Goal: Task Accomplishment & Management: Complete application form

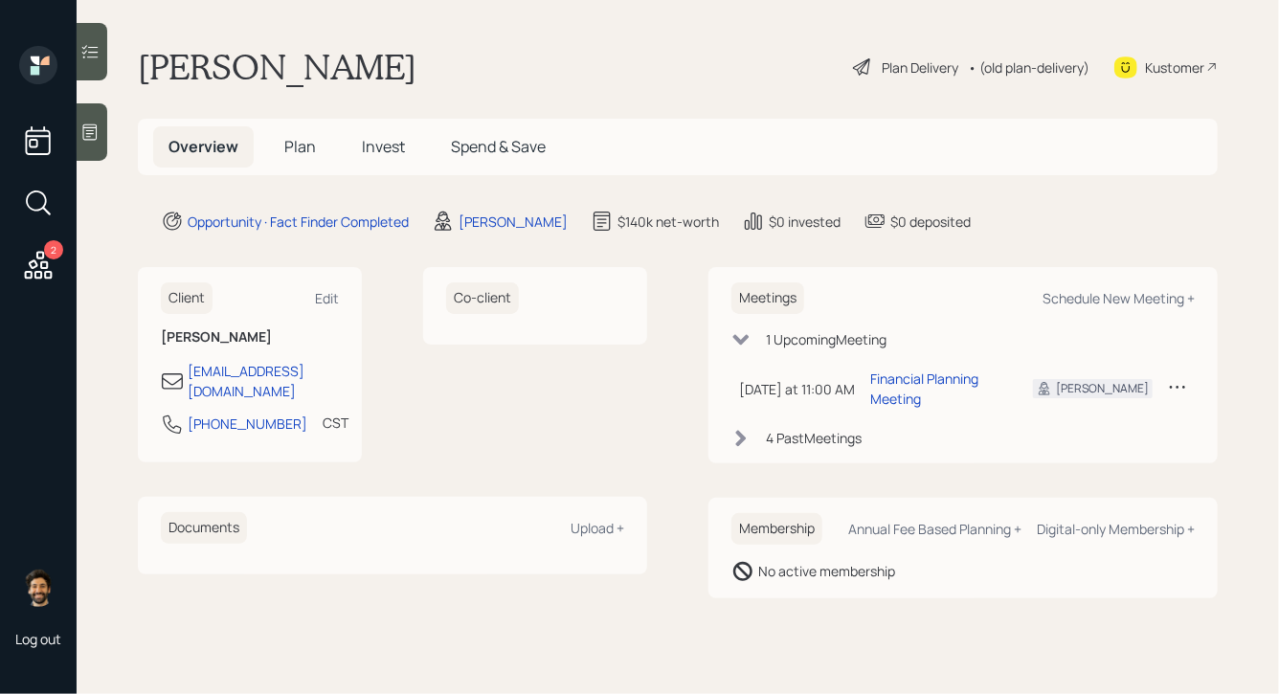
click at [290, 151] on span "Plan" at bounding box center [300, 146] width 32 height 21
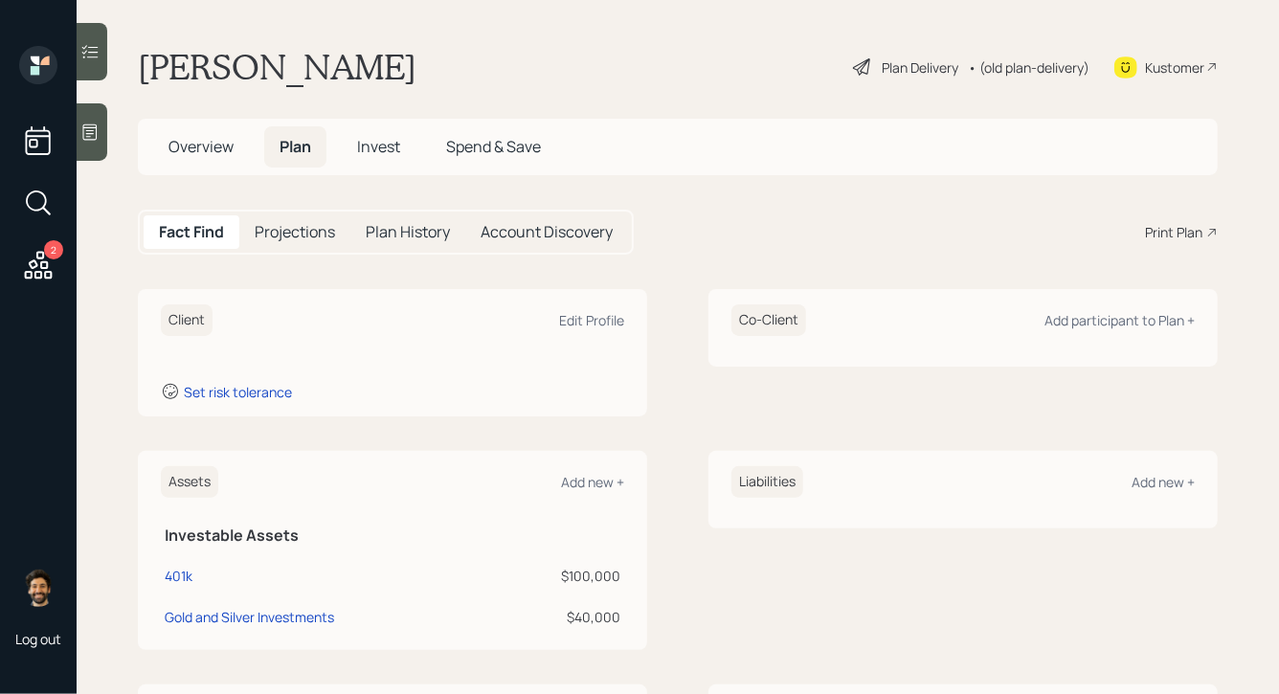
click at [234, 54] on h1 "Charles Wilson" at bounding box center [277, 67] width 279 height 42
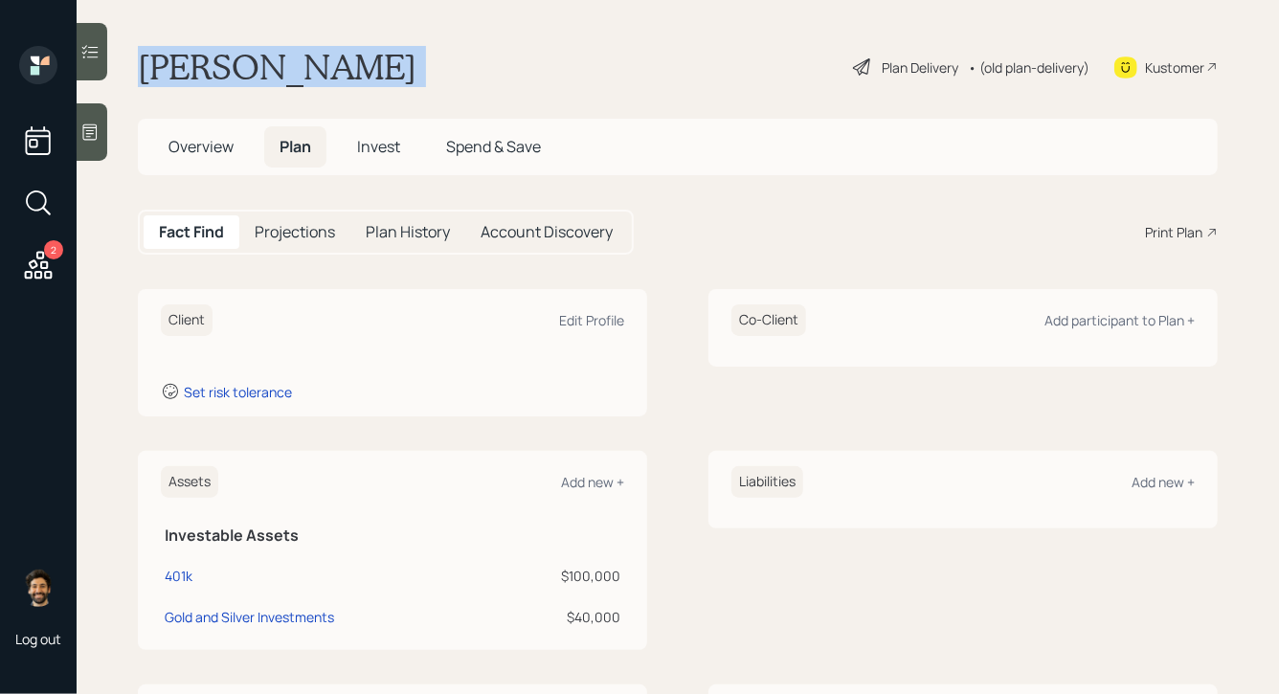
click at [234, 54] on h1 "Charles Wilson" at bounding box center [277, 67] width 279 height 42
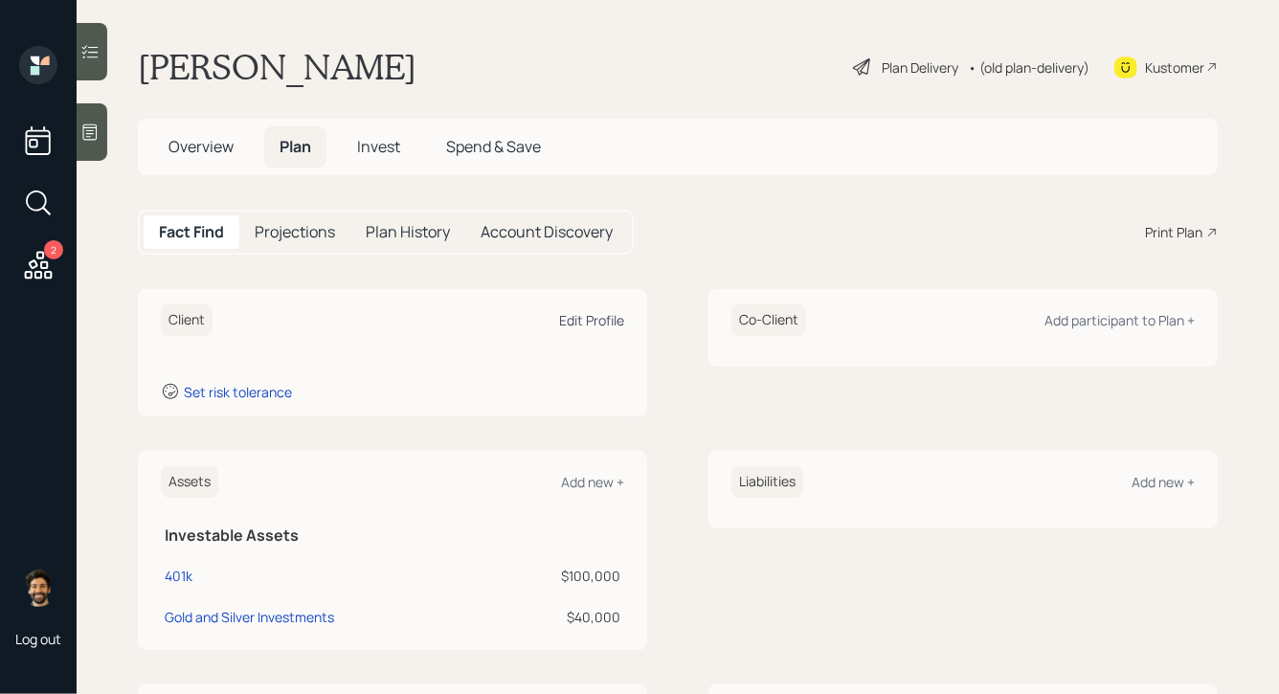
click at [581, 314] on div "Edit Profile" at bounding box center [591, 320] width 65 height 18
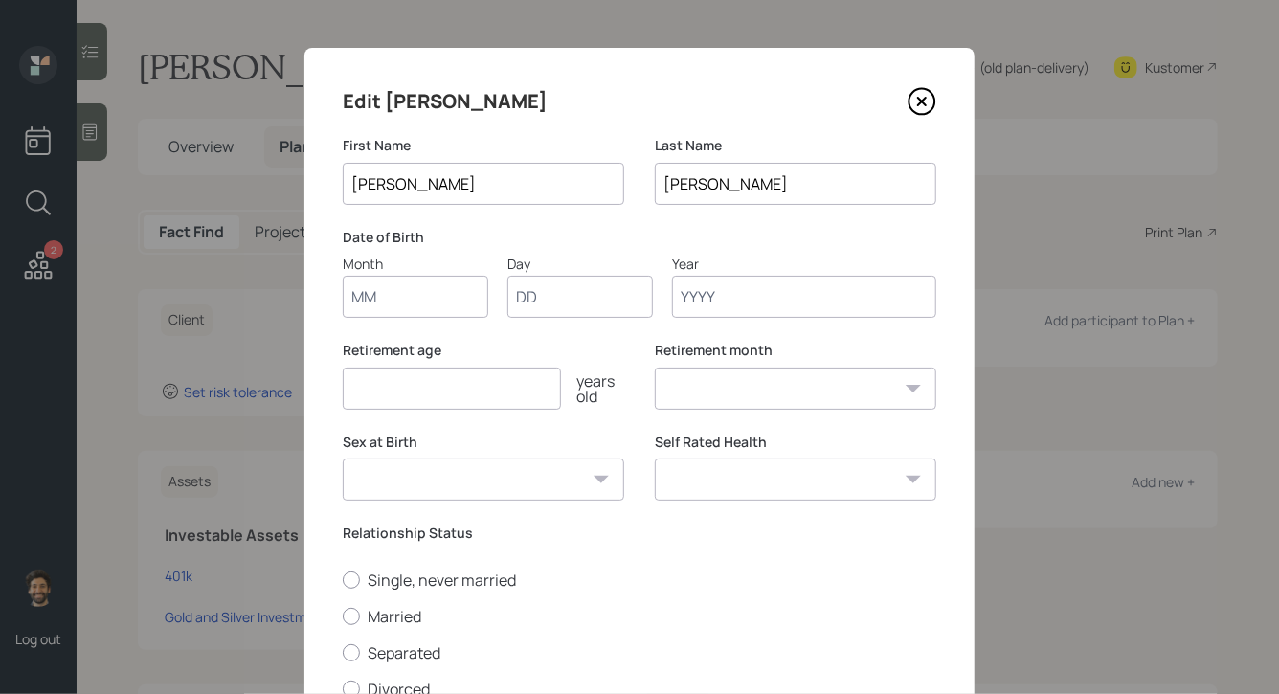
click at [377, 303] on input "Month" at bounding box center [416, 297] width 146 height 42
type input "02"
type input "1964"
select select "2"
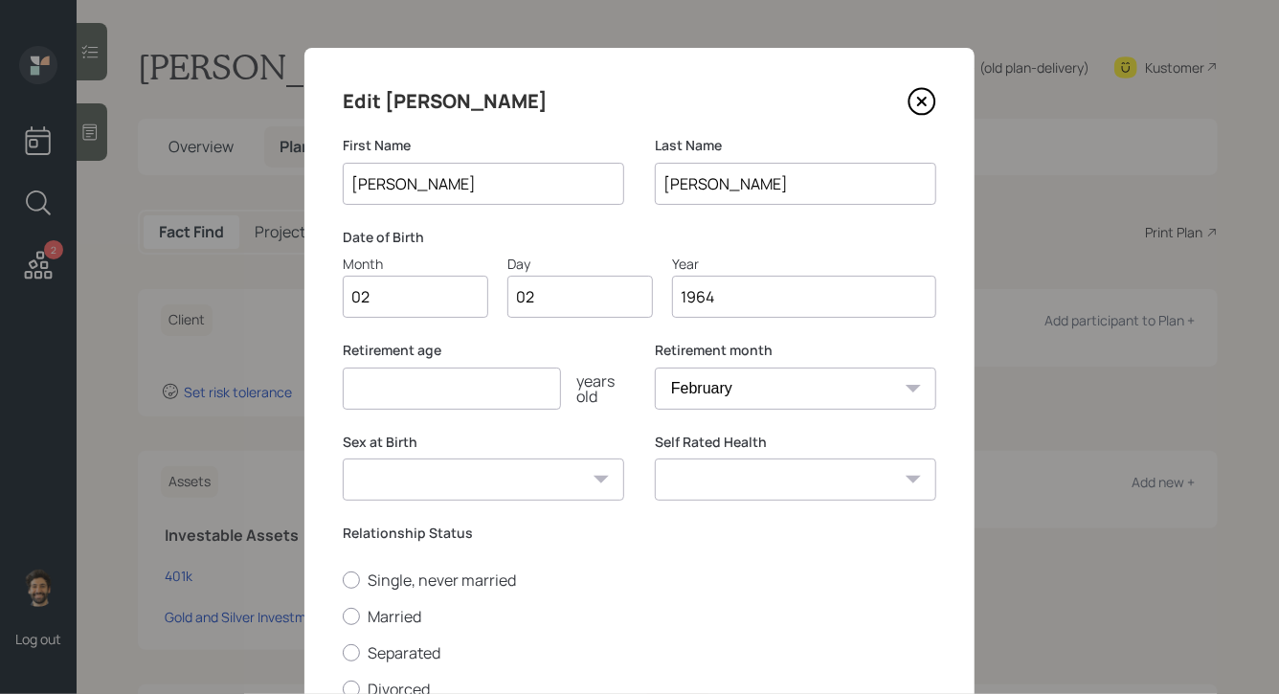
type input "1964"
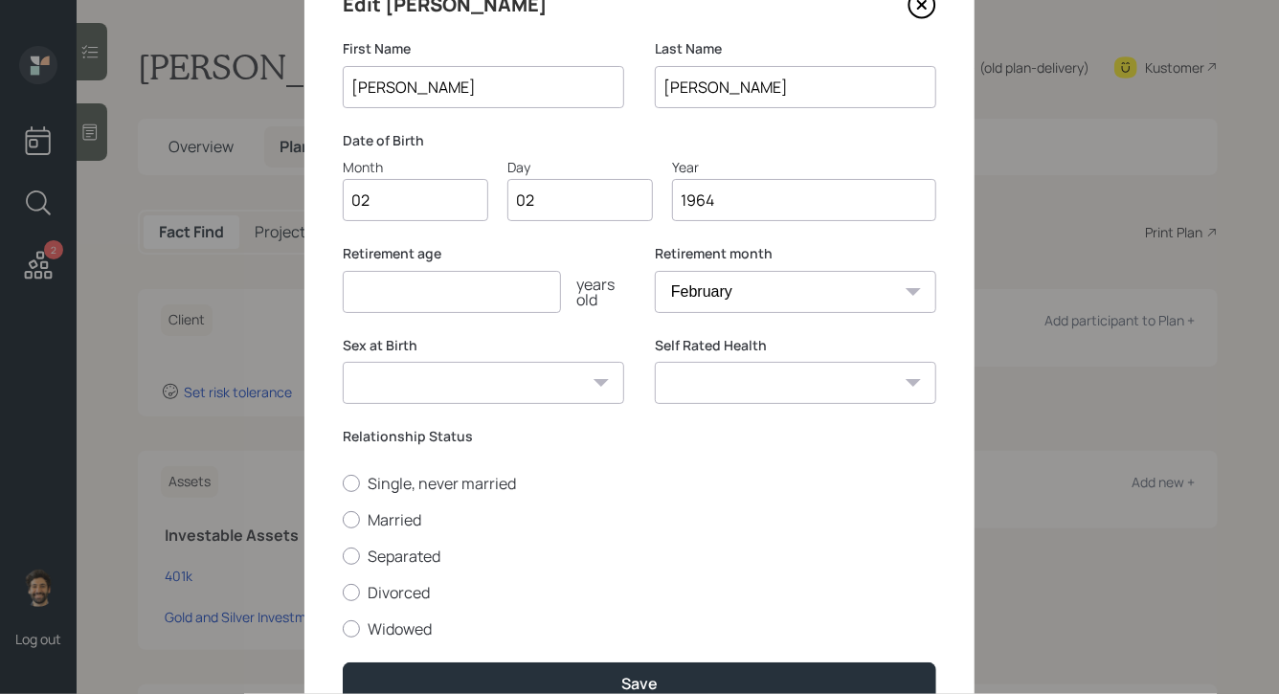
scroll to position [194, 0]
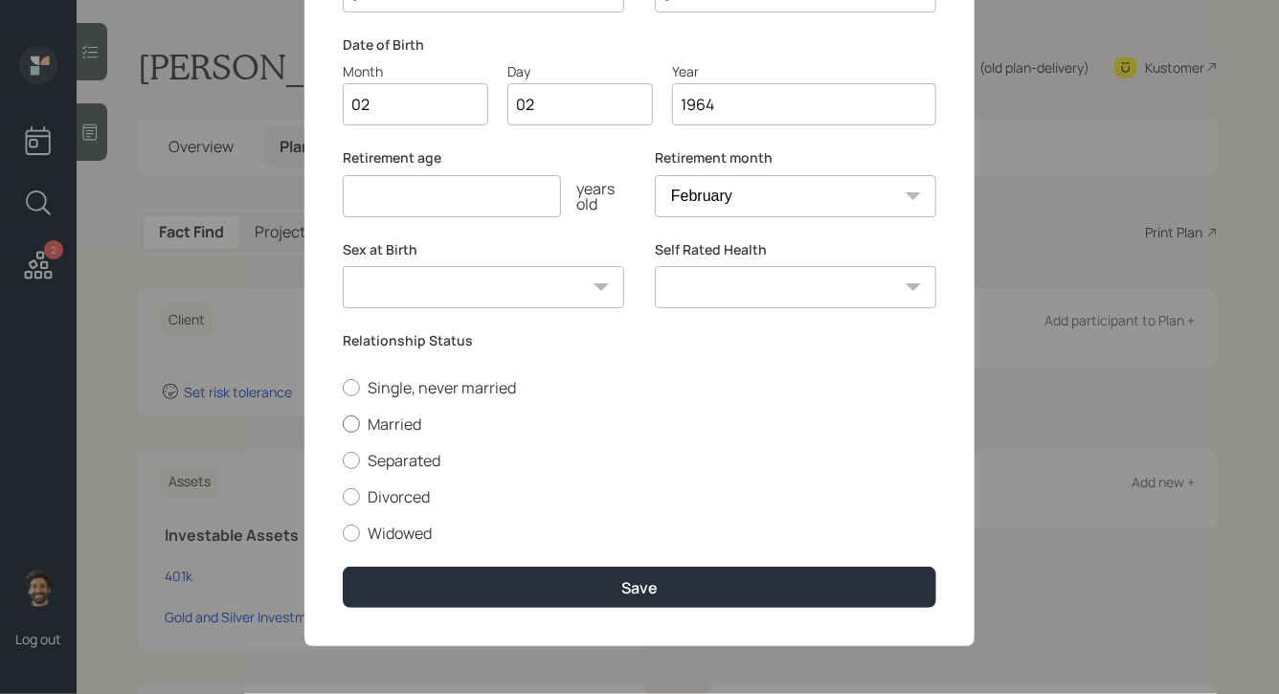
click at [347, 419] on div at bounding box center [351, 424] width 17 height 17
click at [343, 423] on input "Married" at bounding box center [342, 423] width 1 height 1
radio input "true"
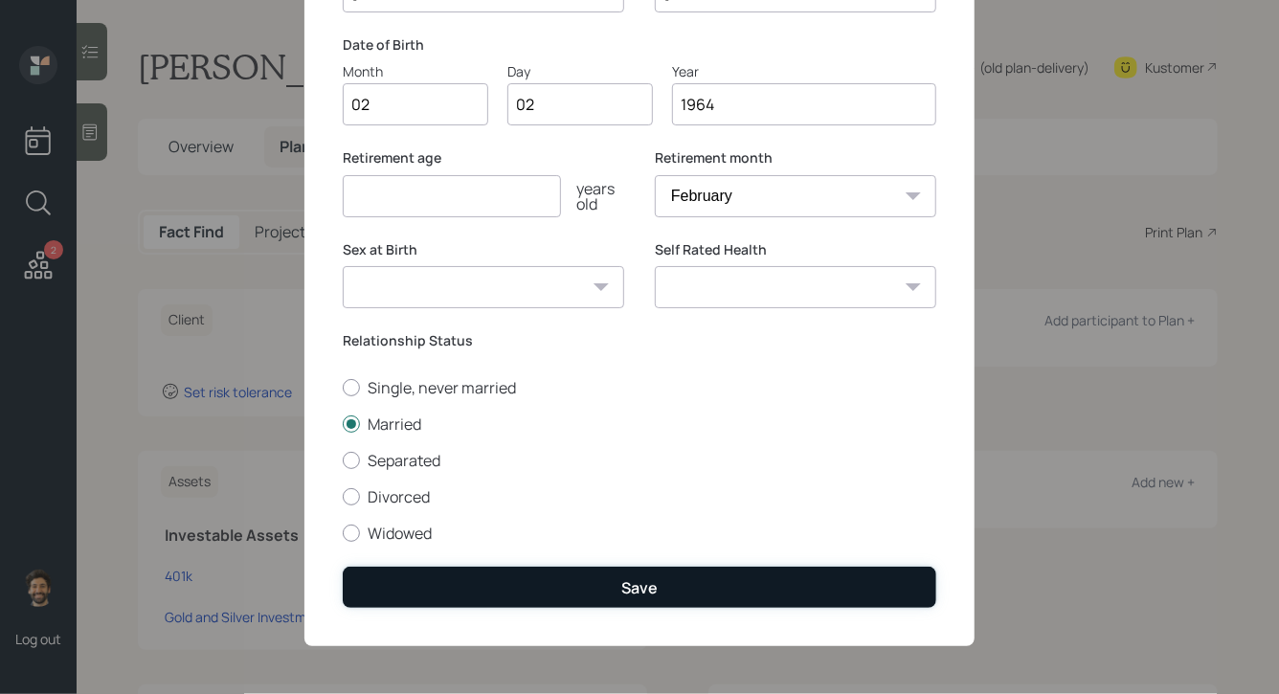
click at [411, 586] on button "Save" at bounding box center [640, 587] width 594 height 41
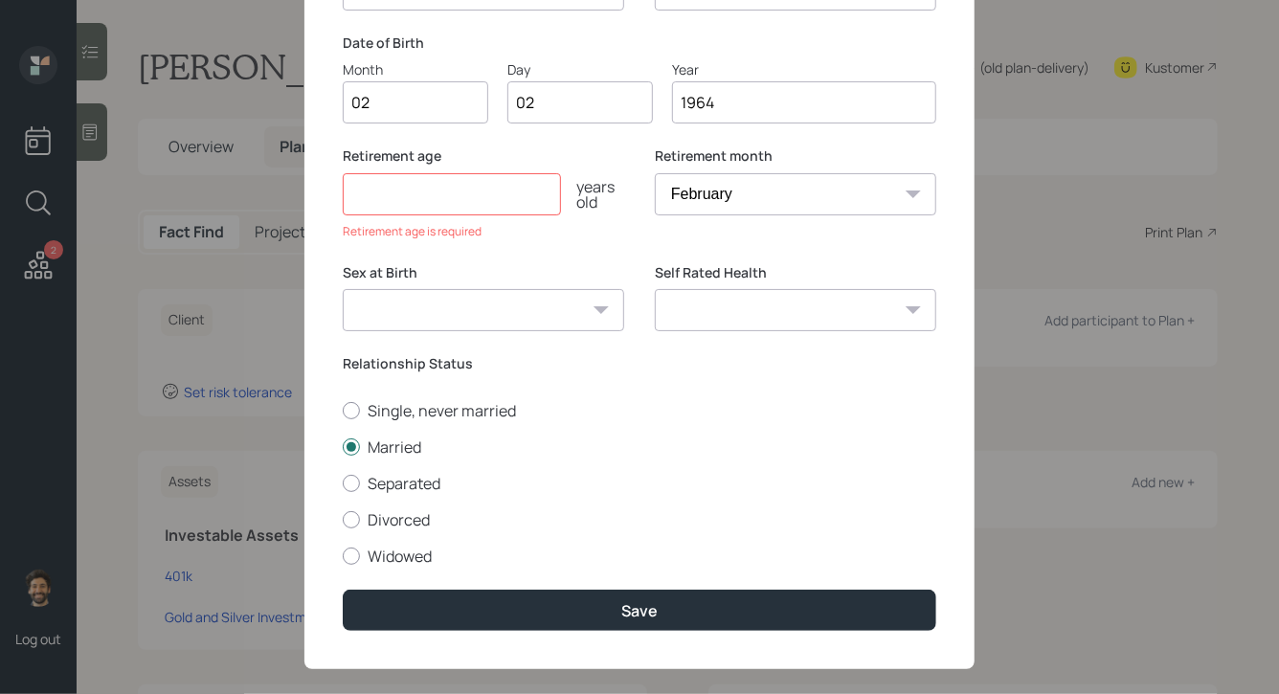
click at [428, 206] on input "number" at bounding box center [452, 194] width 218 height 42
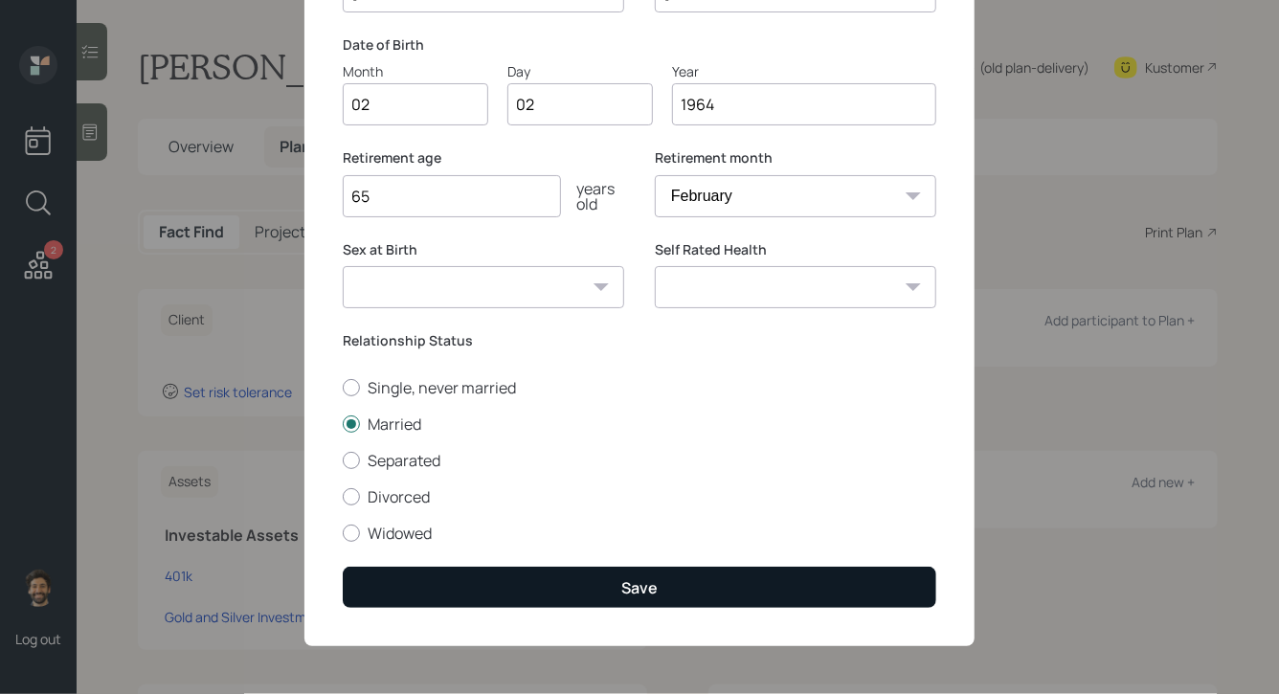
type input "65"
click at [412, 588] on button "Save" at bounding box center [640, 587] width 594 height 41
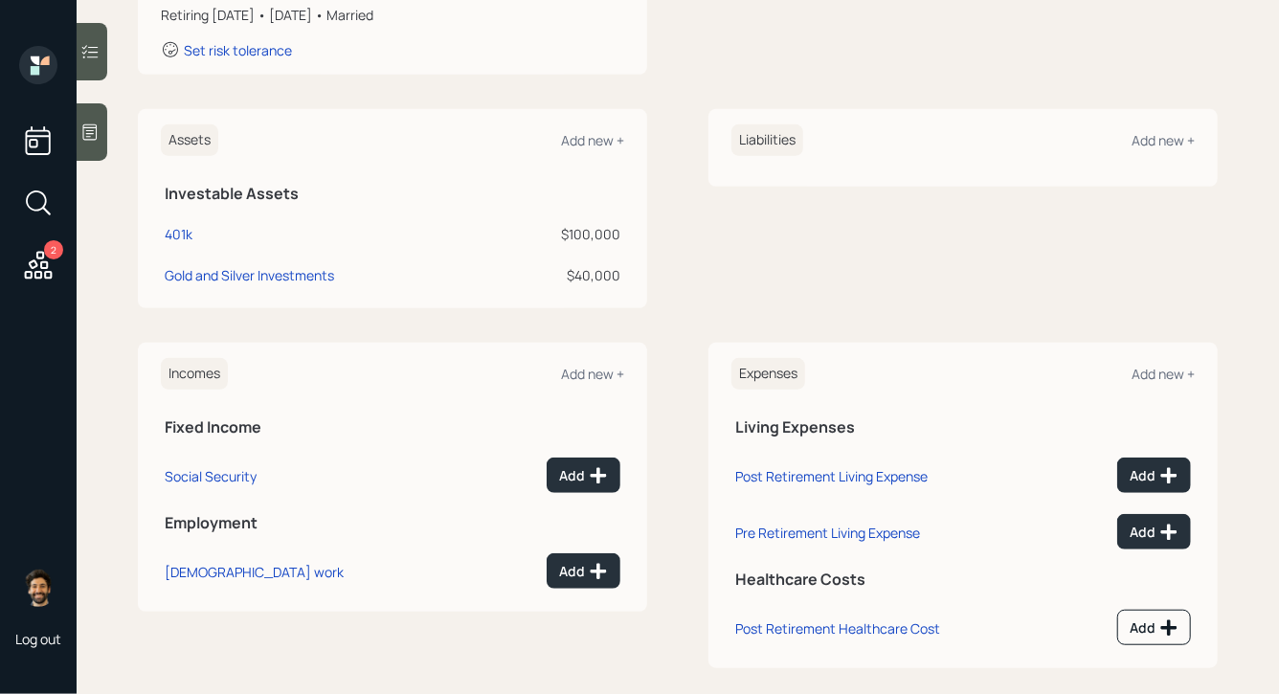
scroll to position [400, 0]
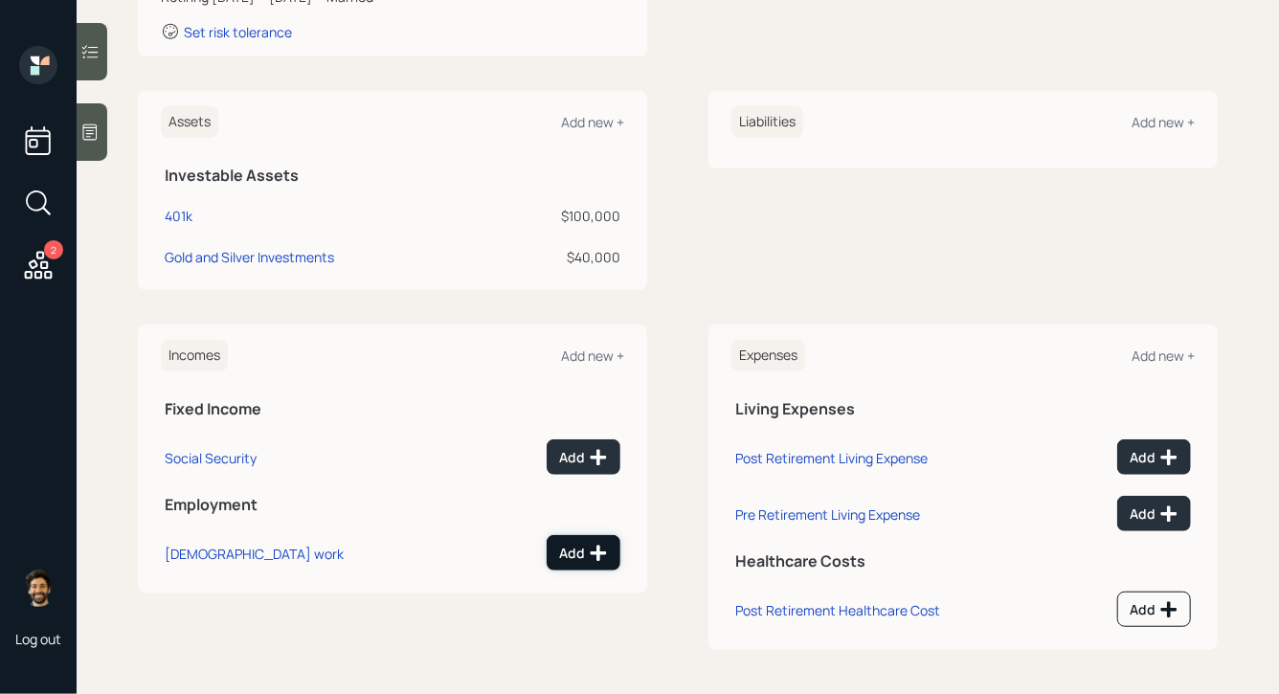
click at [595, 547] on icon at bounding box center [598, 553] width 19 height 19
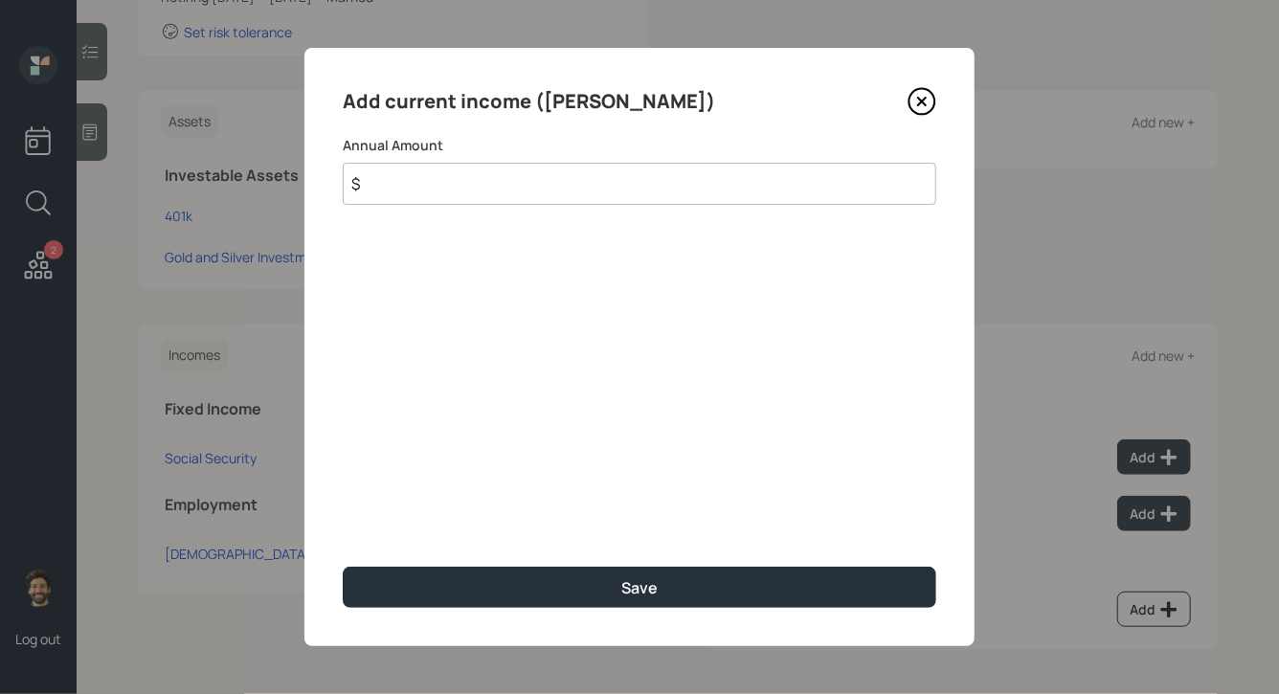
click at [426, 180] on input "$" at bounding box center [640, 184] width 594 height 42
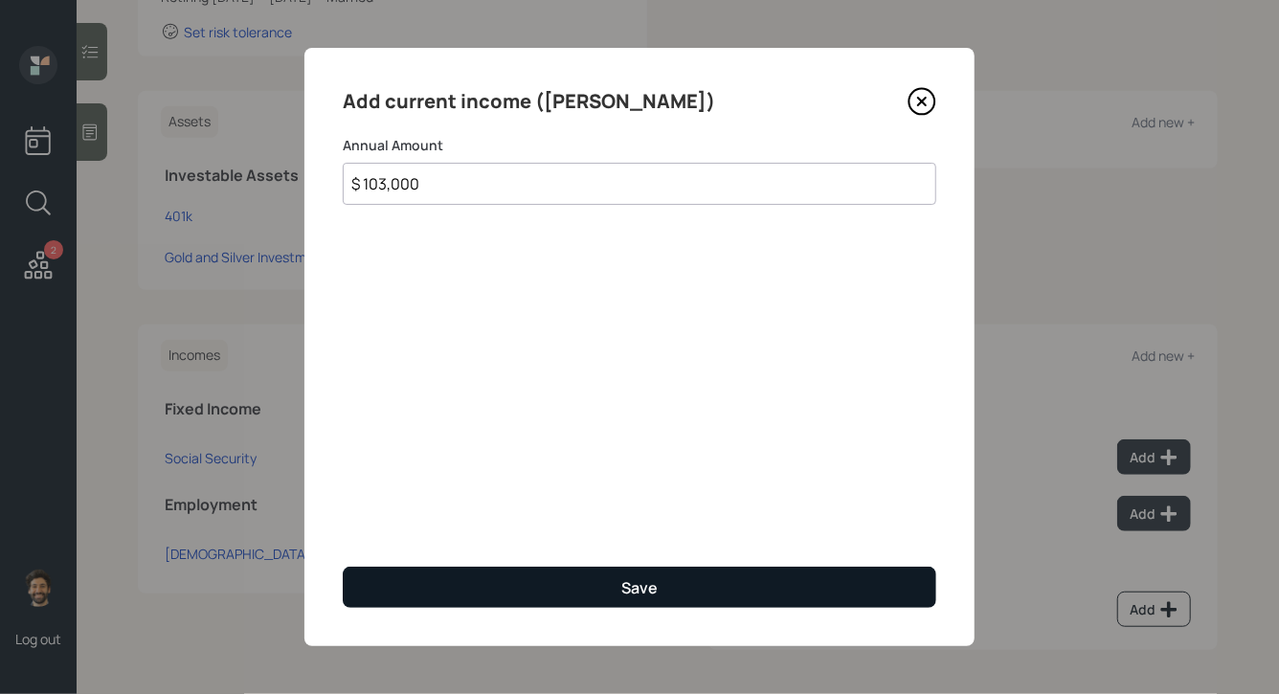
type input "$ 103,000"
click at [389, 582] on button "Save" at bounding box center [640, 587] width 594 height 41
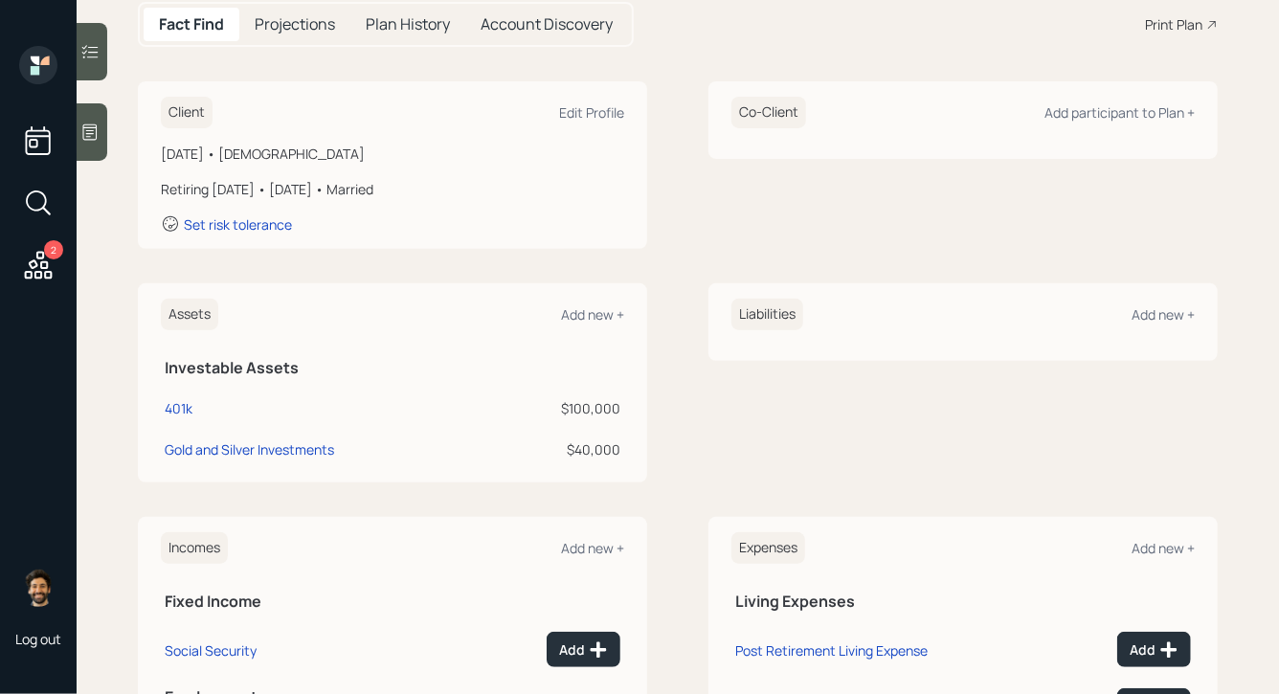
scroll to position [152, 0]
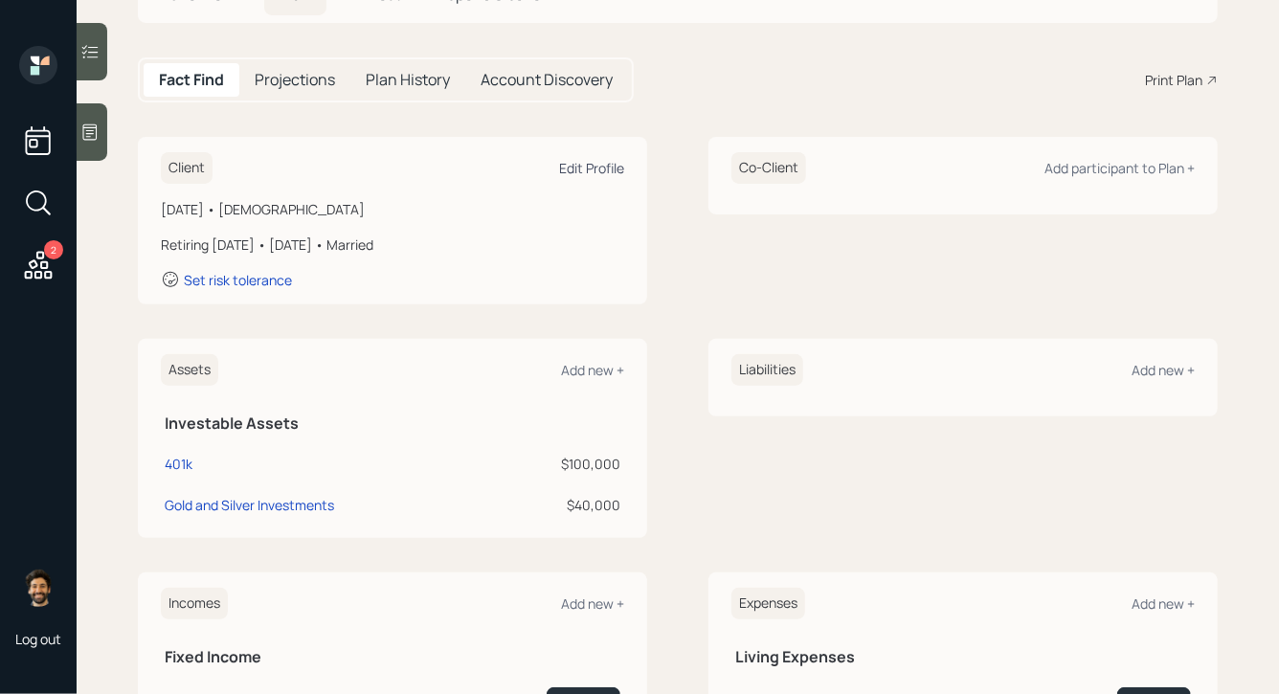
click at [588, 166] on div "Edit Profile" at bounding box center [591, 168] width 65 height 18
select select "2"
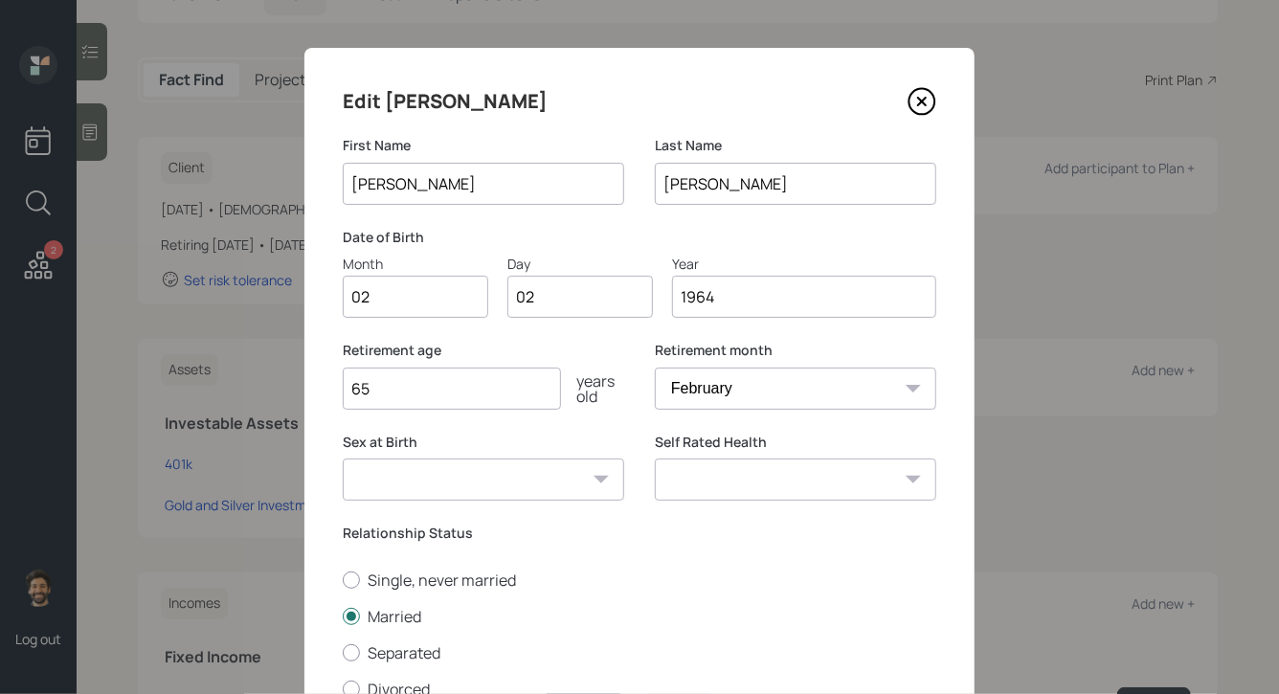
click at [383, 393] on input "65" at bounding box center [452, 389] width 218 height 42
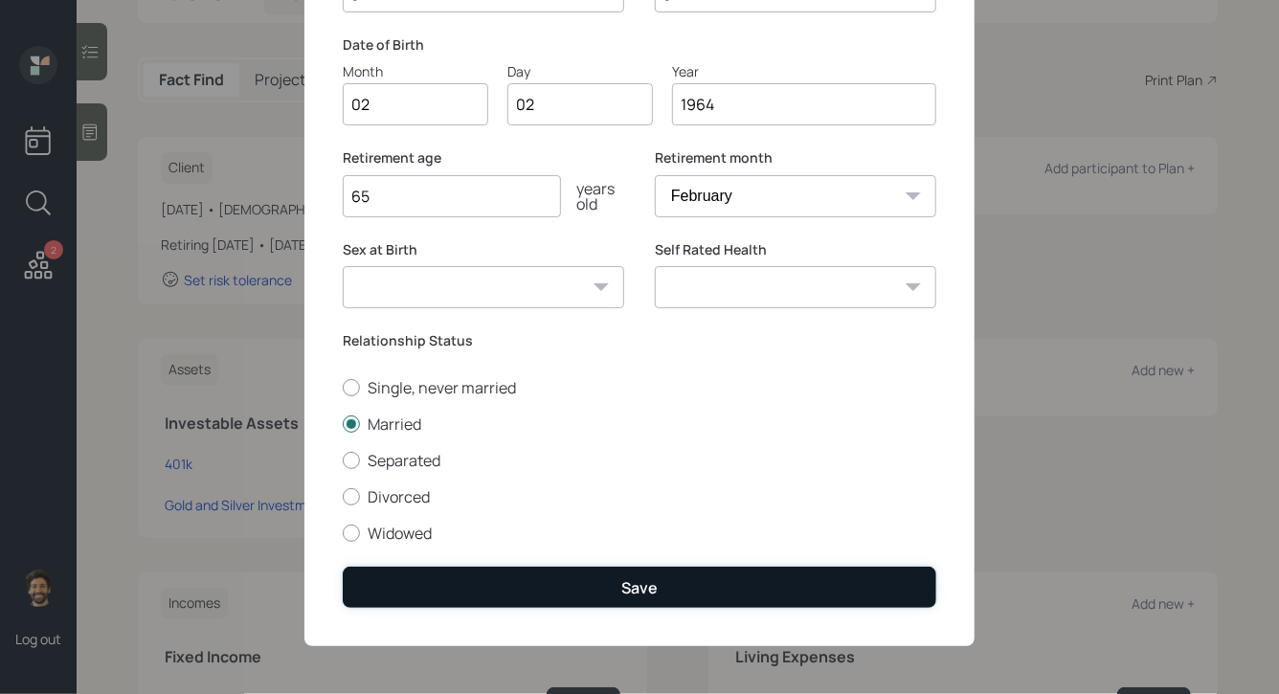
click at [396, 577] on button "Save" at bounding box center [640, 587] width 594 height 41
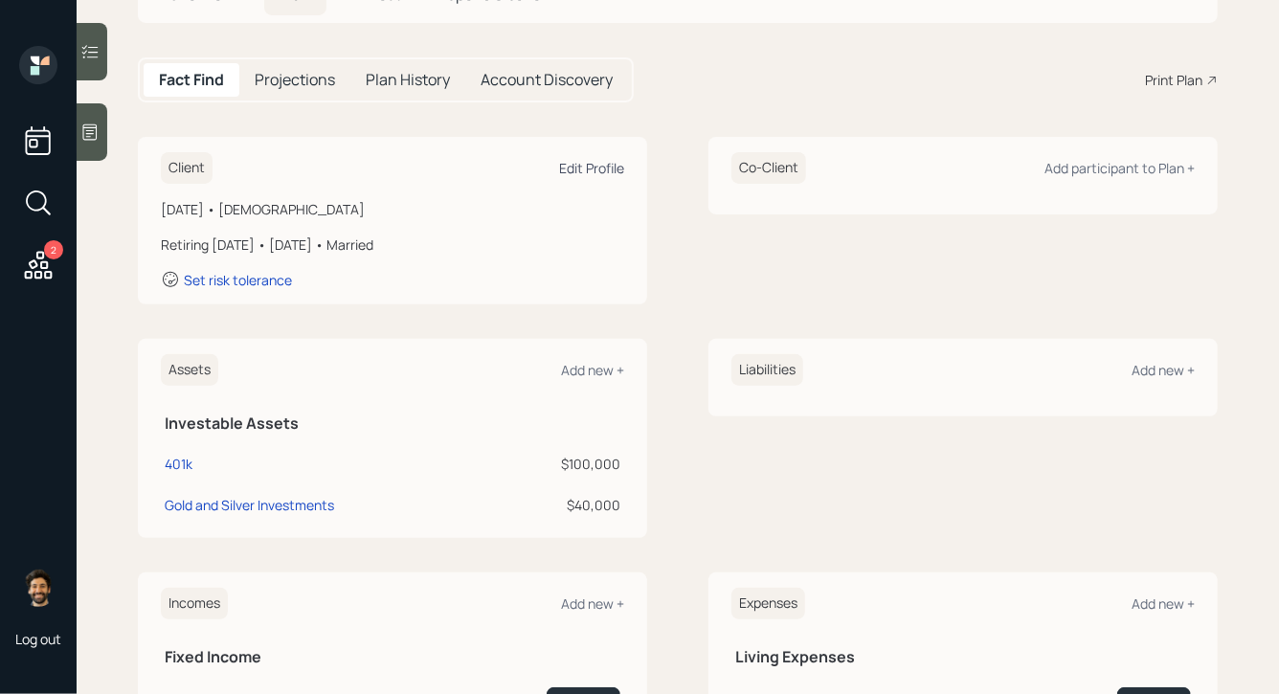
click at [582, 166] on div "Edit Profile" at bounding box center [591, 168] width 65 height 18
select select "2"
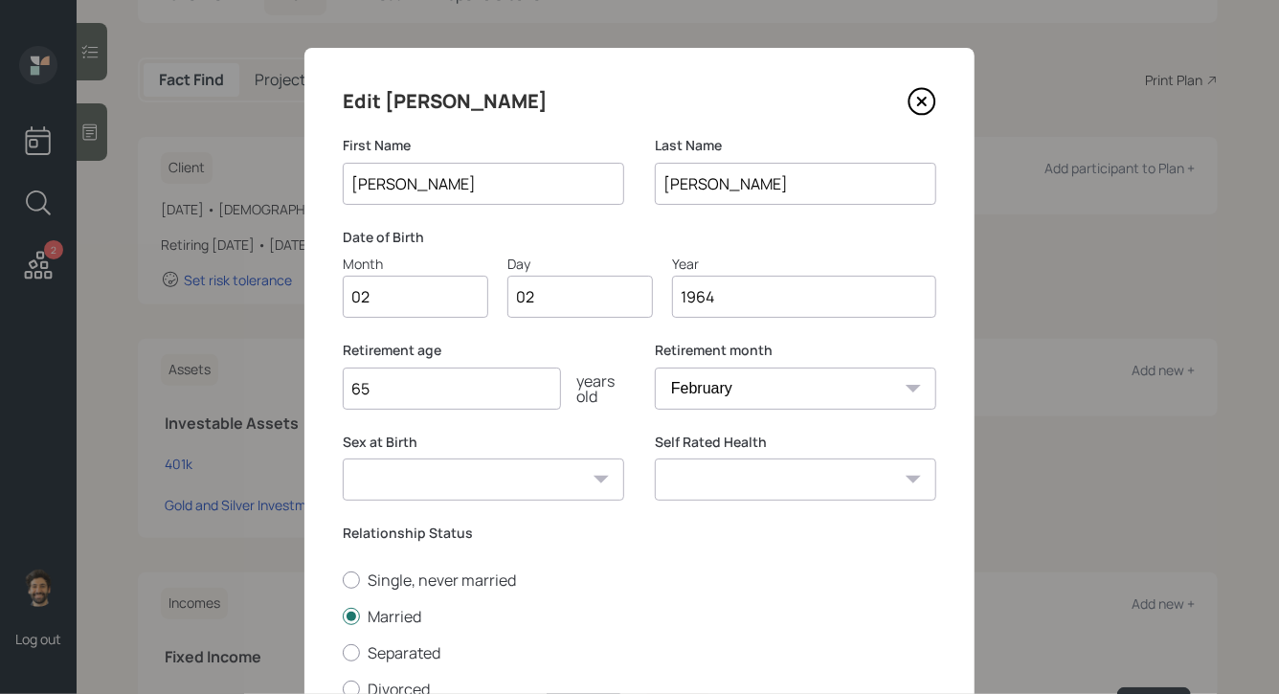
click at [389, 314] on input "02" at bounding box center [416, 297] width 146 height 42
click at [385, 371] on input "65" at bounding box center [452, 389] width 218 height 42
click at [385, 396] on input "65" at bounding box center [452, 389] width 218 height 42
type input "1964"
click at [376, 396] on input "65" at bounding box center [452, 389] width 218 height 42
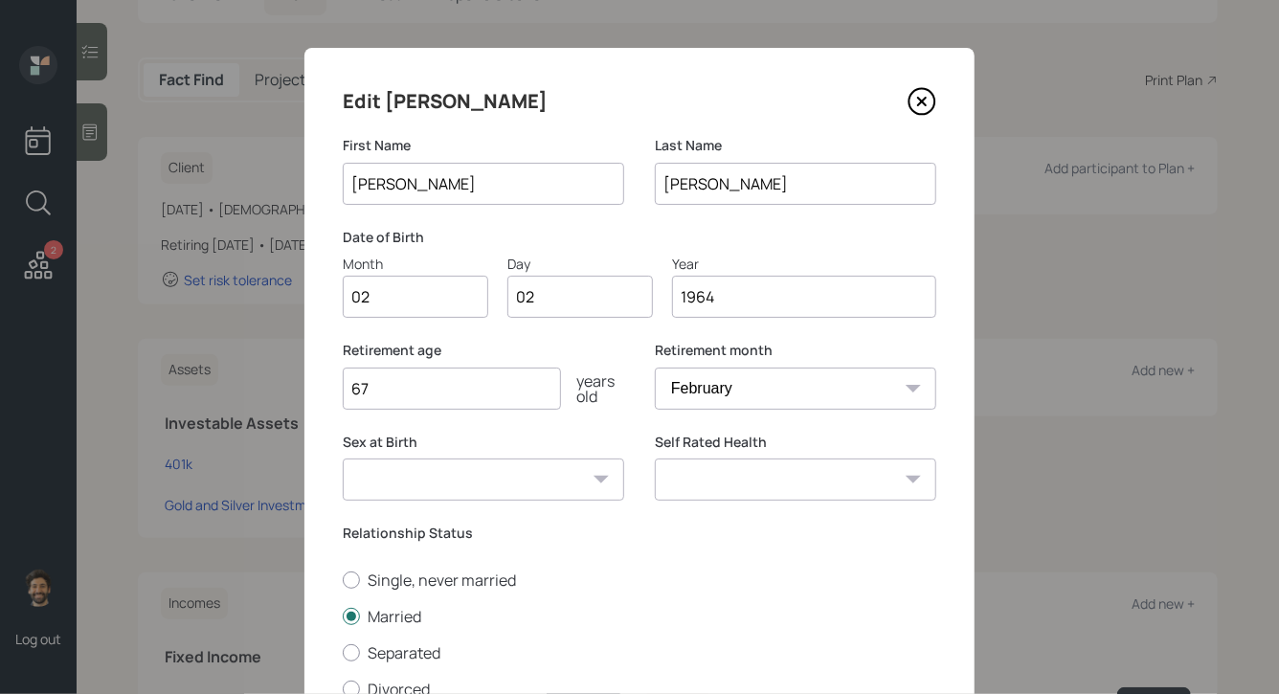
scroll to position [194, 0]
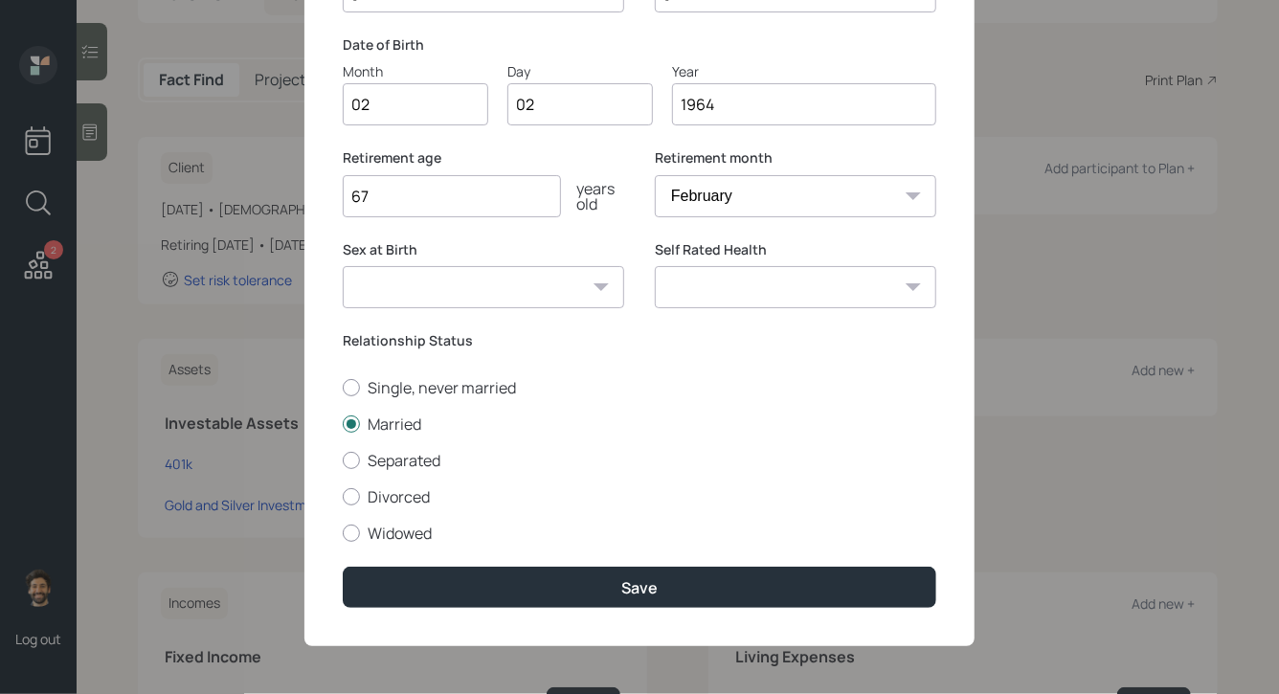
type input "67"
click at [720, 192] on select "January February March April May June July August September October November De…" at bounding box center [796, 196] width 282 height 42
select select "1"
click at [655, 175] on select "January February March April May June July August September October November De…" at bounding box center [796, 196] width 282 height 42
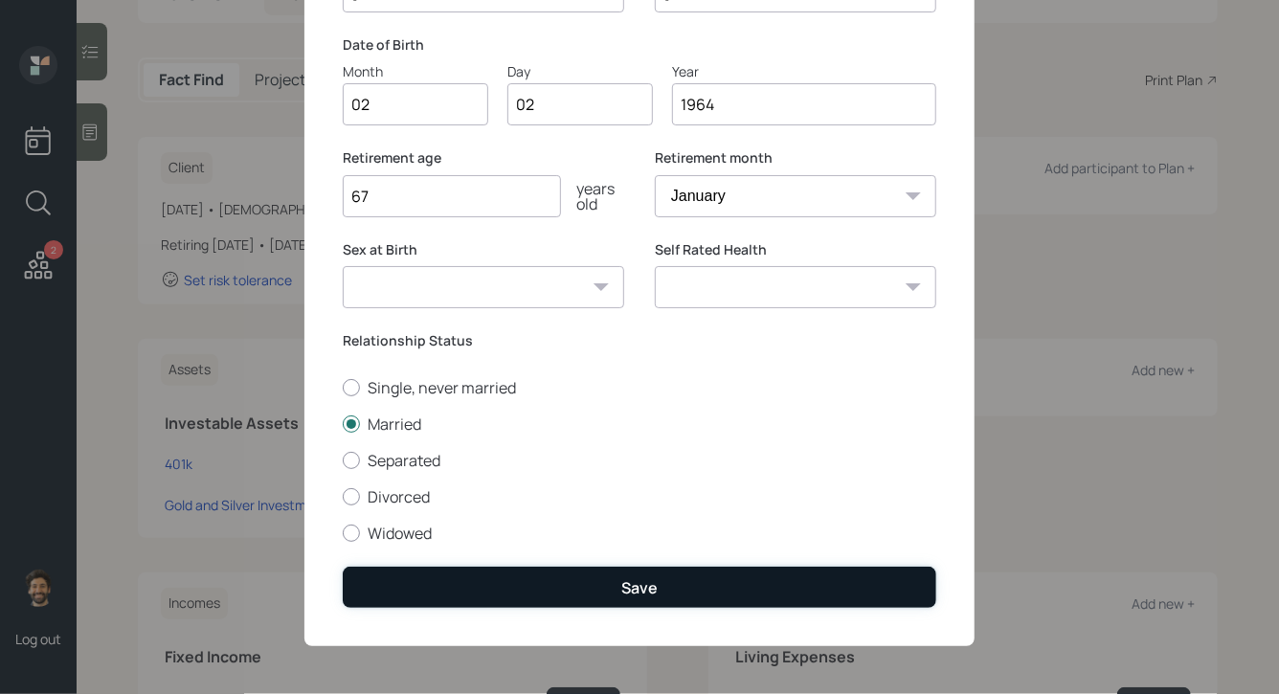
click at [595, 599] on button "Save" at bounding box center [640, 587] width 594 height 41
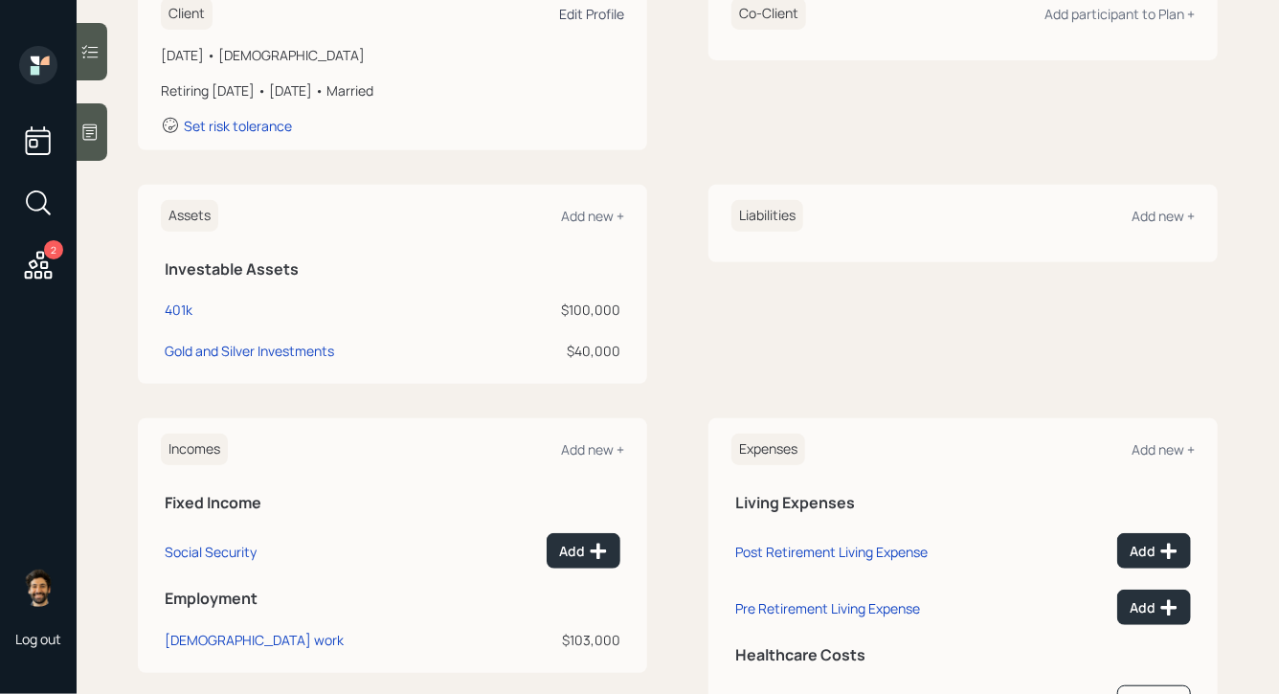
scroll to position [400, 0]
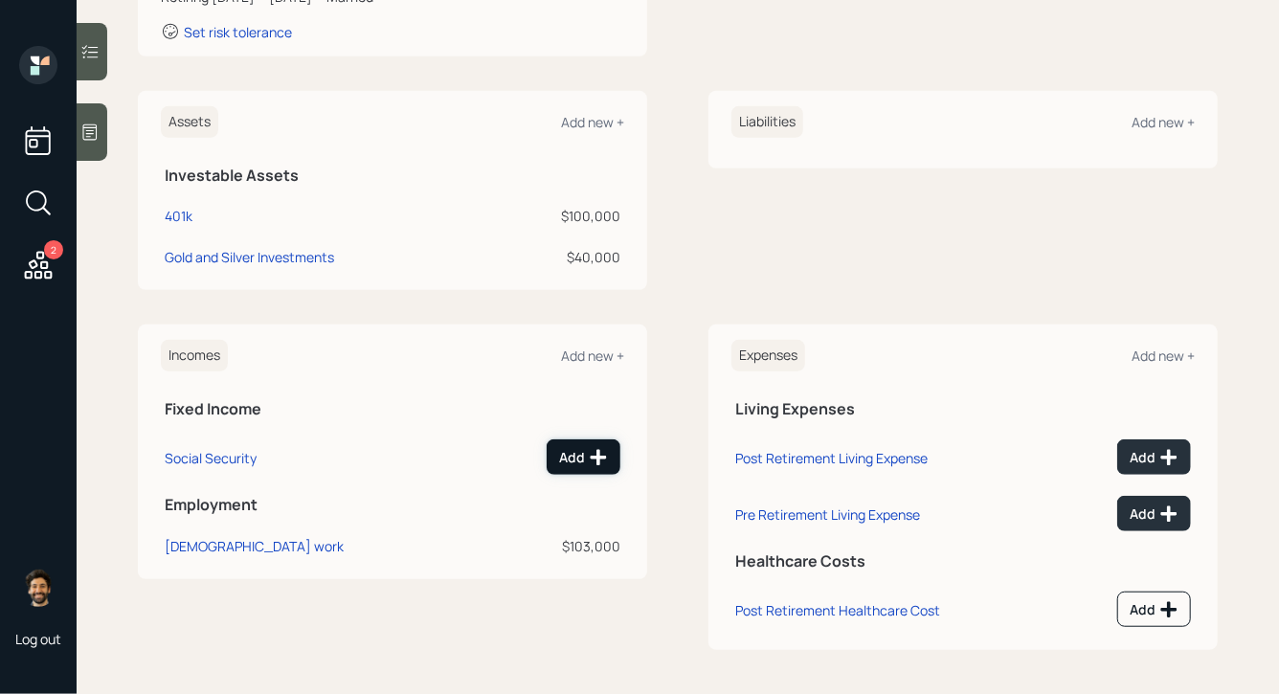
click at [592, 470] on button "Add" at bounding box center [584, 457] width 74 height 35
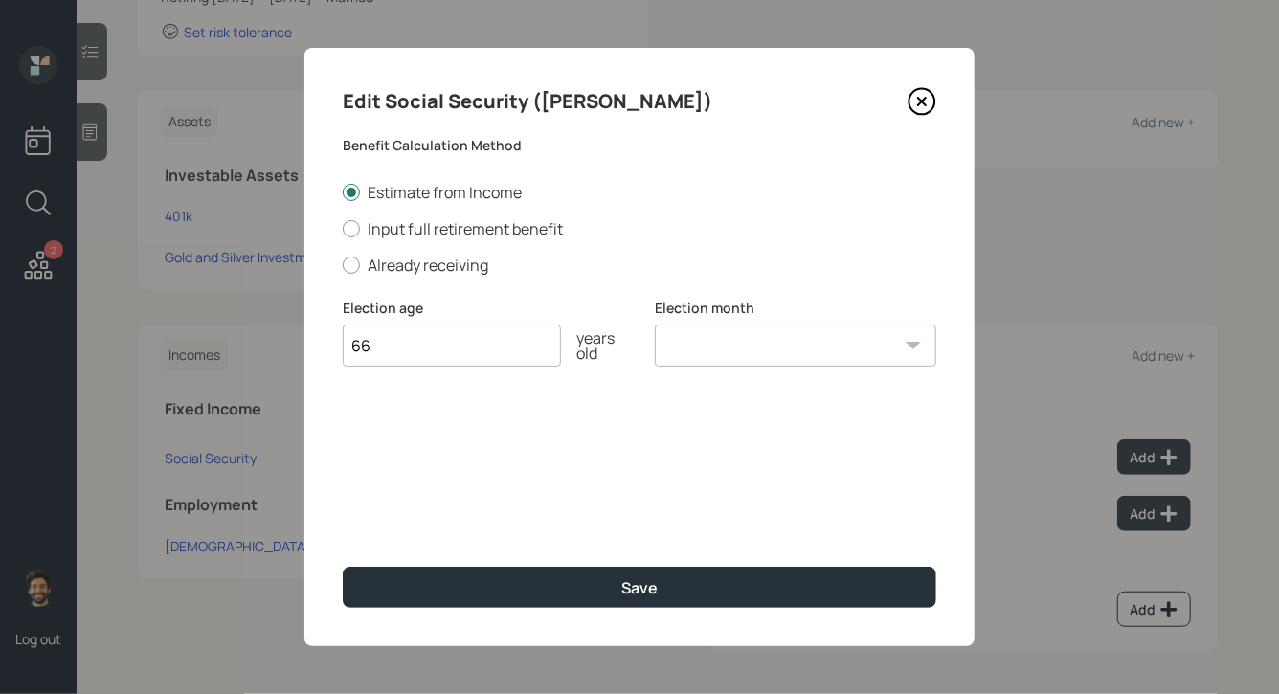
type input "66"
click at [712, 343] on select "January February March April May June July August September October November De…" at bounding box center [796, 346] width 282 height 42
select select "12"
click at [655, 326] on select "January February March April May June July August September October November De…" at bounding box center [796, 346] width 282 height 42
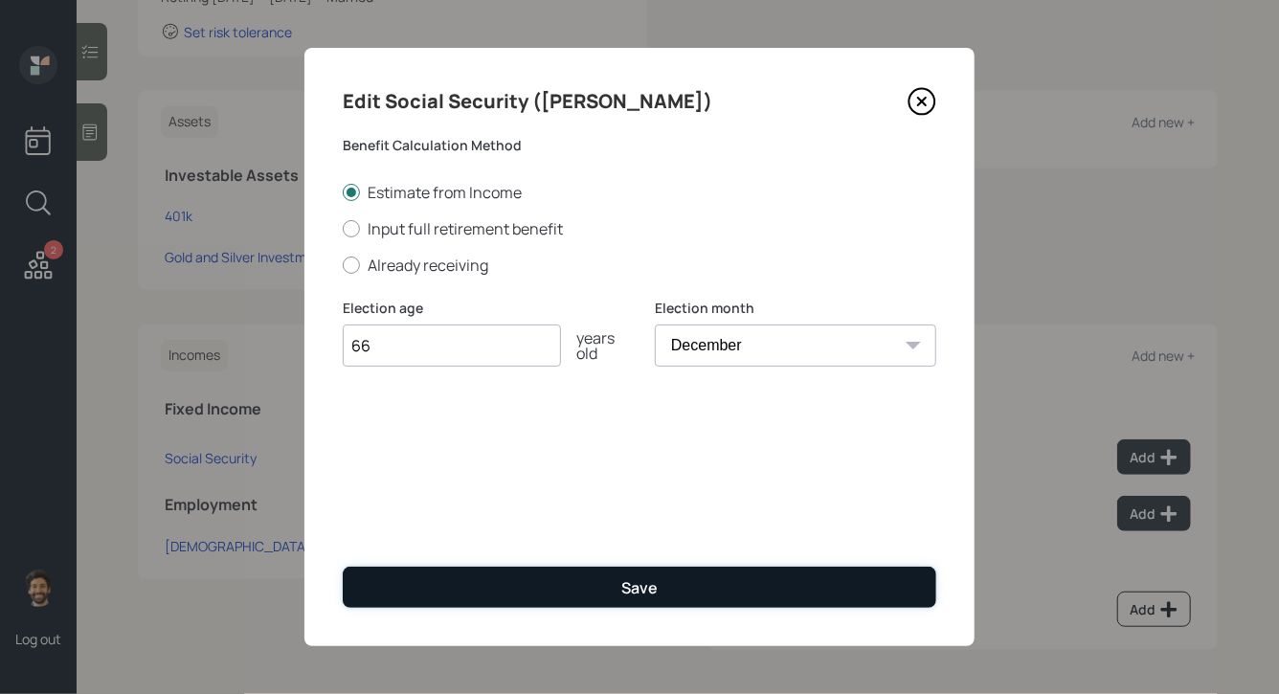
click at [578, 597] on button "Save" at bounding box center [640, 587] width 594 height 41
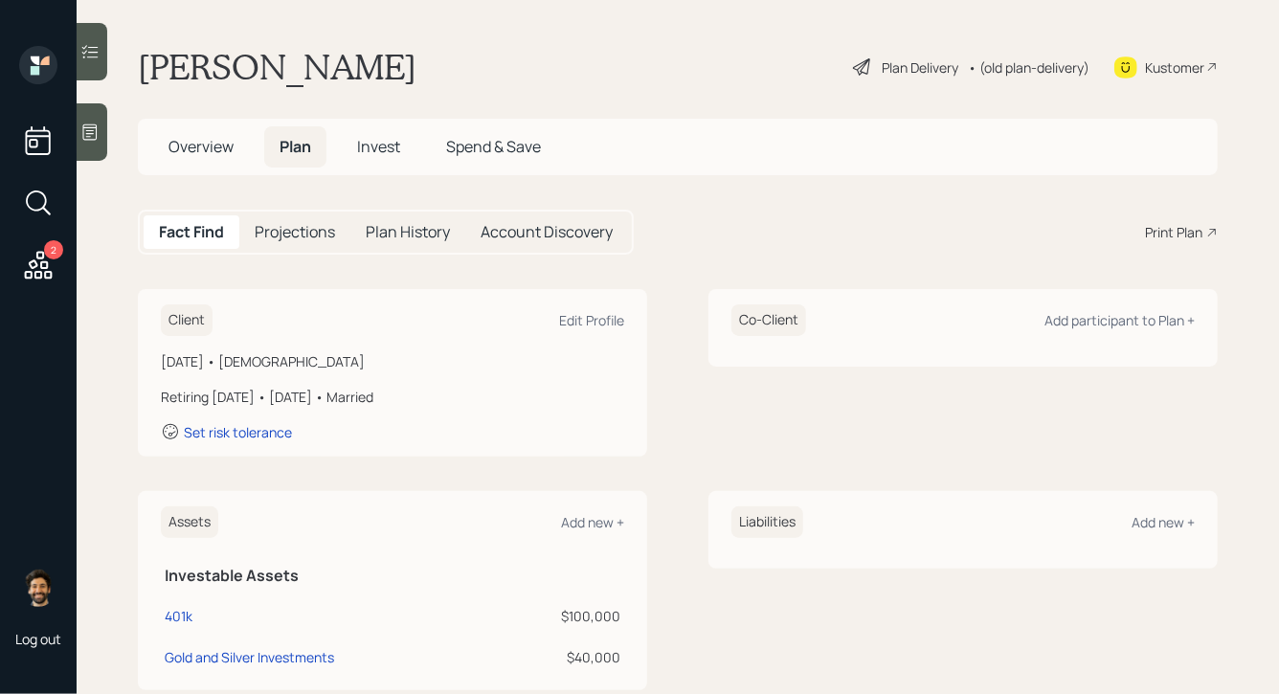
click at [298, 237] on h5 "Projections" at bounding box center [295, 232] width 80 height 18
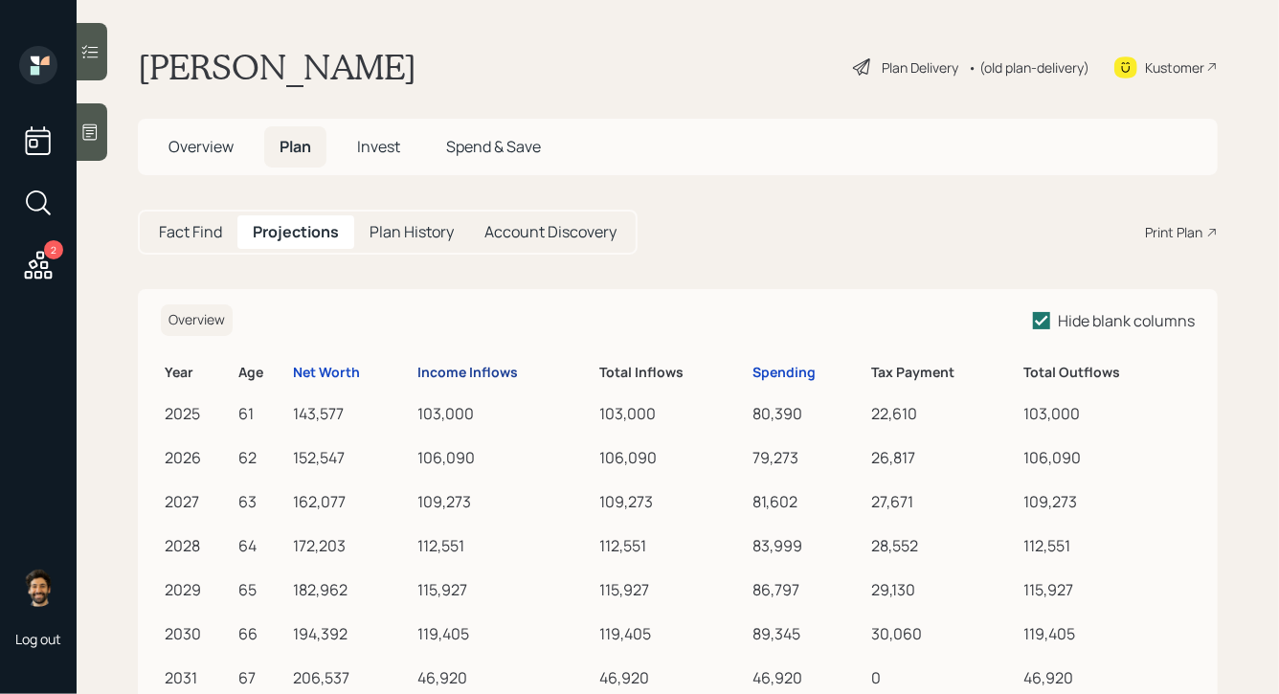
click at [454, 368] on div "Income Inflows" at bounding box center [468, 373] width 101 height 16
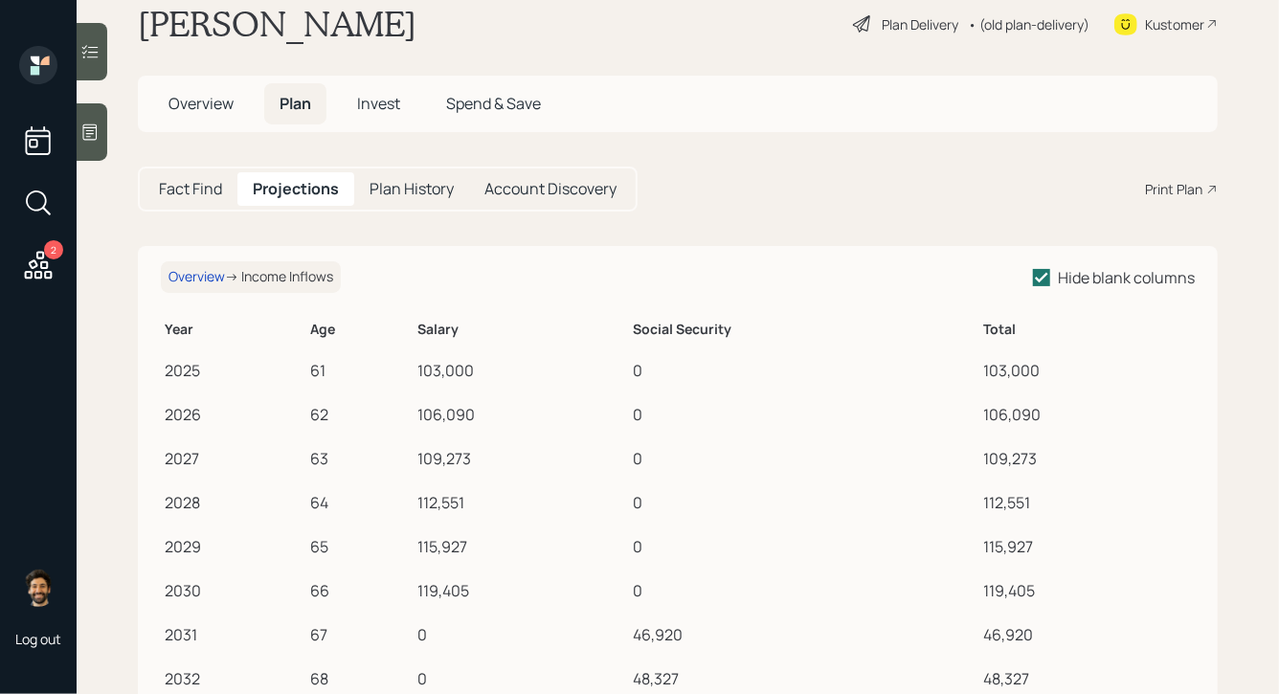
scroll to position [42, 0]
click at [181, 183] on h5 "Fact Find" at bounding box center [190, 190] width 63 height 18
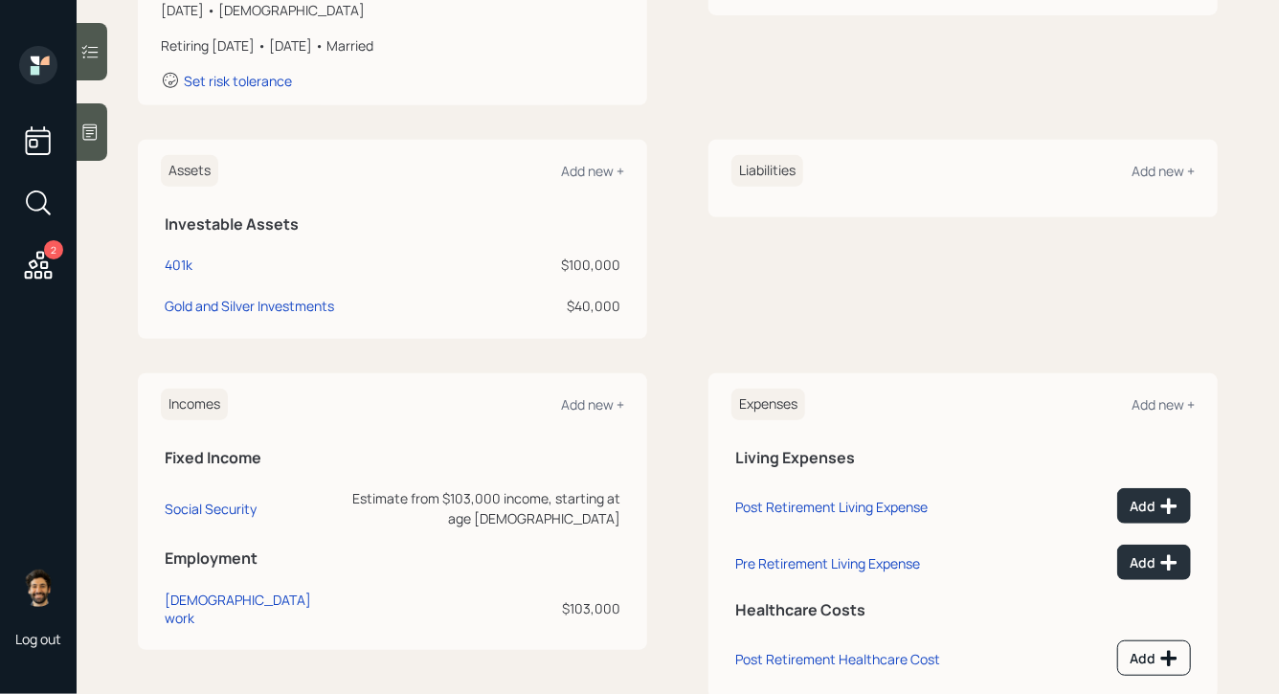
scroll to position [344, 0]
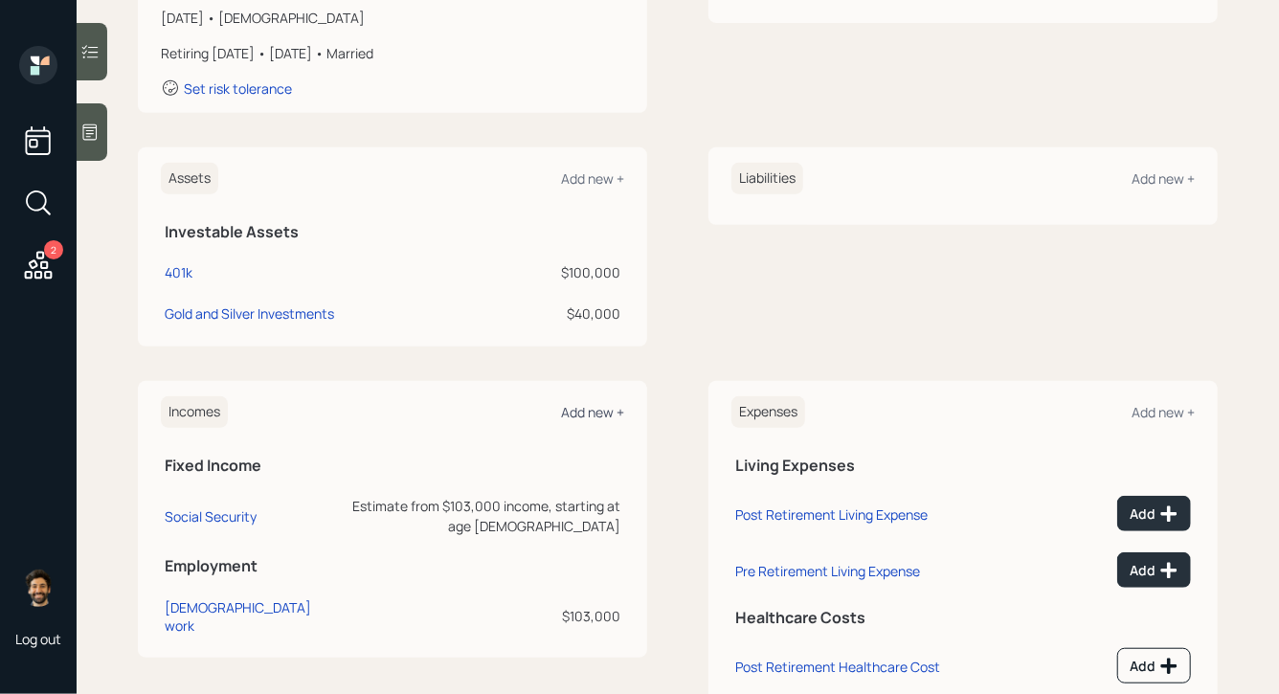
click at [576, 418] on div "Add new +" at bounding box center [592, 412] width 63 height 18
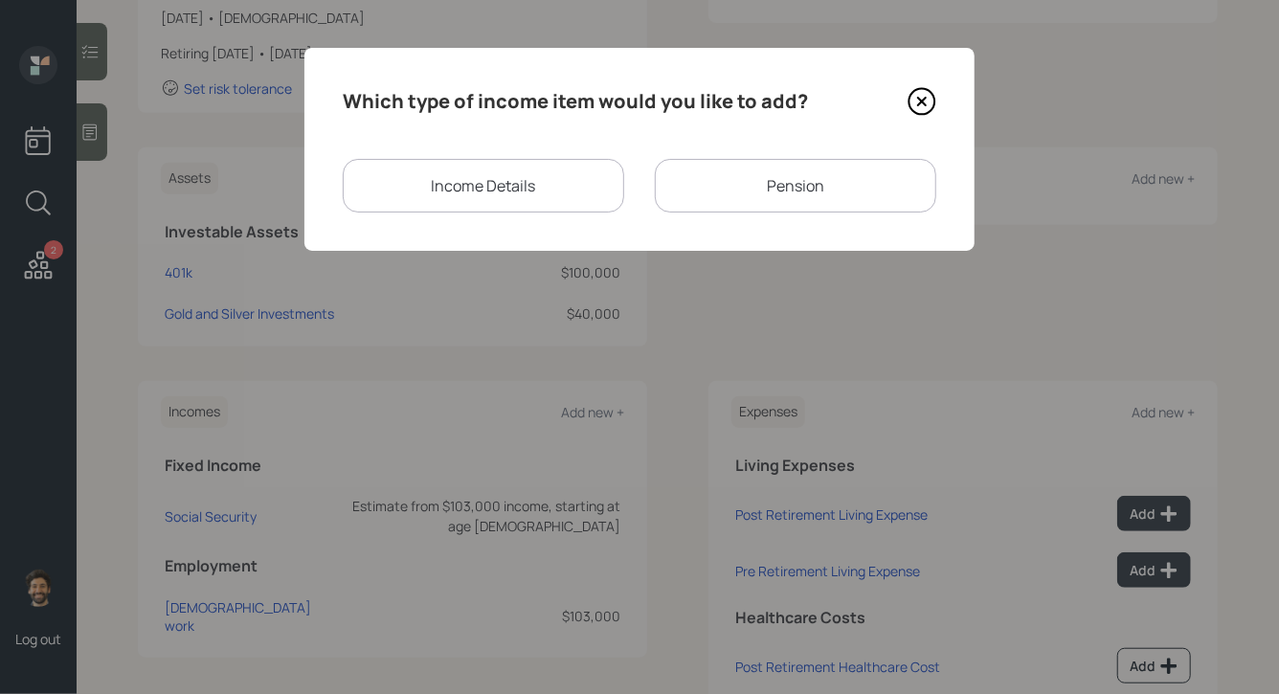
click at [699, 167] on div "Pension" at bounding box center [796, 186] width 282 height 54
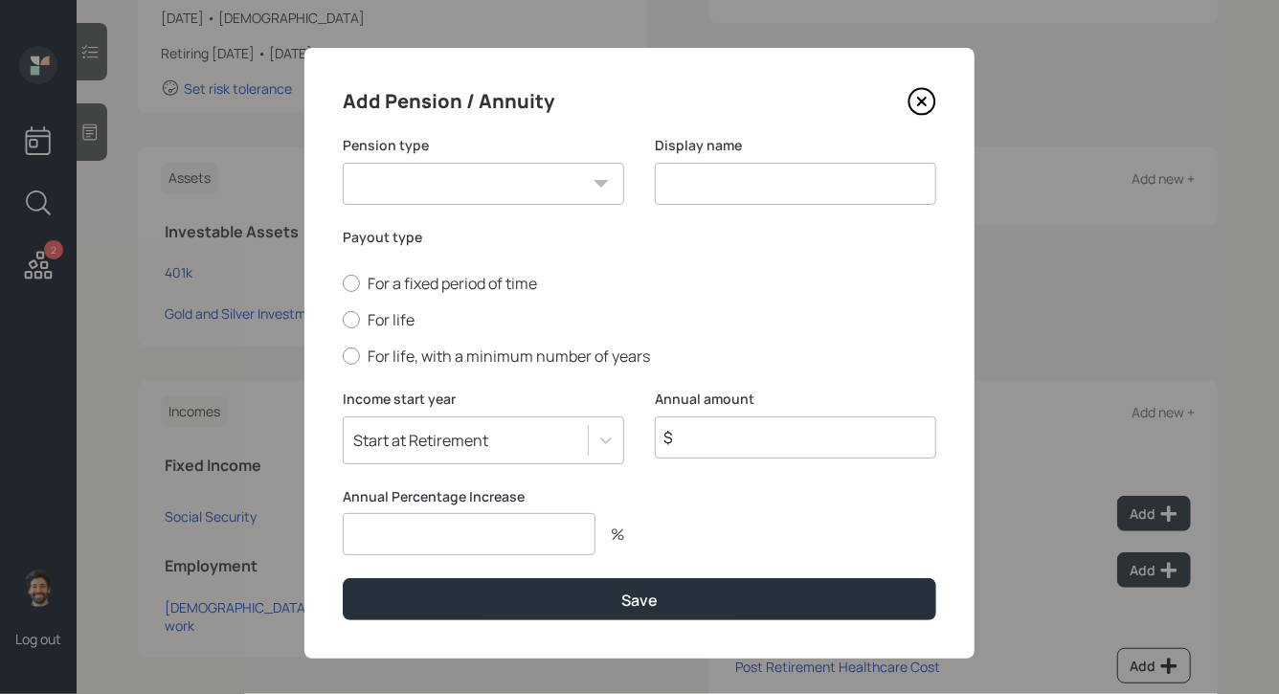
click at [482, 192] on select "Pension Annuity" at bounding box center [484, 184] width 282 height 42
select select "pension"
click at [343, 163] on select "Pension Annuity" at bounding box center [484, 184] width 282 height 42
click at [735, 177] on input at bounding box center [796, 184] width 282 height 42
type input "Pension"
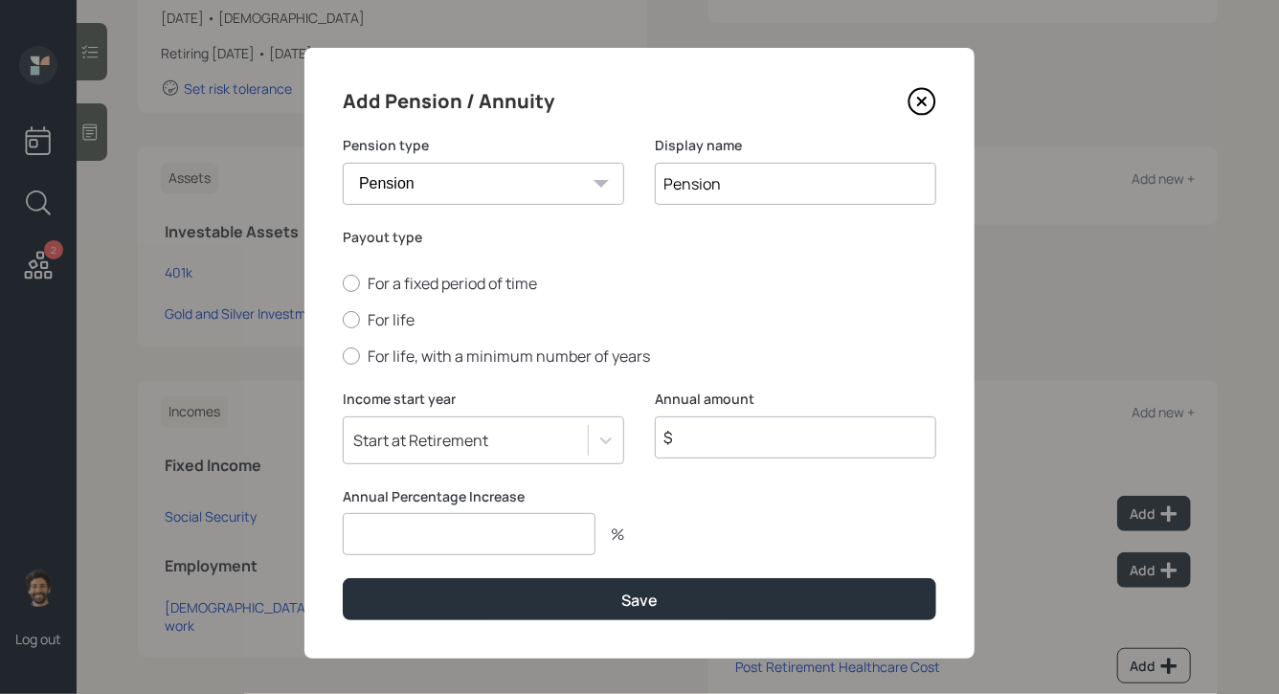
click at [363, 308] on div "For a fixed period of time For life For life, with a minimum number of years" at bounding box center [640, 320] width 594 height 94
click at [364, 328] on label "For life" at bounding box center [640, 319] width 594 height 21
click at [343, 321] on input "For life" at bounding box center [342, 320] width 1 height 1
radio input "true"
click at [711, 443] on input "$" at bounding box center [796, 438] width 282 height 42
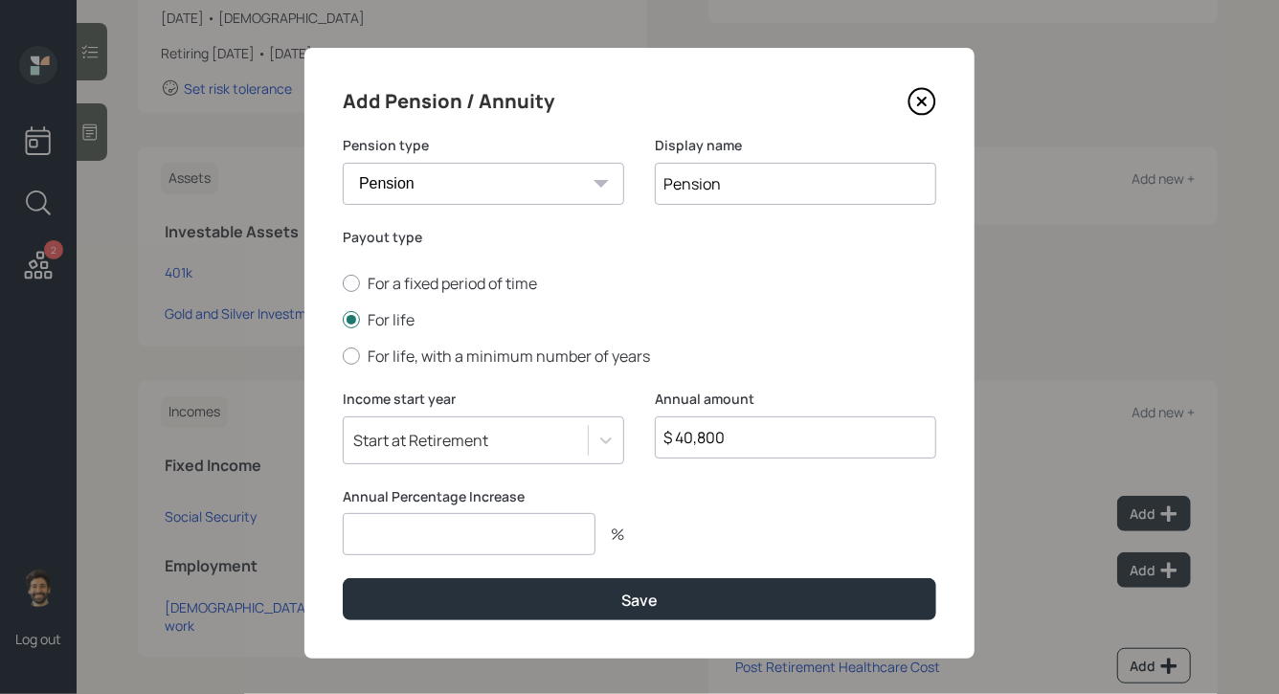
type input "$ 40,800"
type input "0"
click at [406, 441] on div "Start at Retirement" at bounding box center [466, 440] width 244 height 33
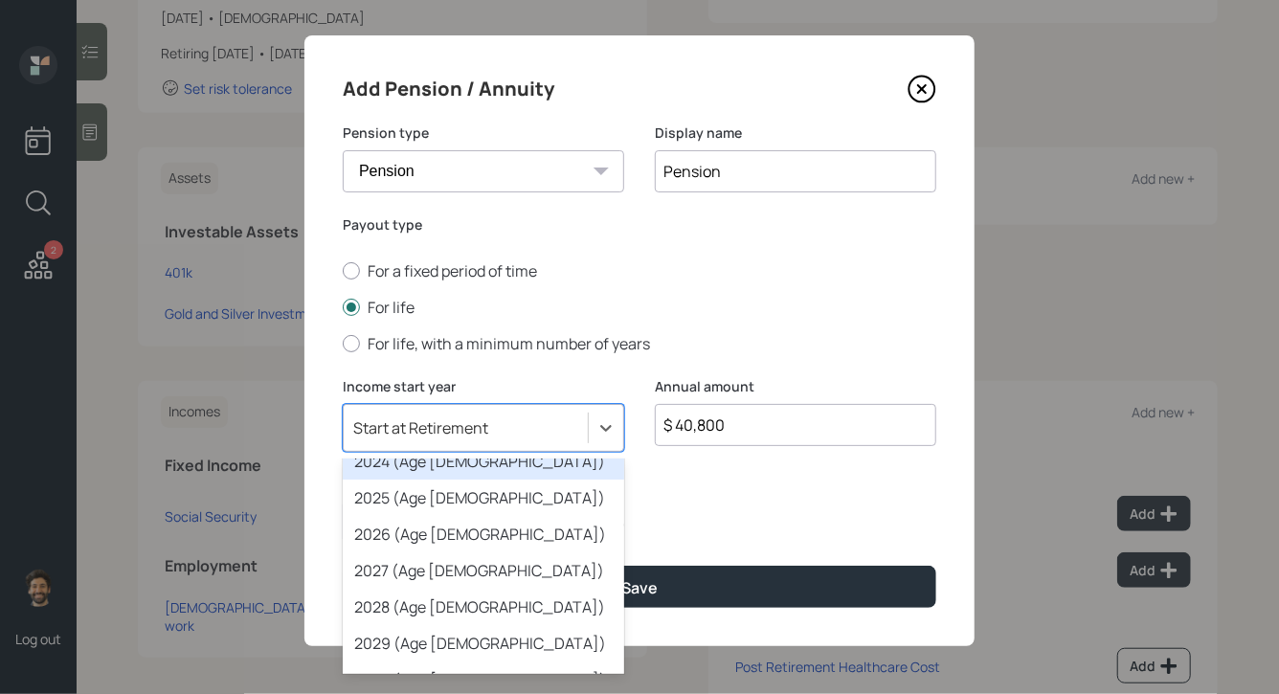
scroll to position [142, 0]
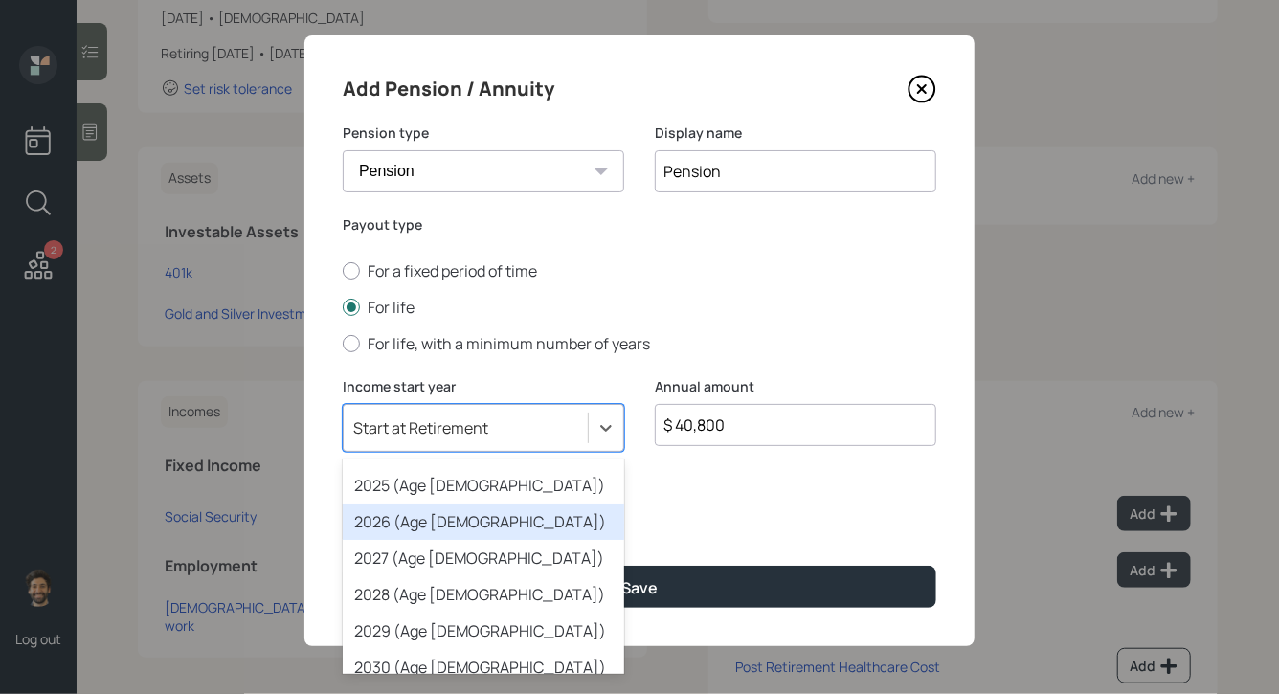
click at [403, 527] on div "2026 (Age 62)" at bounding box center [484, 522] width 282 height 36
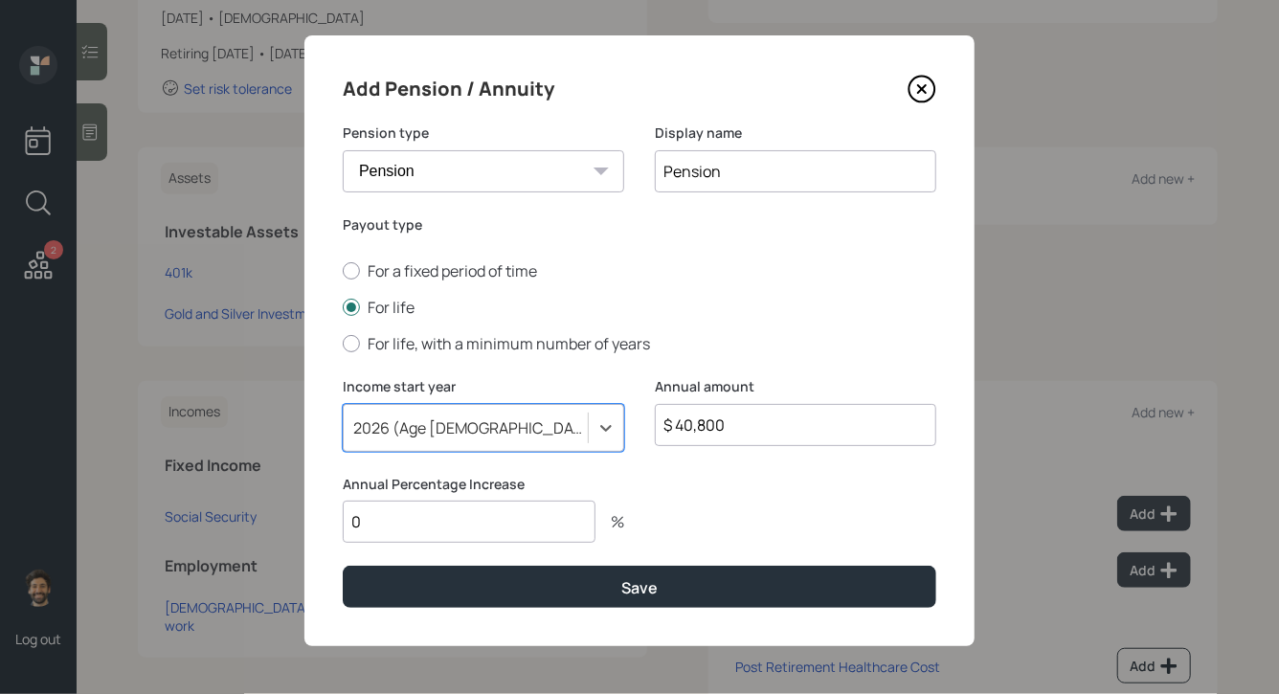
click at [425, 529] on input "0" at bounding box center [469, 522] width 253 height 42
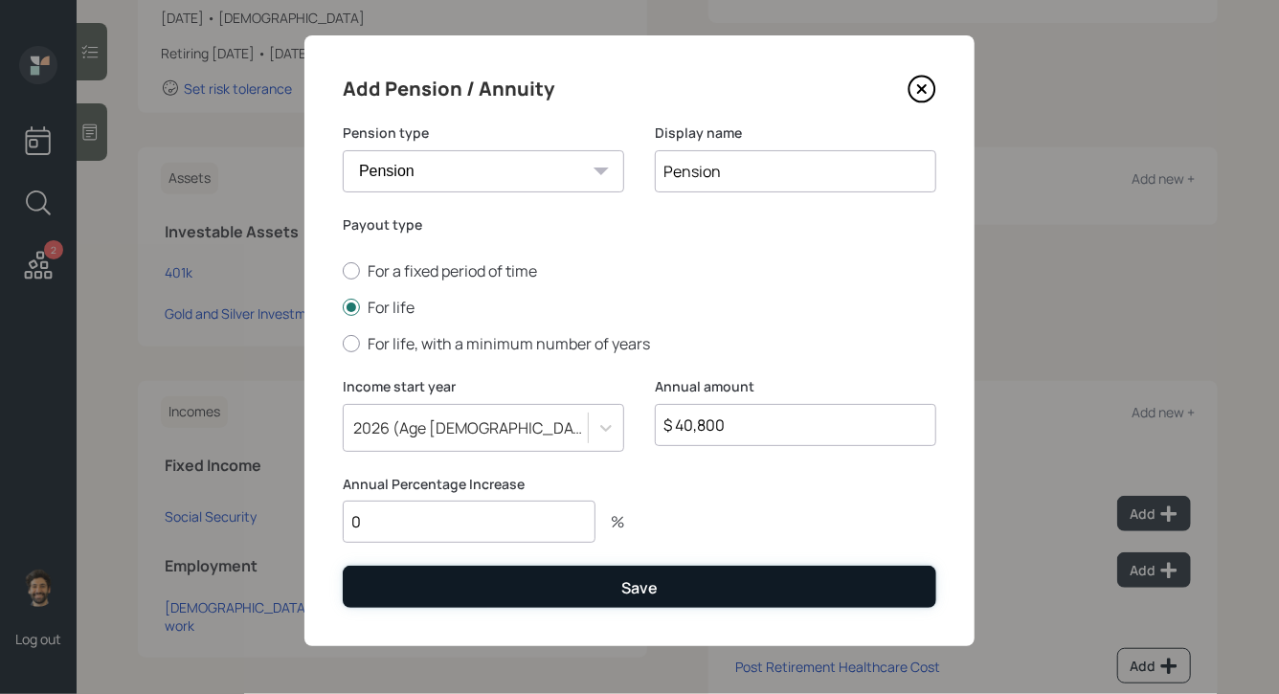
click at [427, 590] on button "Save" at bounding box center [640, 586] width 594 height 41
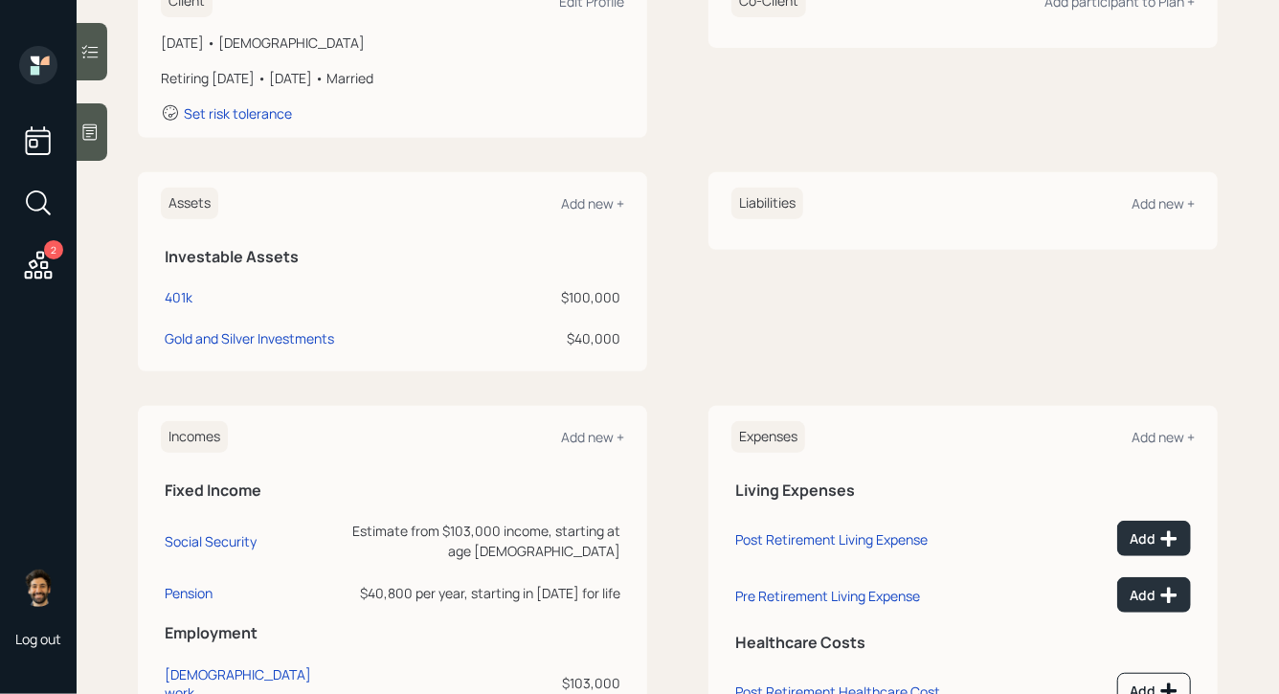
scroll to position [318, 0]
drag, startPoint x: 622, startPoint y: 338, endPoint x: 565, endPoint y: 337, distance: 57.5
click at [565, 337] on td "$40,000" at bounding box center [560, 336] width 127 height 41
click at [579, 338] on div "$40,000" at bounding box center [561, 339] width 120 height 20
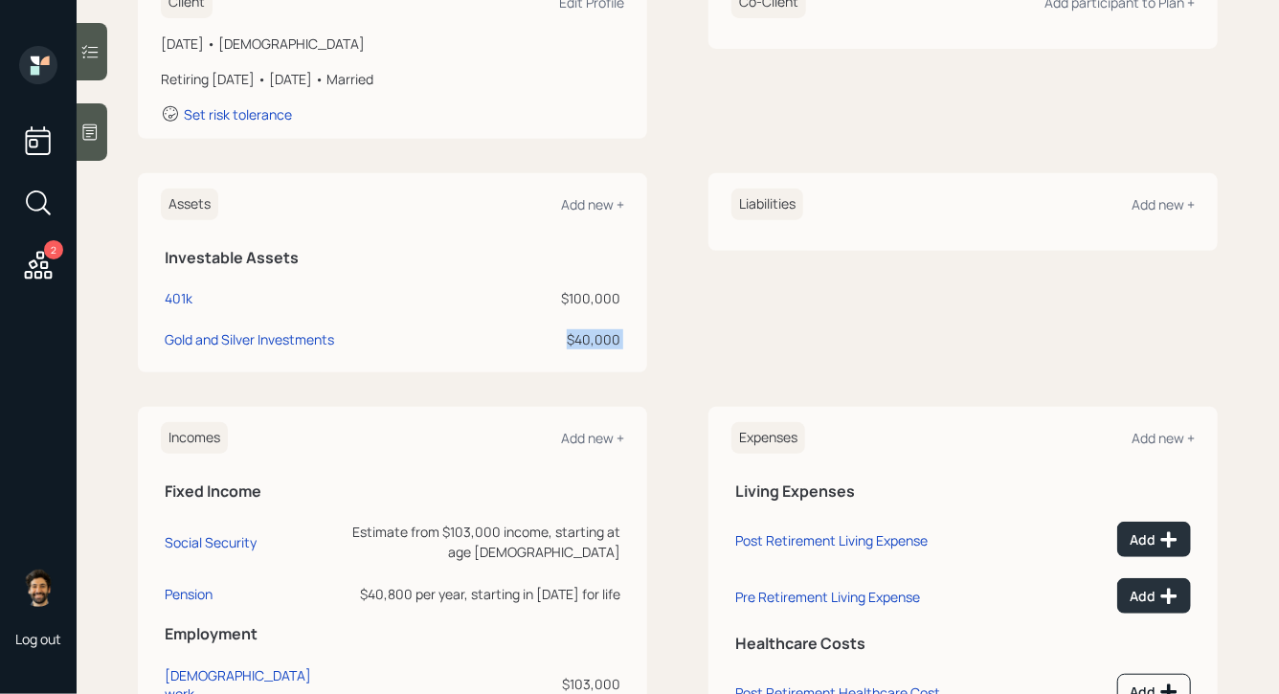
click at [579, 338] on div "$40,000" at bounding box center [561, 339] width 120 height 20
click at [628, 338] on div "Assets Add new + Investable Assets 401k $100,000 Gold and Silver Investments $4…" at bounding box center [392, 272] width 509 height 199
drag, startPoint x: 627, startPoint y: 299, endPoint x: 560, endPoint y: 299, distance: 67.0
click at [560, 299] on div "Assets Add new + Investable Assets 401k $100,000 Gold and Silver Investments $4…" at bounding box center [392, 272] width 509 height 199
click at [583, 293] on div "$100,000" at bounding box center [561, 298] width 120 height 20
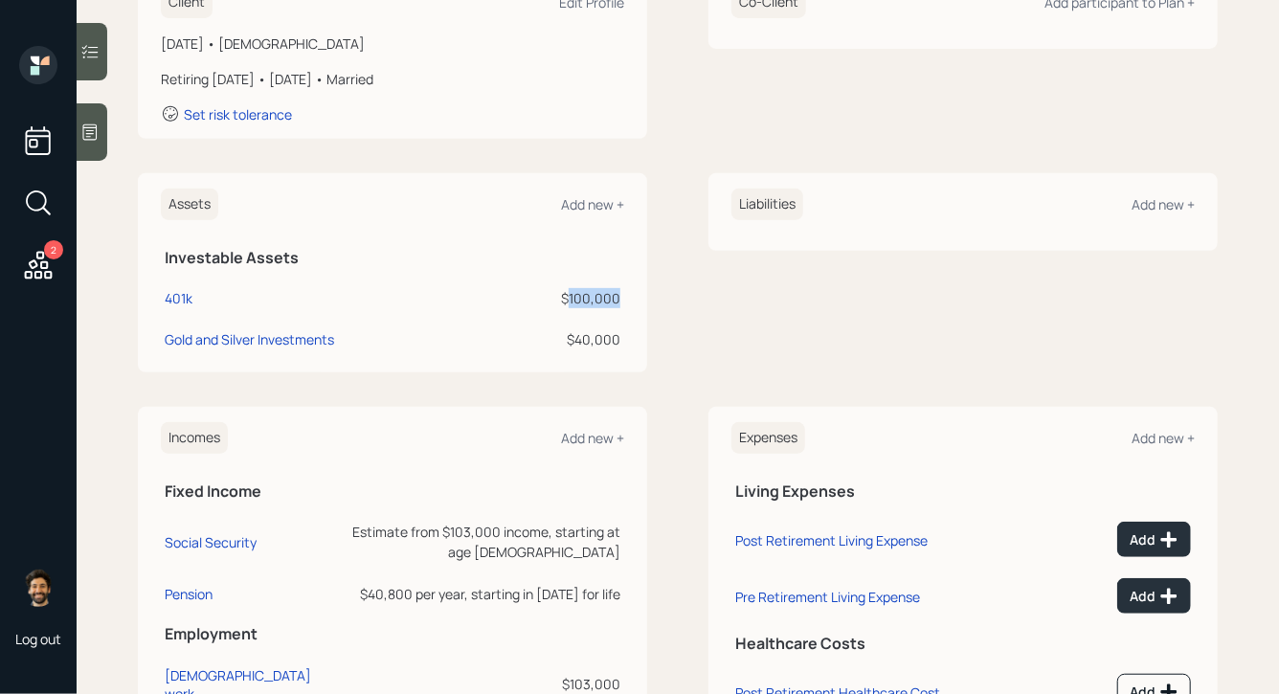
click at [583, 293] on div "$100,000" at bounding box center [561, 298] width 120 height 20
click at [180, 303] on div "401k" at bounding box center [179, 298] width 28 height 20
select select "company_sponsored"
select select "balanced"
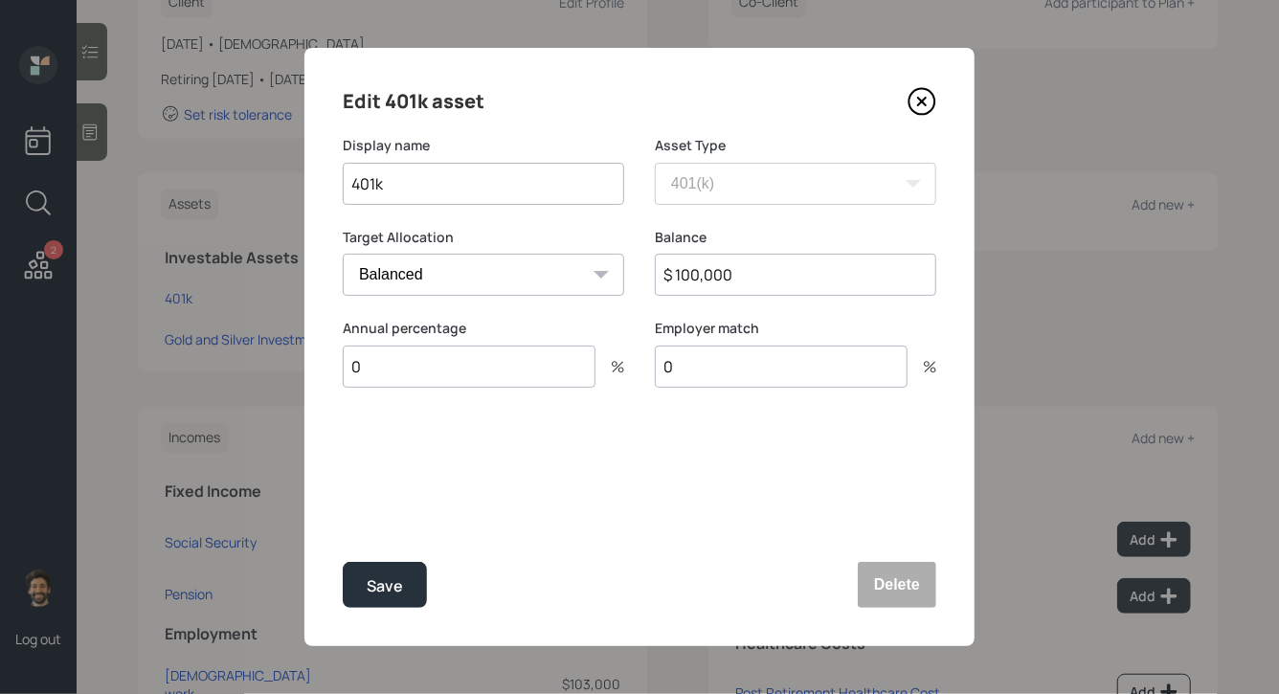
click at [351, 187] on input "401k" at bounding box center [484, 184] width 282 height 42
type input "Current 401k"
click at [375, 580] on div "Save" at bounding box center [385, 587] width 36 height 26
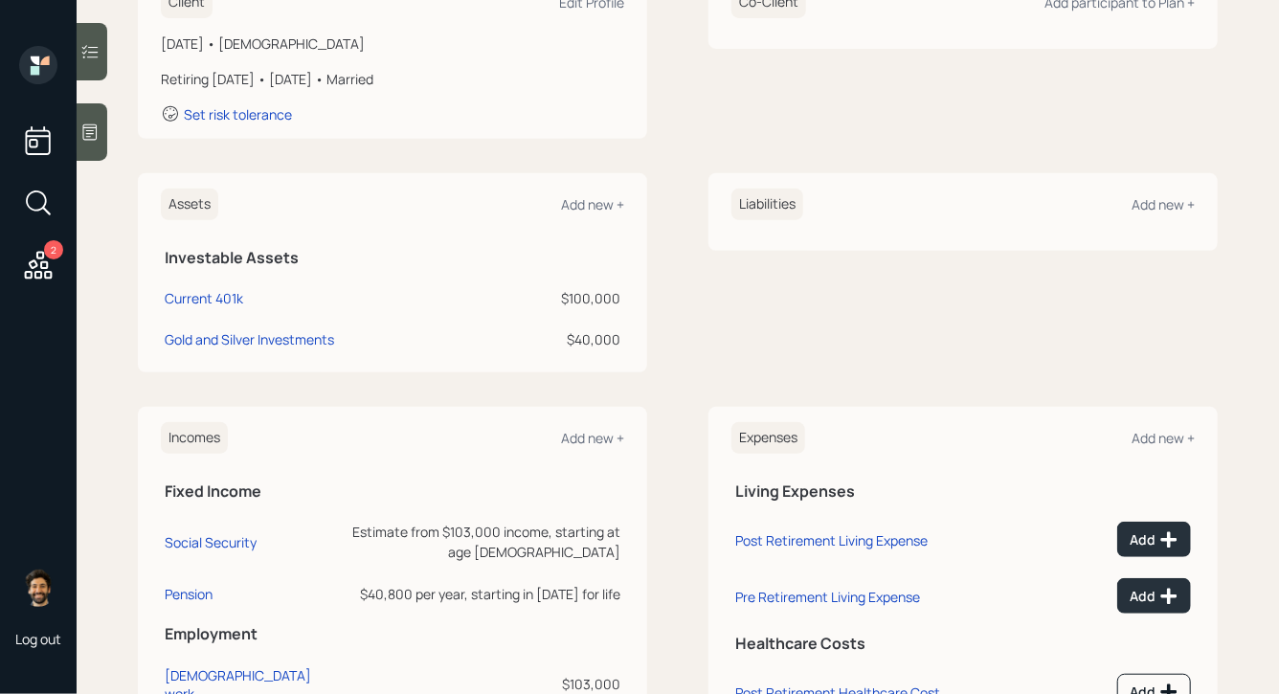
click at [175, 309] on td "Current 401k" at bounding box center [329, 295] width 336 height 41
click at [175, 302] on div "Current 401k" at bounding box center [204, 298] width 79 height 20
select select "company_sponsored"
select select "balanced"
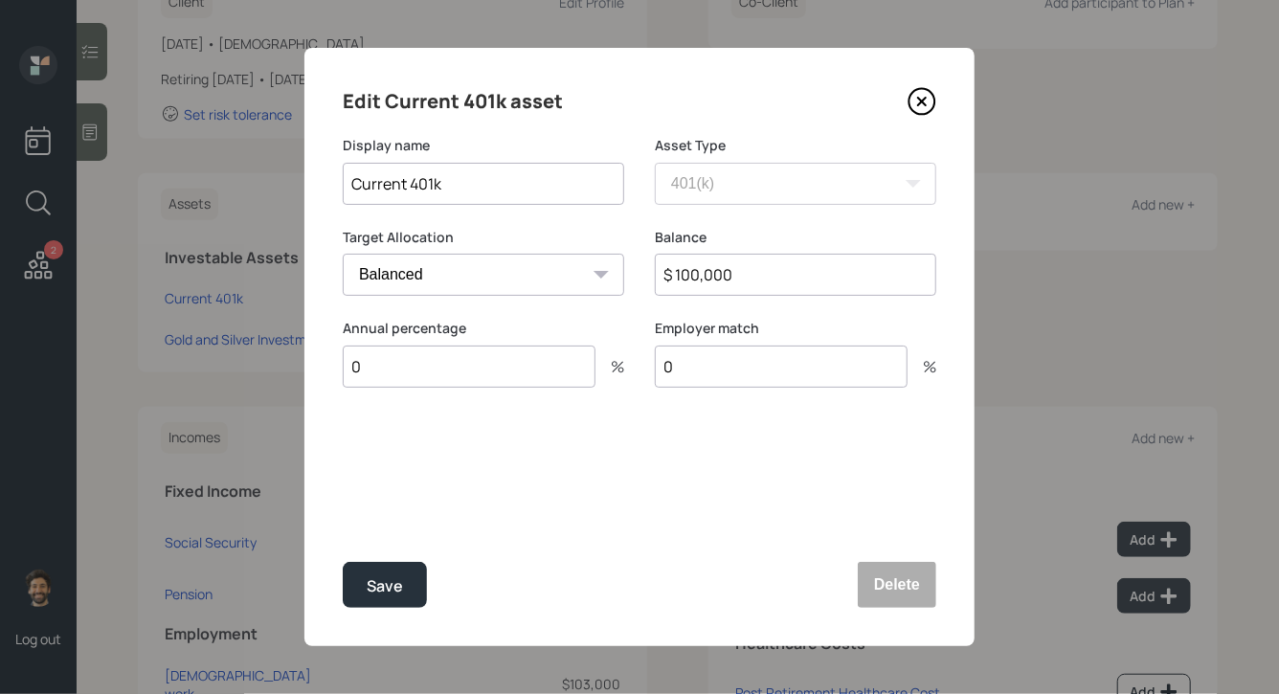
click at [693, 280] on input "$ 100,000" at bounding box center [796, 275] width 282 height 42
type input "$ 196,000"
click at [381, 596] on div "Save" at bounding box center [385, 587] width 36 height 26
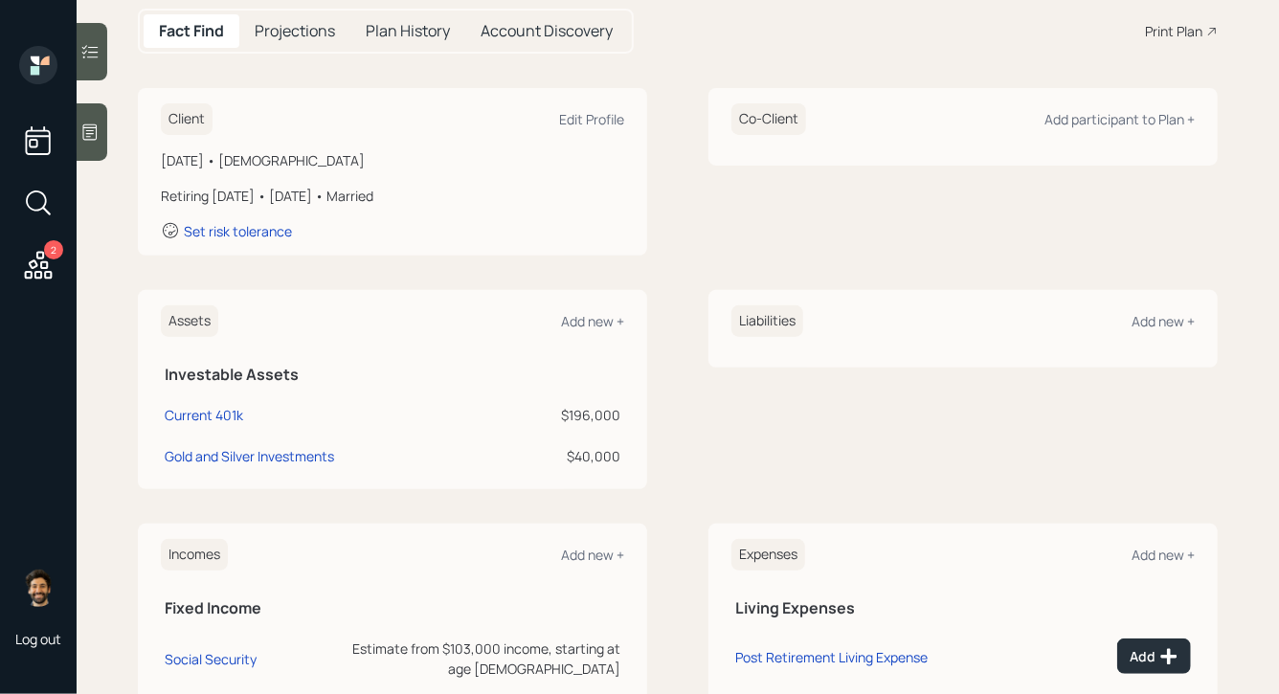
scroll to position [186, 0]
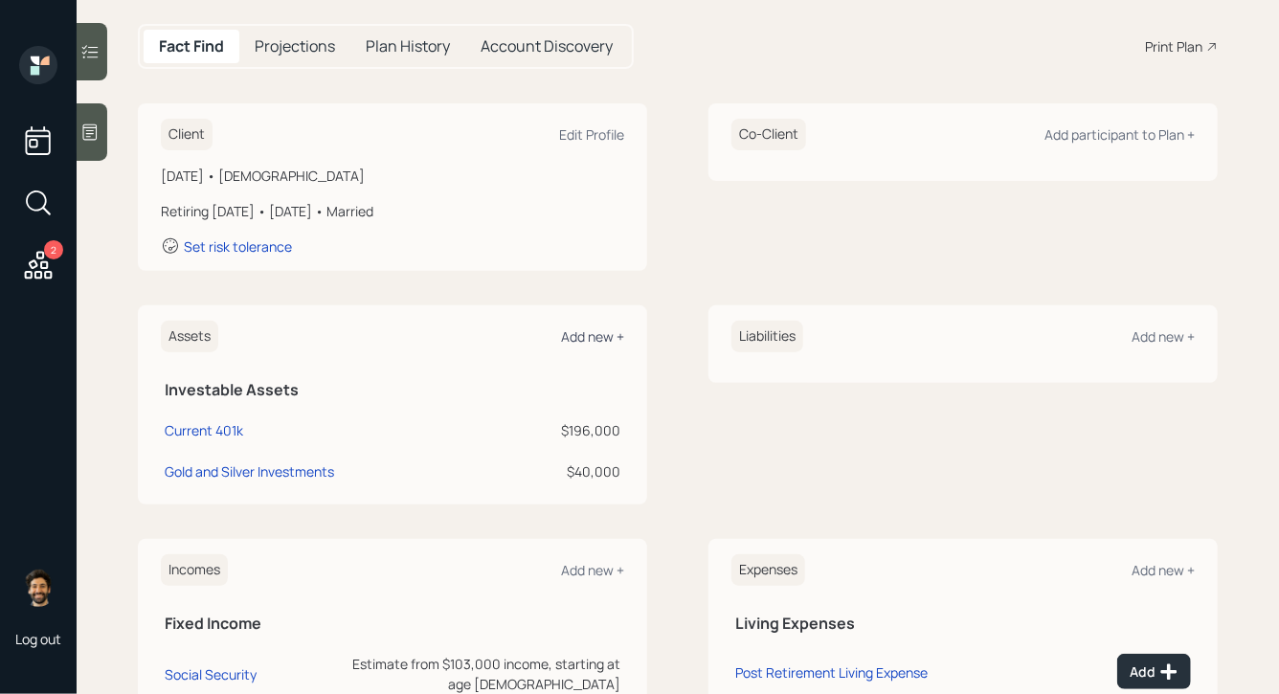
click at [577, 336] on div "Add new +" at bounding box center [592, 337] width 63 height 18
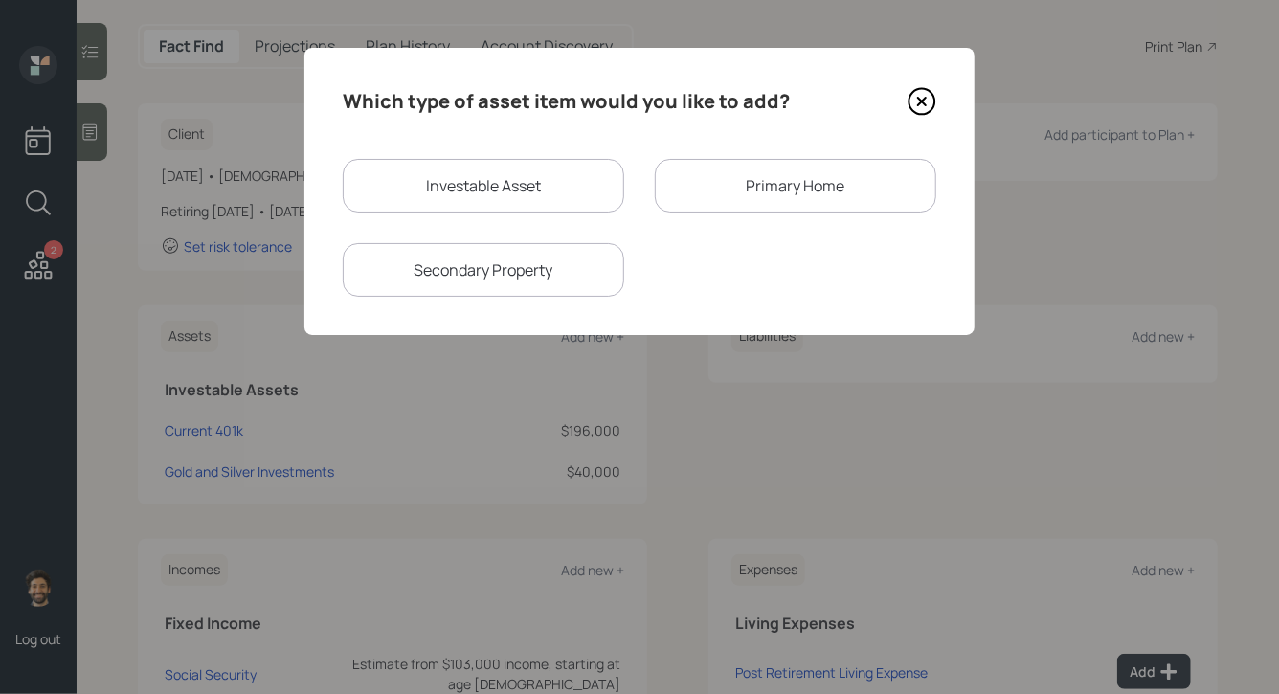
click at [517, 184] on div "Investable Asset" at bounding box center [484, 186] width 282 height 54
select select "taxable"
select select "balanced"
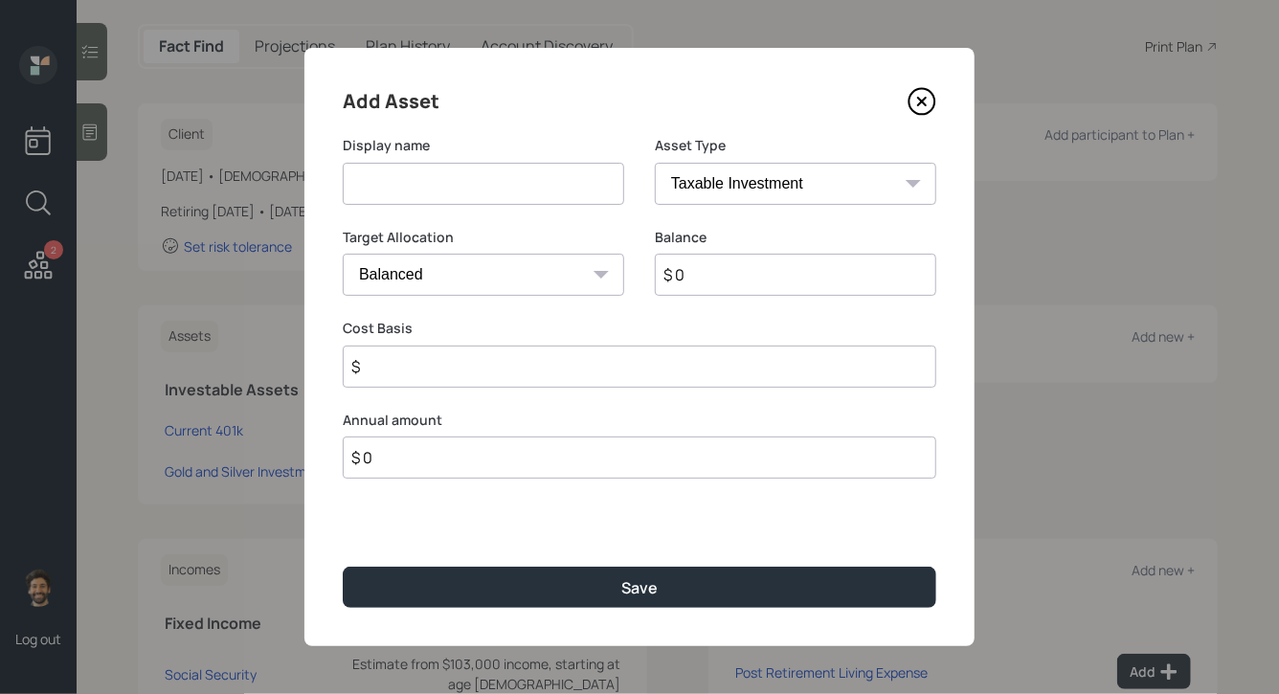
click at [482, 188] on input at bounding box center [484, 184] width 282 height 42
type input "Checking / Savings"
click at [719, 299] on div "Balance $ 0" at bounding box center [796, 274] width 282 height 92
click at [692, 277] on input "$ 0" at bounding box center [796, 275] width 282 height 42
type input "$ 20,000"
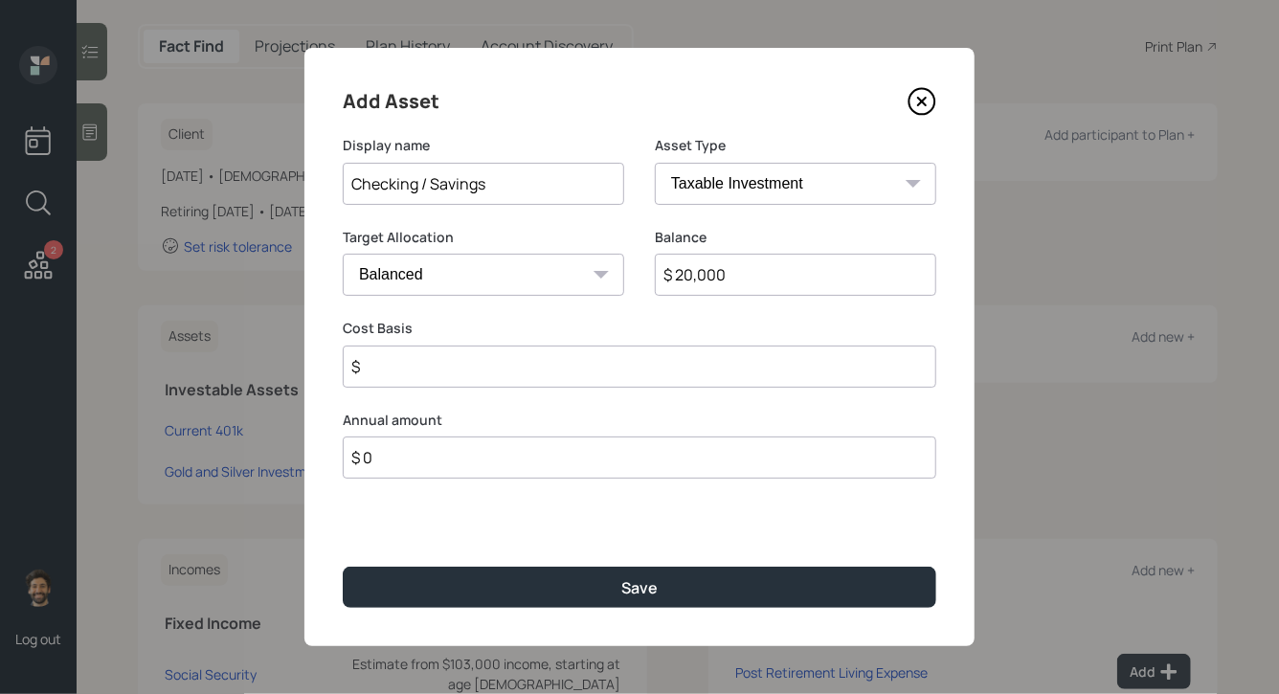
click at [684, 181] on select "SEP IRA IRA Roth IRA 401(k) Roth 401(k) 403(b) Roth 403(b) 457(b) Roth 457(b) H…" at bounding box center [796, 184] width 282 height 42
select select "emergency_fund"
click at [655, 163] on select "SEP IRA IRA Roth IRA 401(k) Roth 401(k) 403(b) Roth 403(b) 457(b) Roth 457(b) H…" at bounding box center [796, 184] width 282 height 42
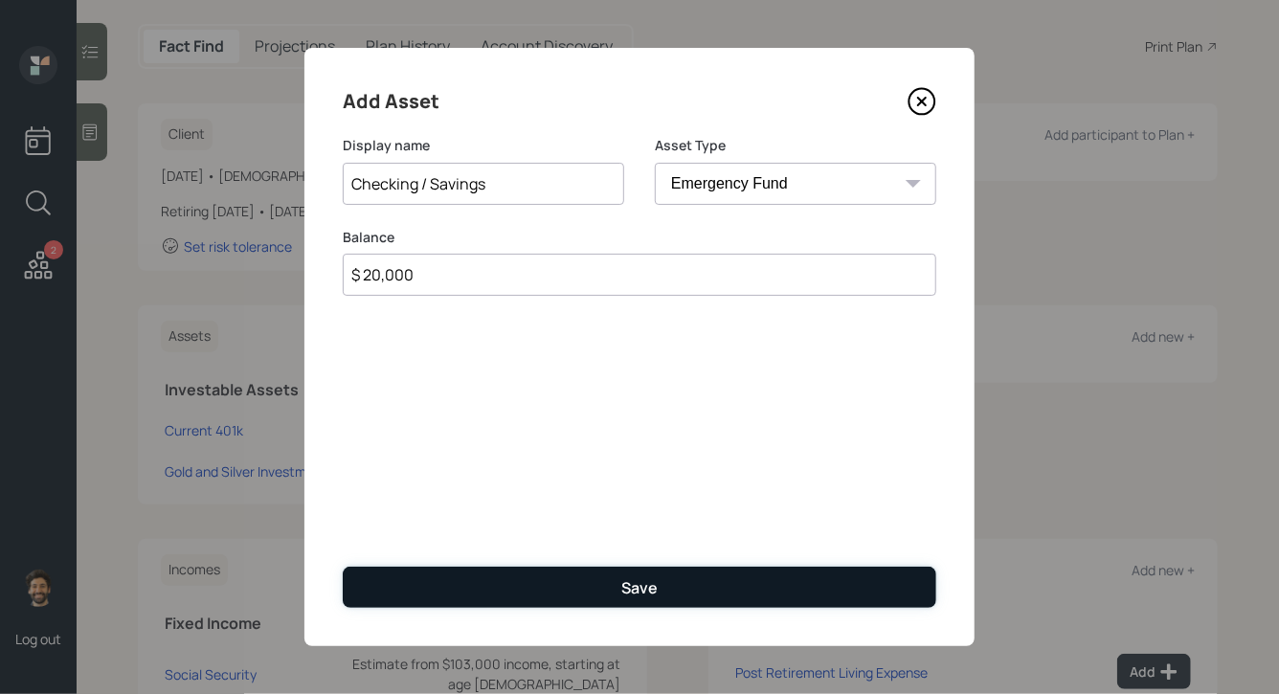
click at [407, 590] on button "Save" at bounding box center [640, 587] width 594 height 41
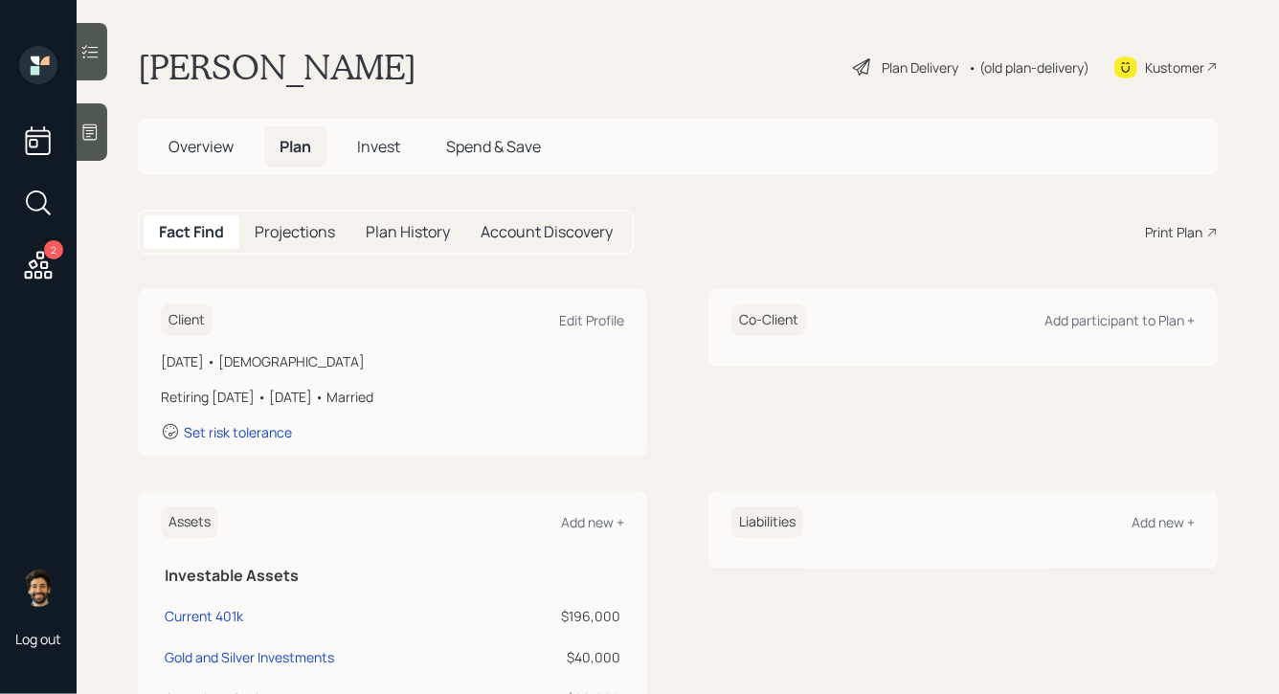
click at [372, 143] on span "Invest" at bounding box center [378, 146] width 43 height 21
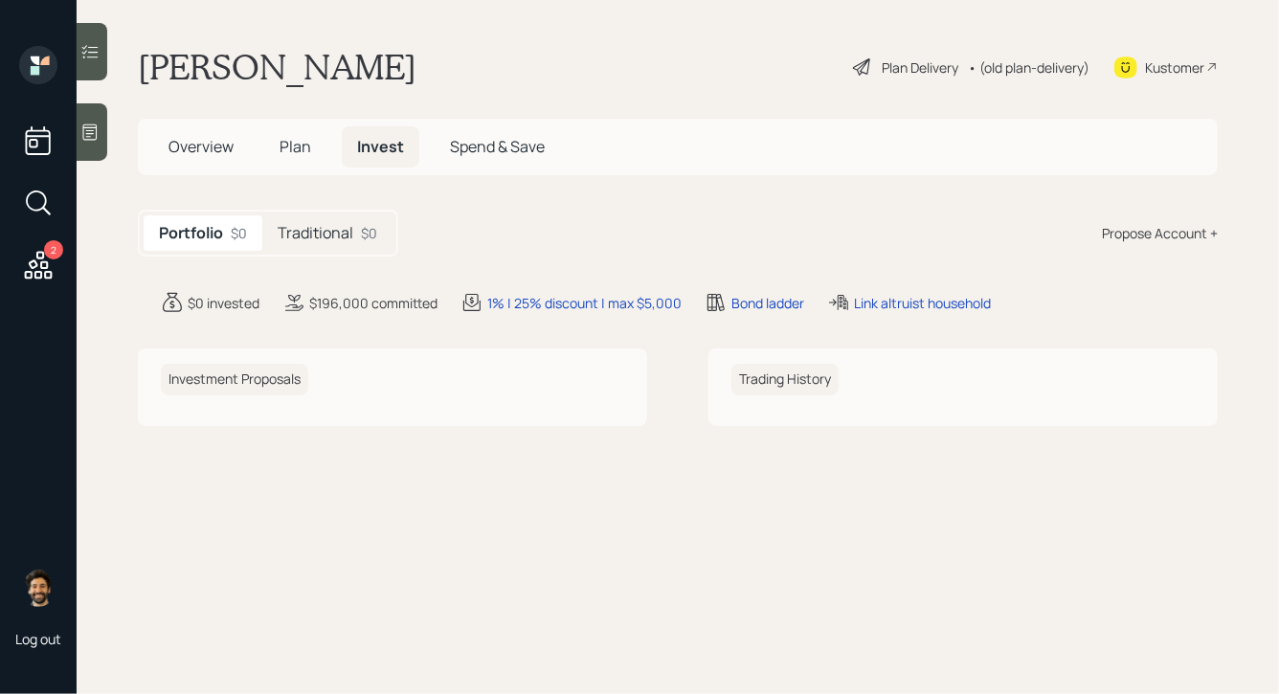
click at [315, 230] on h5 "Traditional" at bounding box center [316, 233] width 76 height 18
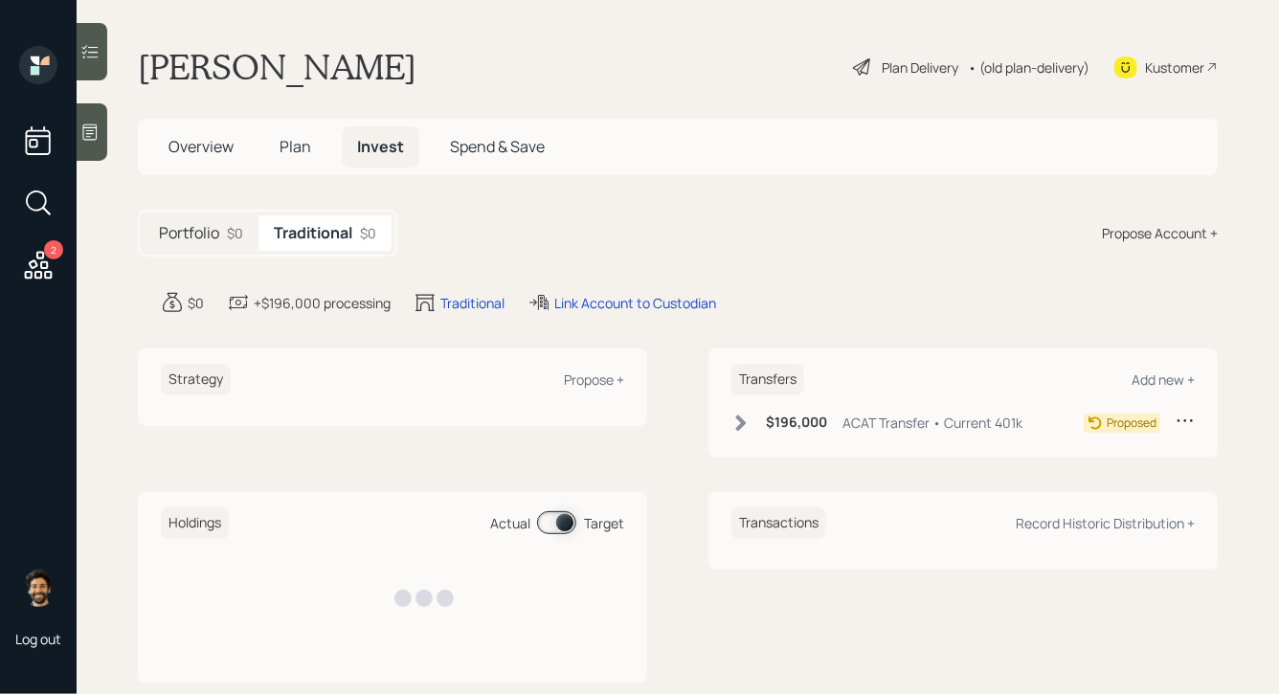
click at [288, 137] on span "Plan" at bounding box center [296, 146] width 32 height 21
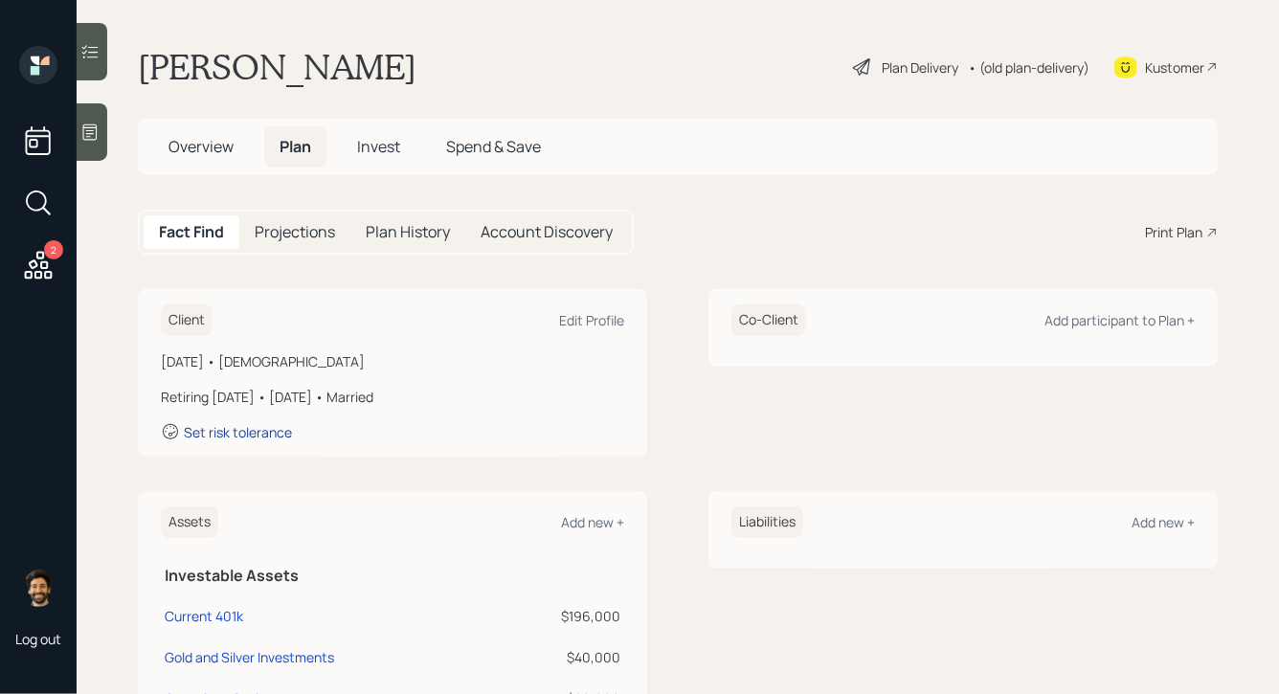
click at [215, 433] on div "Set risk tolerance" at bounding box center [238, 432] width 108 height 18
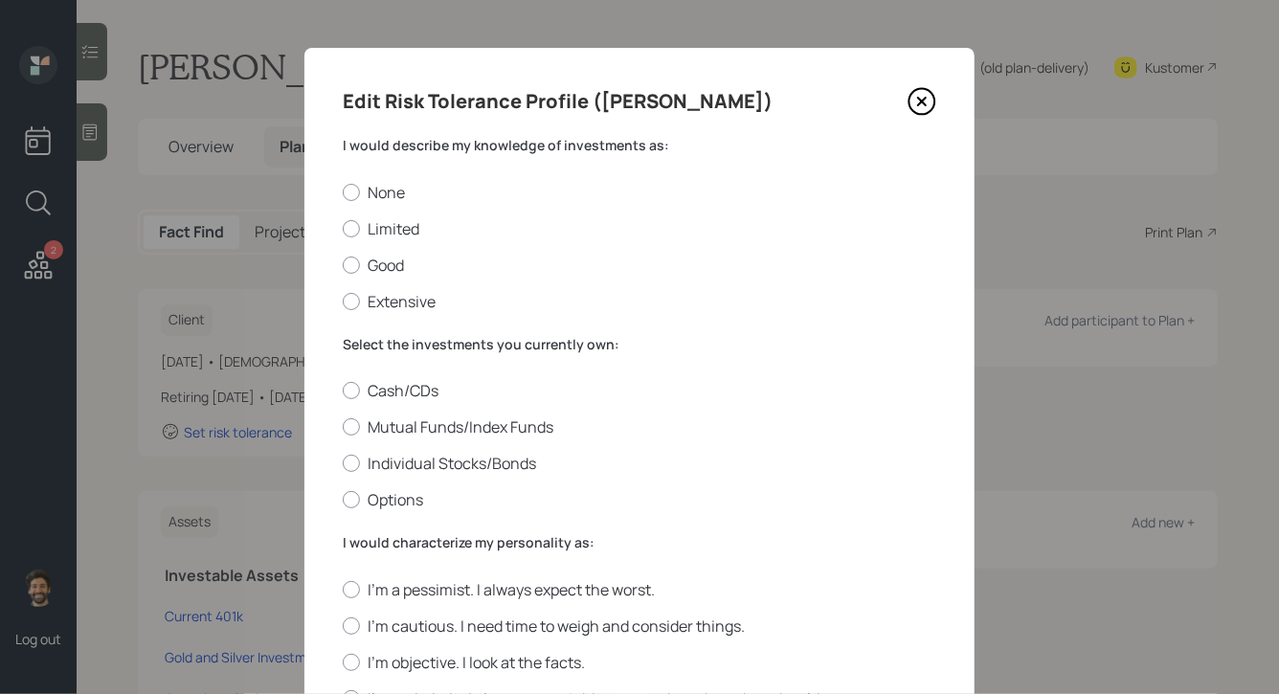
click at [409, 153] on label "I would describe my knowledge of investments as:" at bounding box center [640, 145] width 594 height 19
click at [357, 229] on div at bounding box center [351, 228] width 17 height 17
click at [343, 229] on input "Limited" at bounding box center [342, 228] width 1 height 1
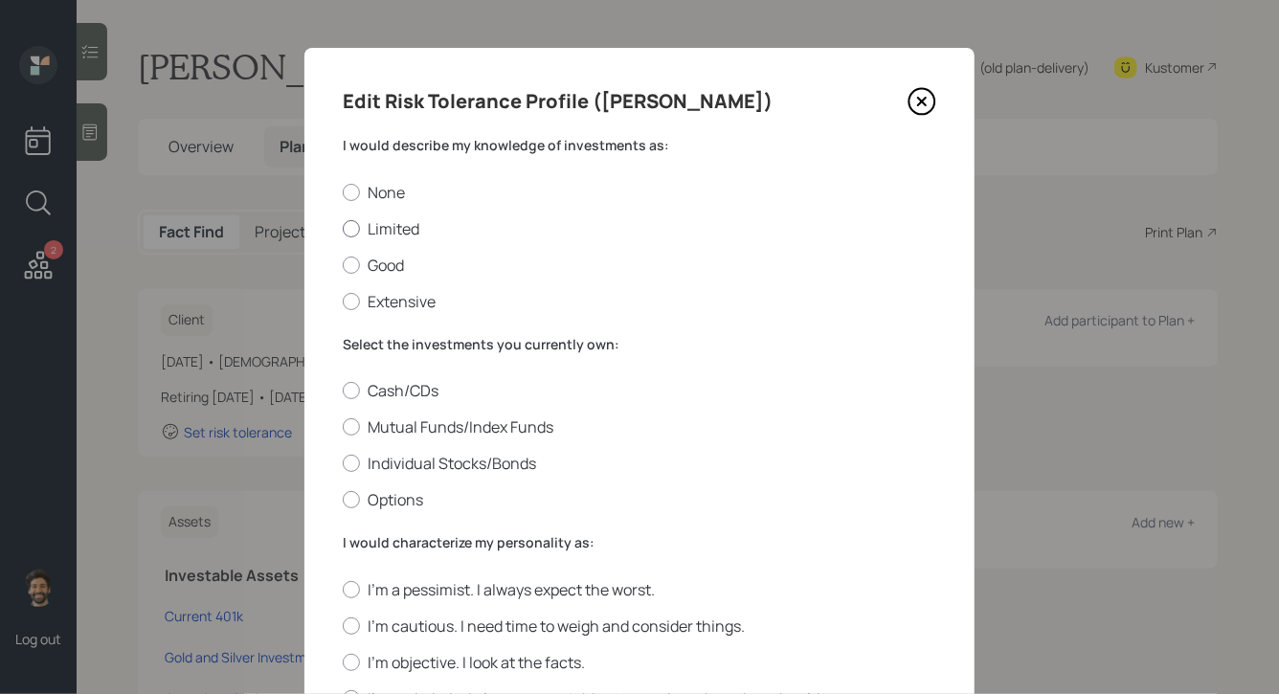
radio input "true"
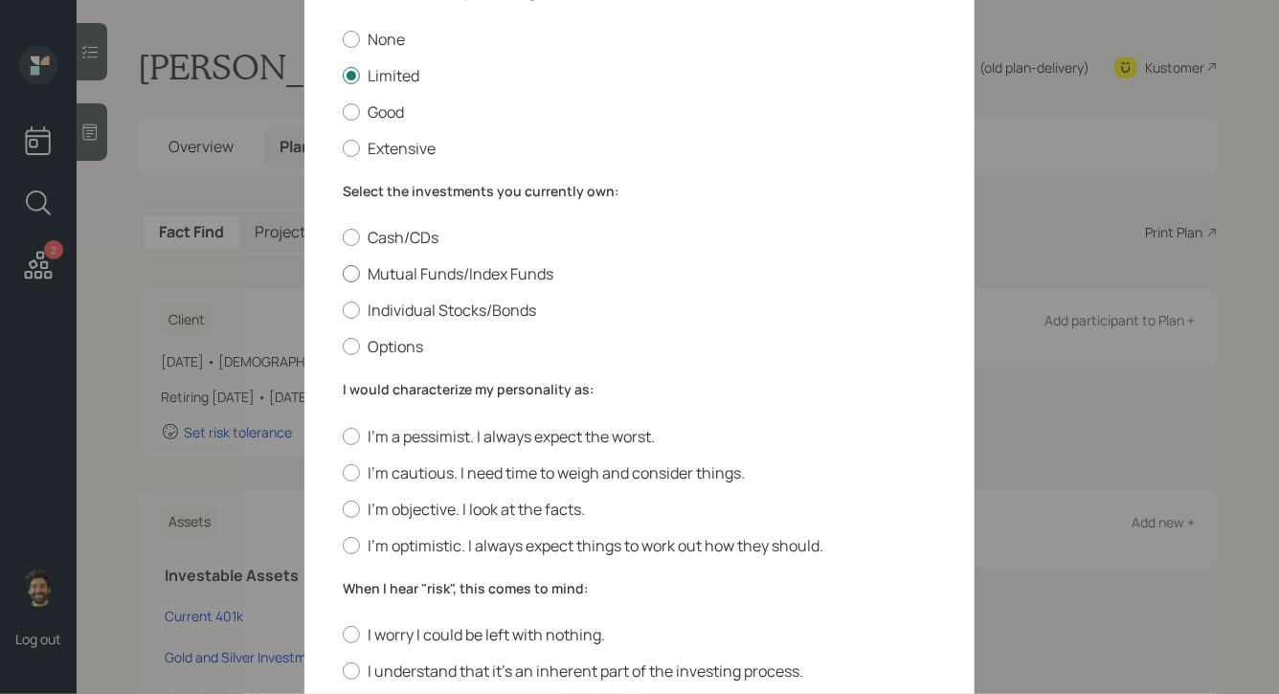
click at [378, 270] on label "Mutual Funds/Index Funds" at bounding box center [640, 273] width 594 height 21
click at [343, 274] on input "Mutual Funds/Index Funds" at bounding box center [342, 274] width 1 height 1
radio input "true"
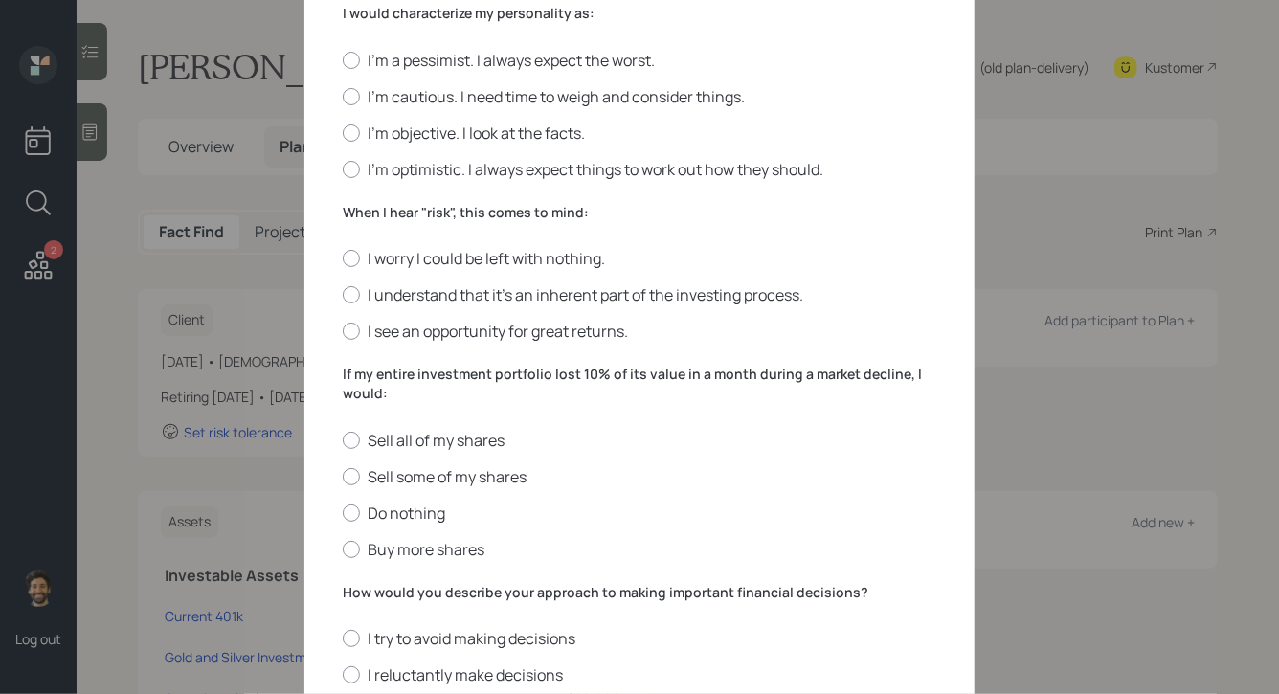
scroll to position [529, 0]
click at [368, 139] on label "I'm objective. I look at the facts." at bounding box center [640, 134] width 594 height 21
click at [343, 134] on input "I'm objective. I look at the facts." at bounding box center [342, 133] width 1 height 1
radio input "true"
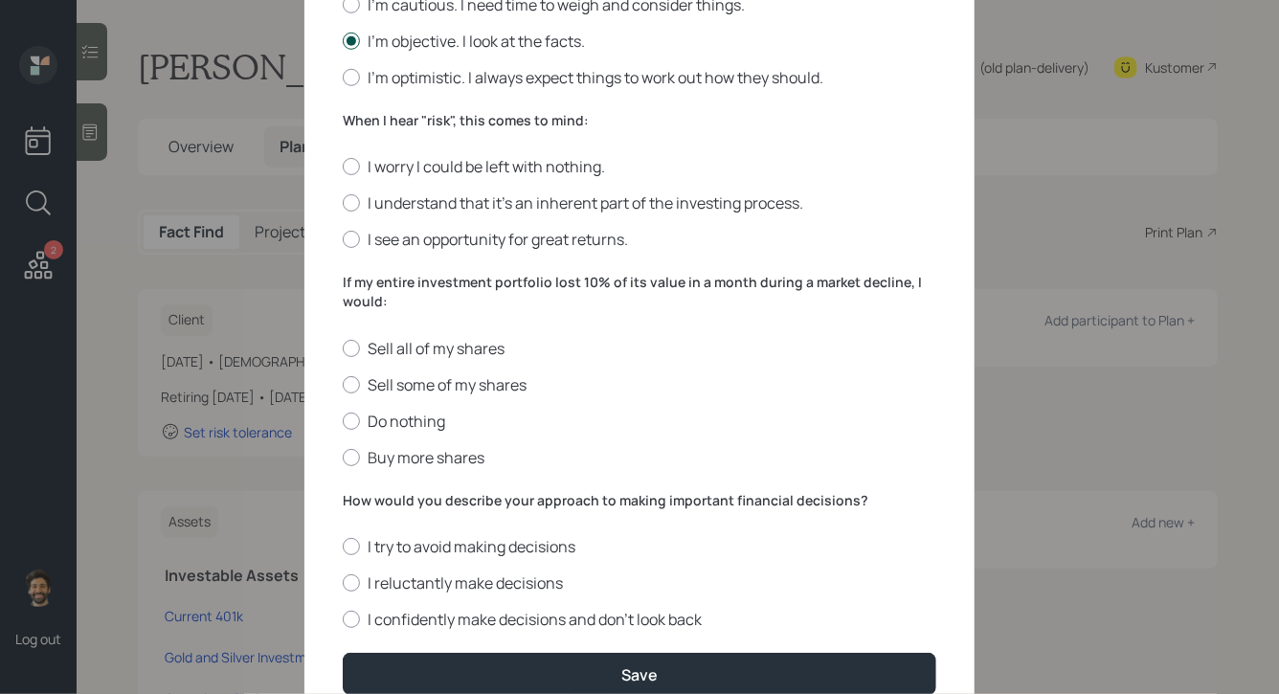
scroll to position [625, 0]
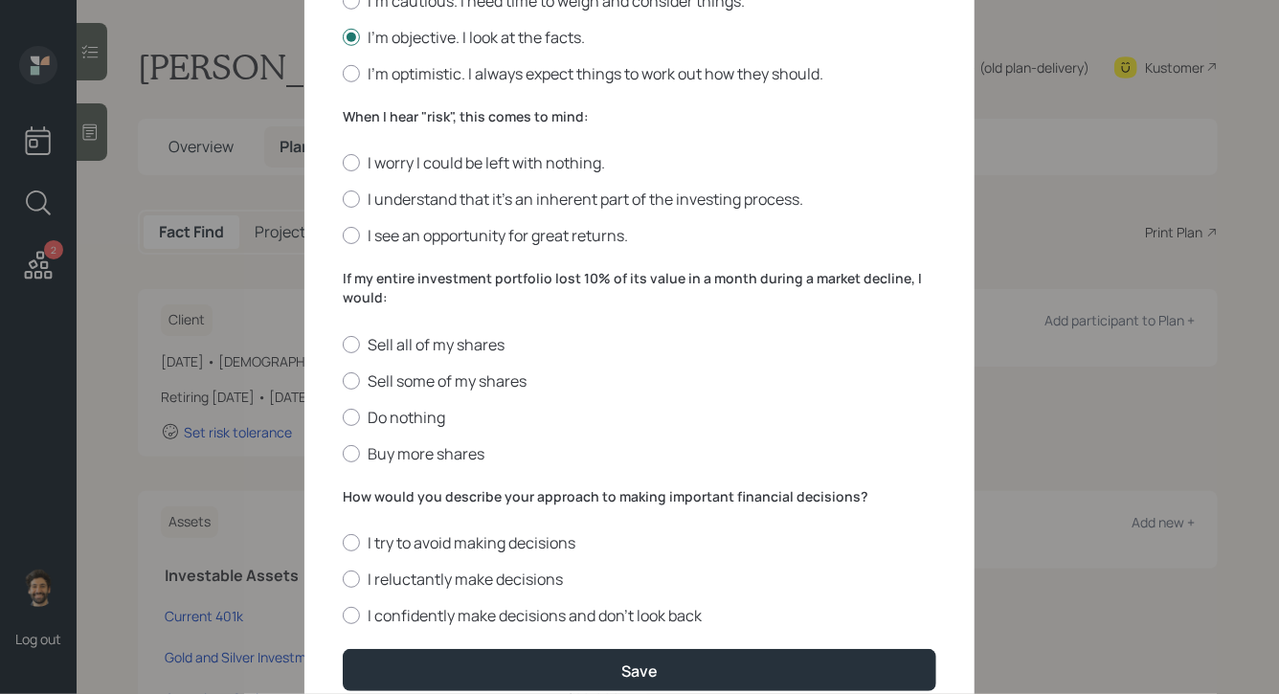
click at [392, 117] on label "When I hear "risk", this comes to mind:" at bounding box center [640, 116] width 594 height 19
click at [356, 163] on div at bounding box center [351, 162] width 17 height 17
click at [343, 163] on input "I worry I could be left with nothing." at bounding box center [342, 163] width 1 height 1
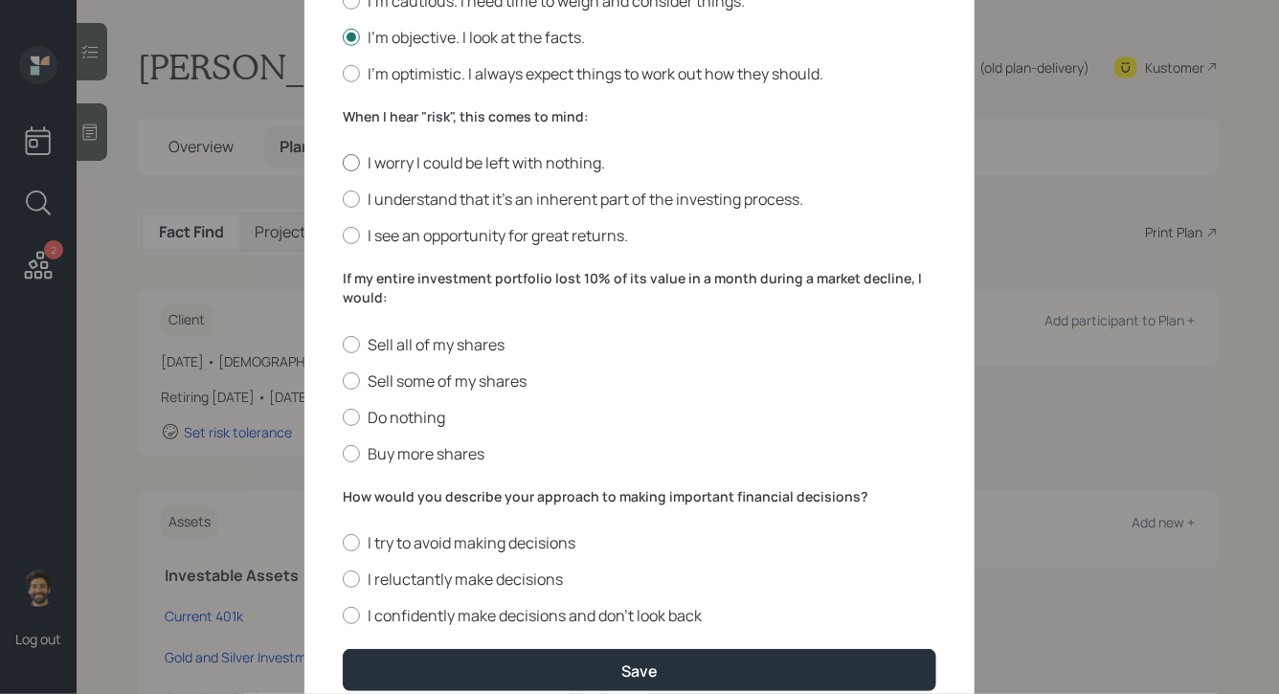
radio input "true"
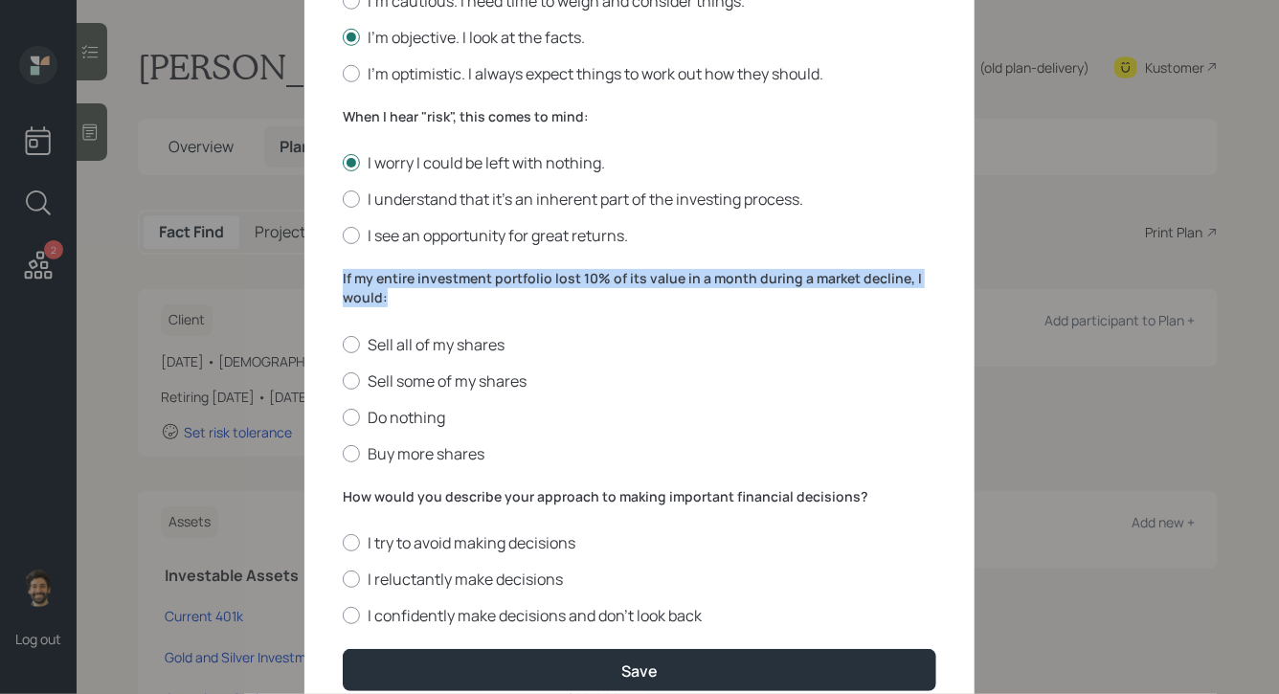
drag, startPoint x: 389, startPoint y: 296, endPoint x: 328, endPoint y: 280, distance: 62.5
click at [328, 281] on div "Edit Risk Tolerance Profile (Charles) I would describe my knowledge of investme…" at bounding box center [640, 76] width 670 height 1307
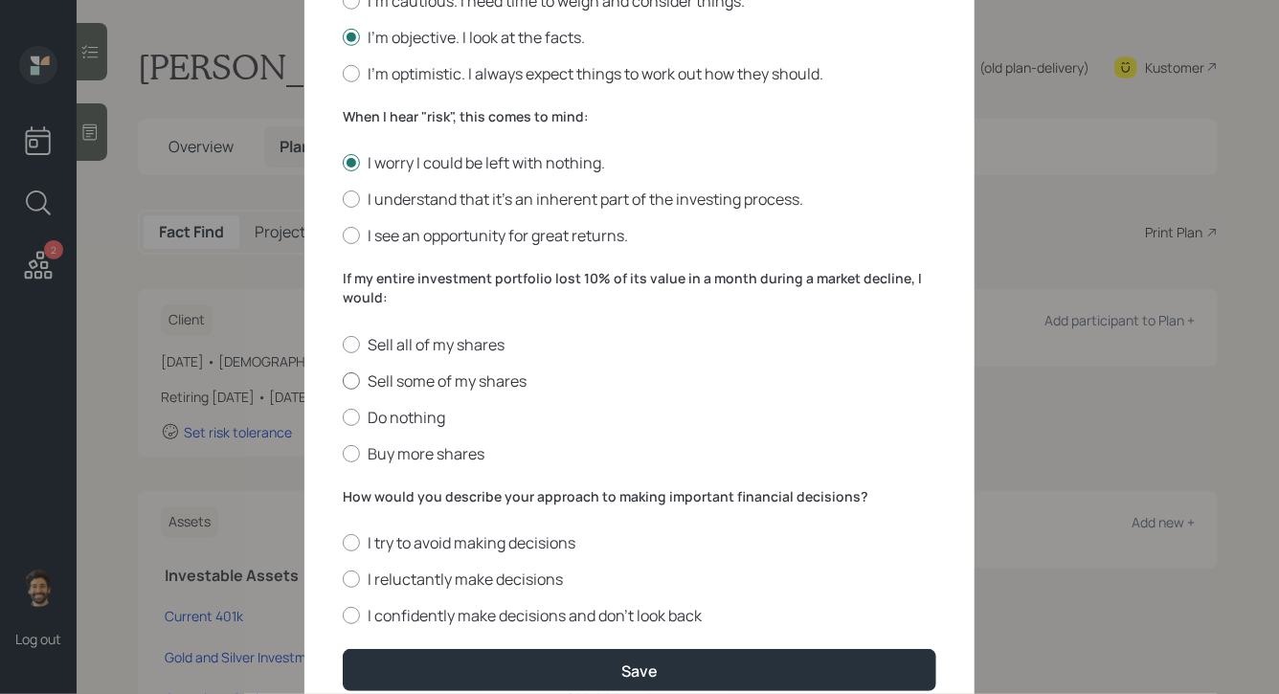
click at [371, 381] on label "Sell some of my shares" at bounding box center [640, 381] width 594 height 21
click at [343, 381] on input "Sell some of my shares" at bounding box center [342, 380] width 1 height 1
radio input "true"
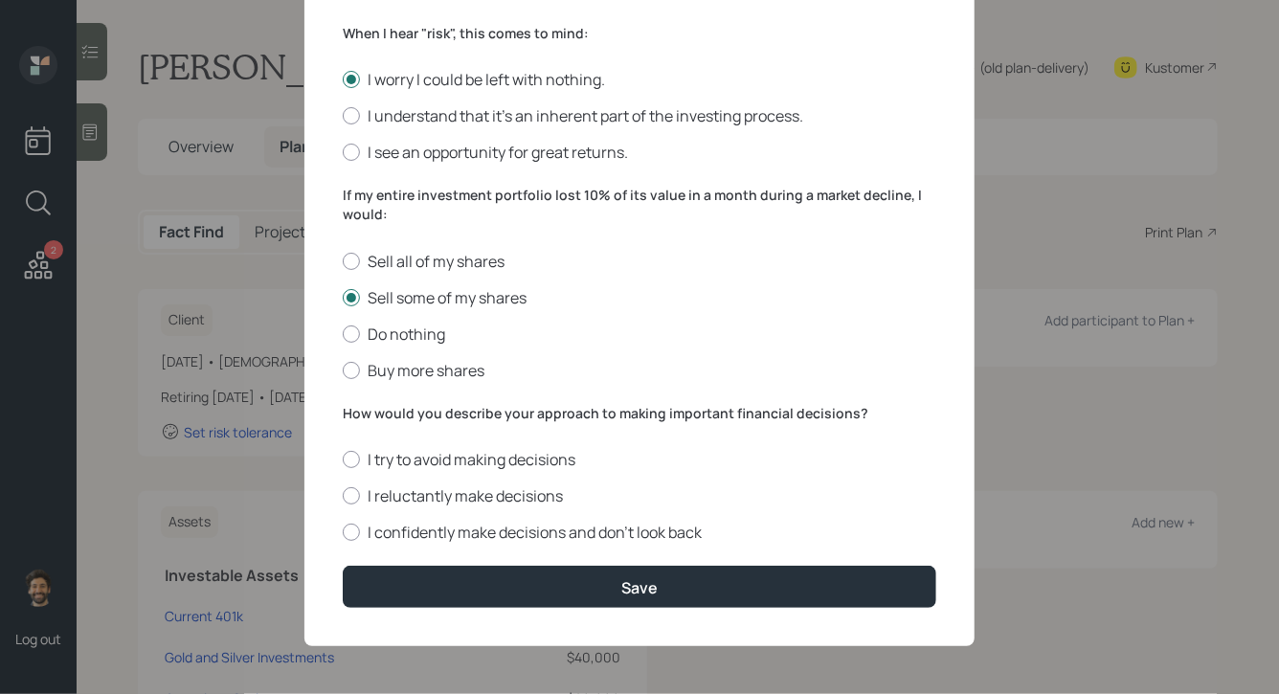
click at [403, 411] on label "How would you describe your approach to making important financial decisions?" at bounding box center [640, 413] width 594 height 19
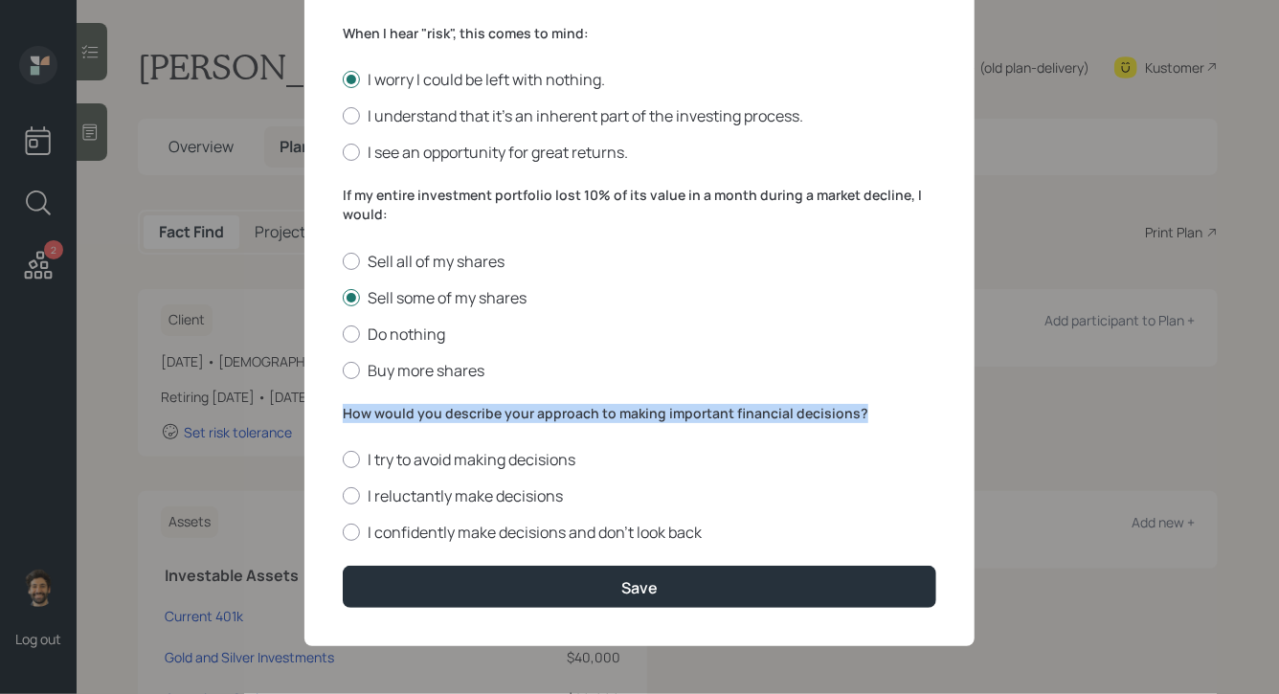
click at [403, 411] on label "How would you describe your approach to making important financial decisions?" at bounding box center [640, 413] width 594 height 19
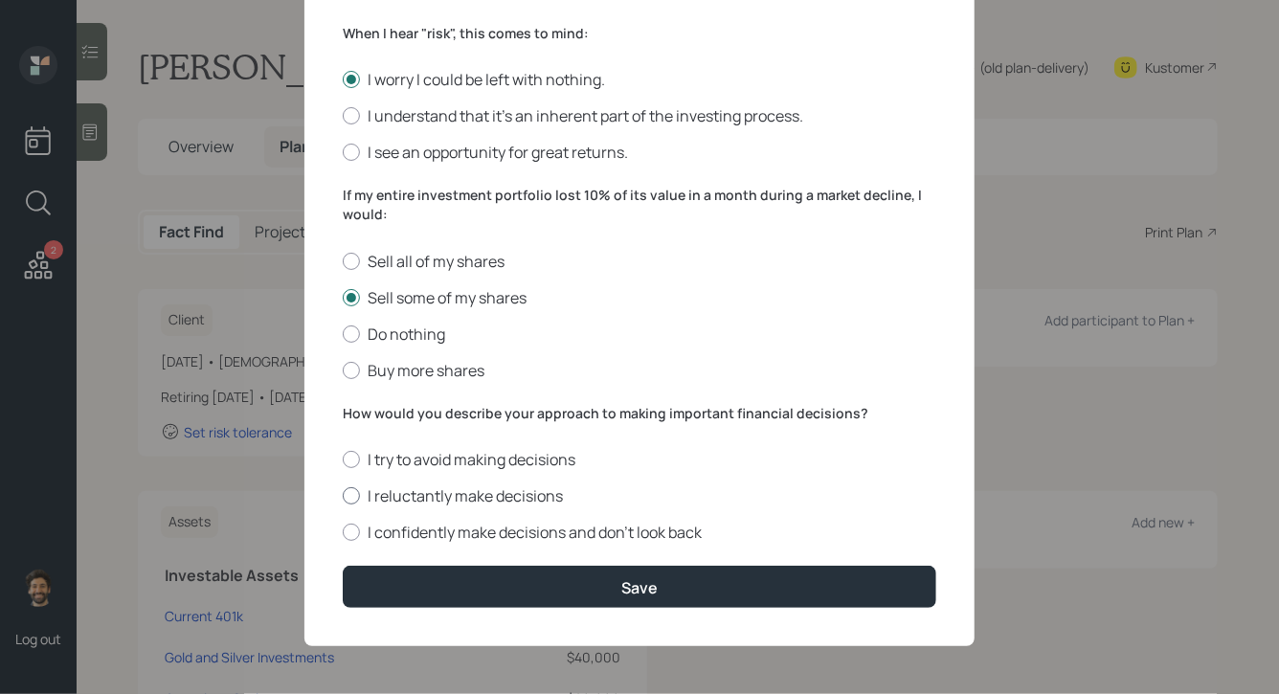
click at [361, 497] on label "I reluctantly make decisions" at bounding box center [640, 496] width 594 height 21
click at [343, 497] on input "I reluctantly make decisions" at bounding box center [342, 496] width 1 height 1
radio input "true"
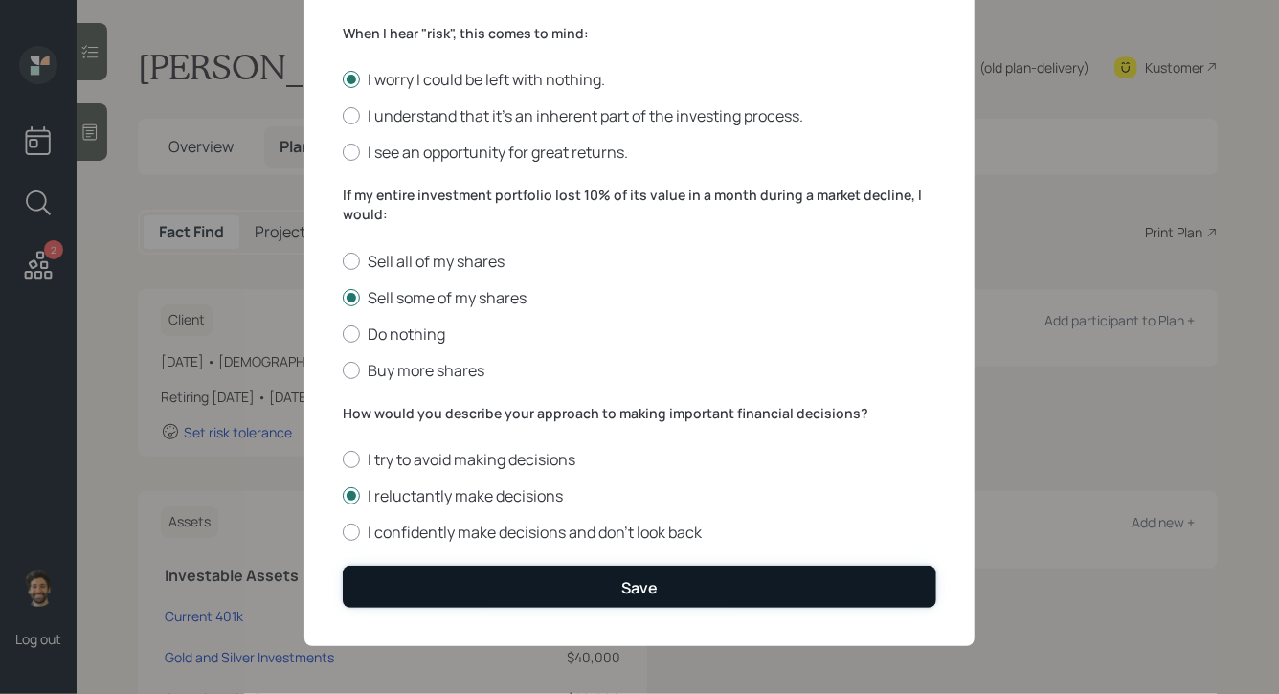
click at [390, 586] on button "Save" at bounding box center [640, 586] width 594 height 41
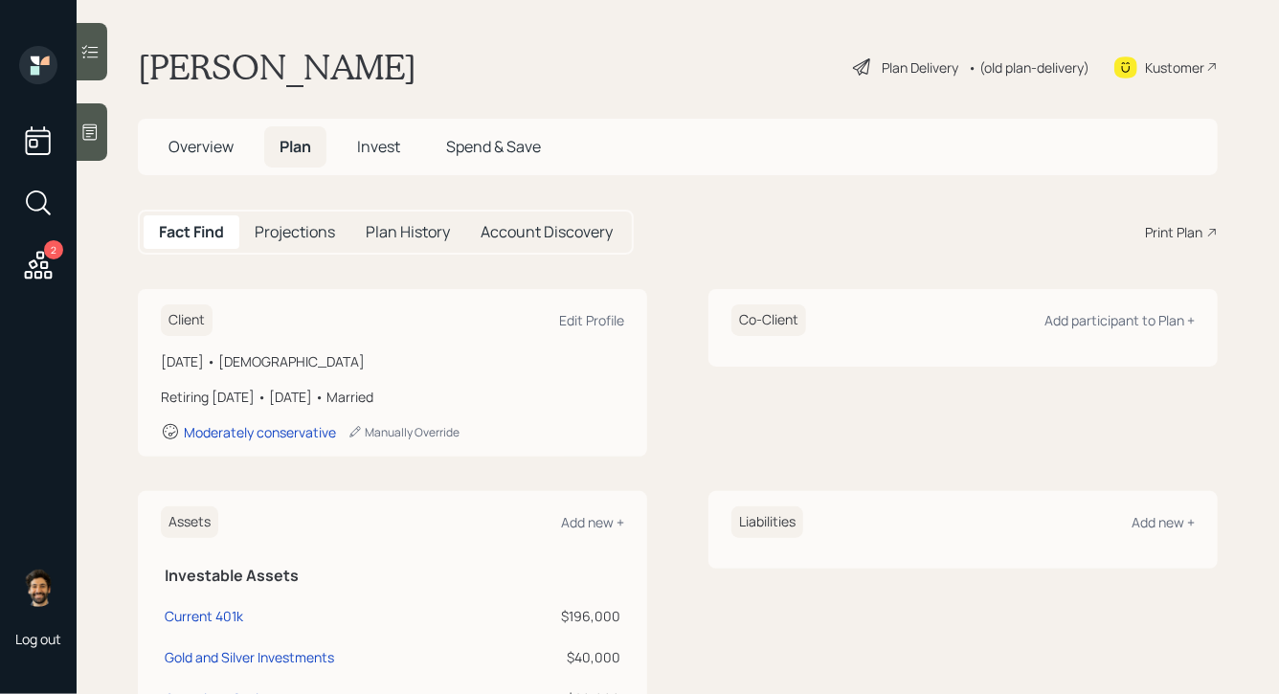
click at [376, 150] on span "Invest" at bounding box center [378, 146] width 43 height 21
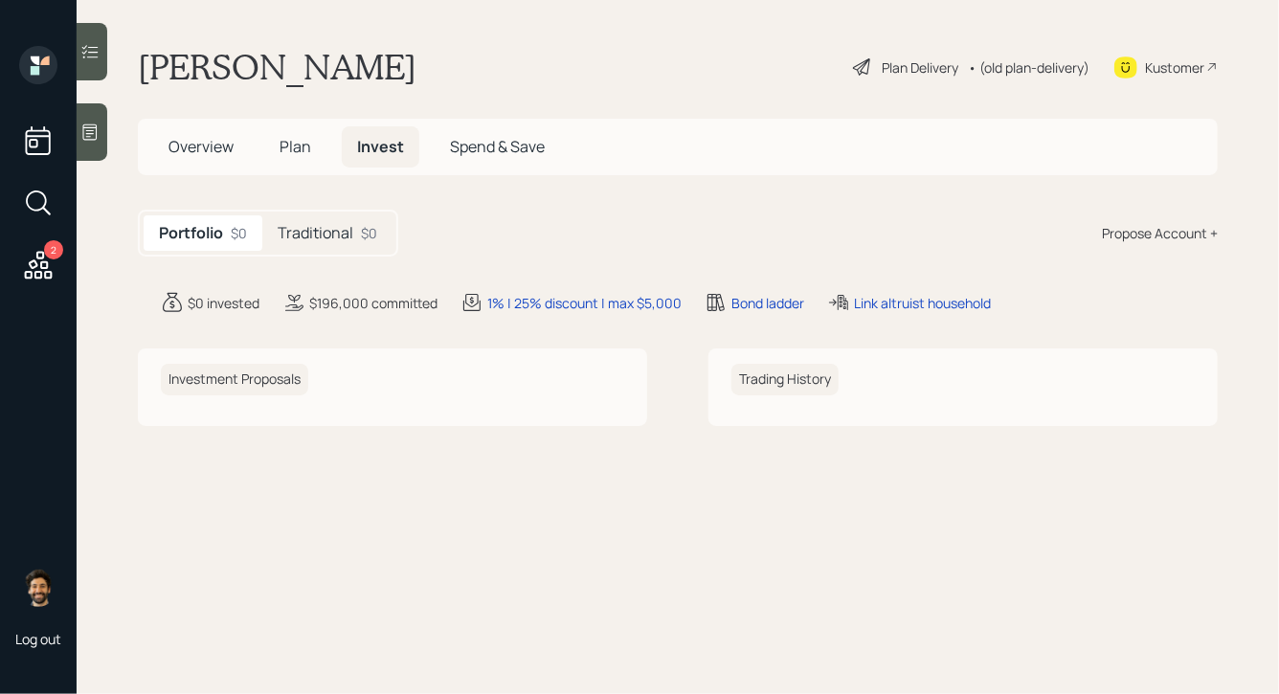
click at [329, 232] on h5 "Traditional" at bounding box center [316, 233] width 76 height 18
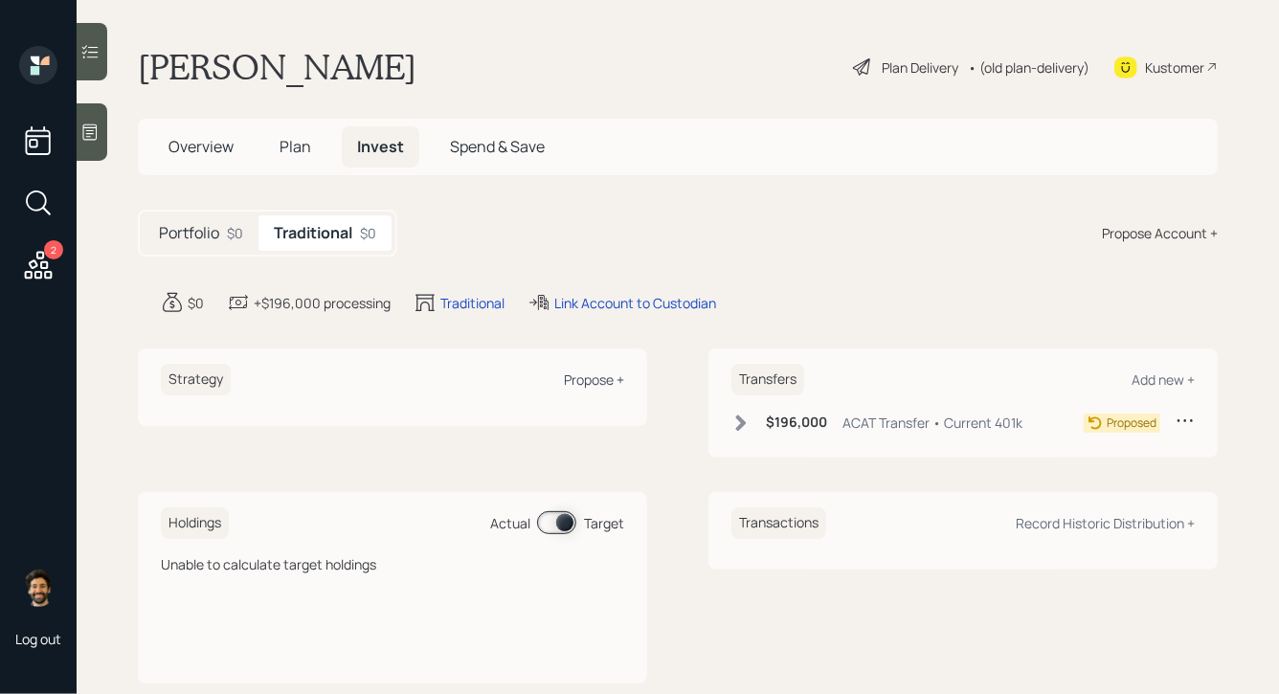
click at [617, 381] on div "Propose +" at bounding box center [594, 380] width 60 height 18
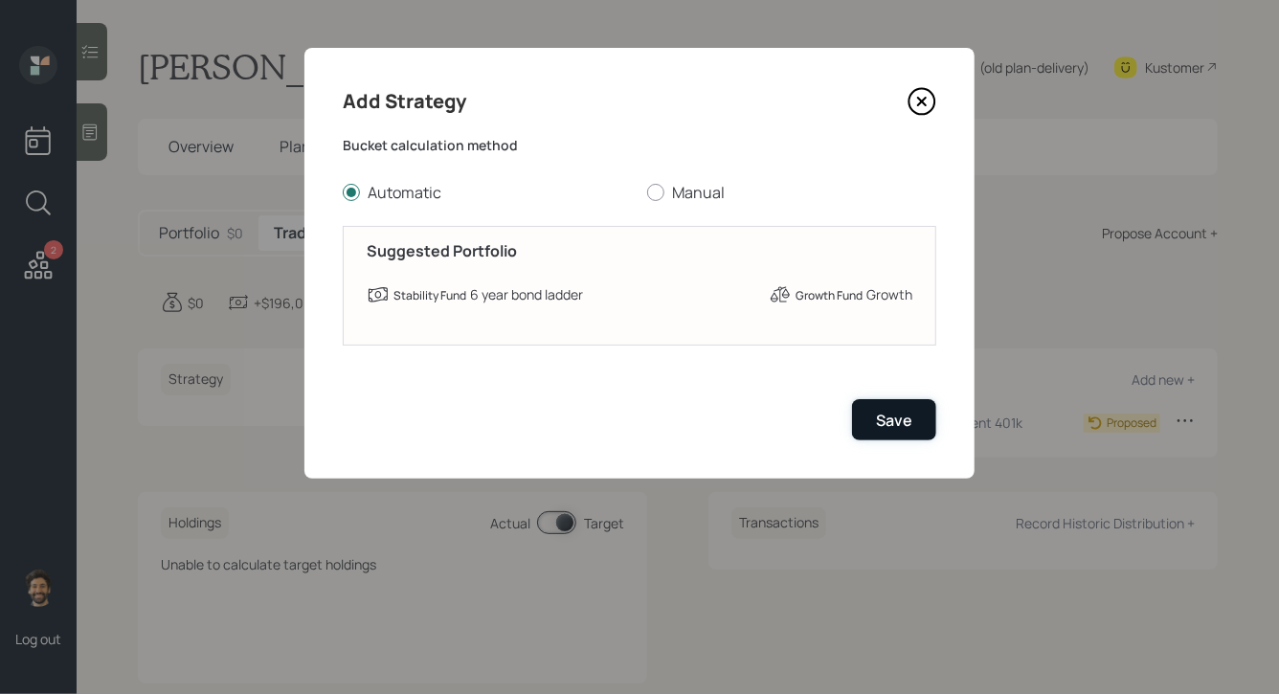
click at [891, 435] on button "Save" at bounding box center [894, 419] width 84 height 41
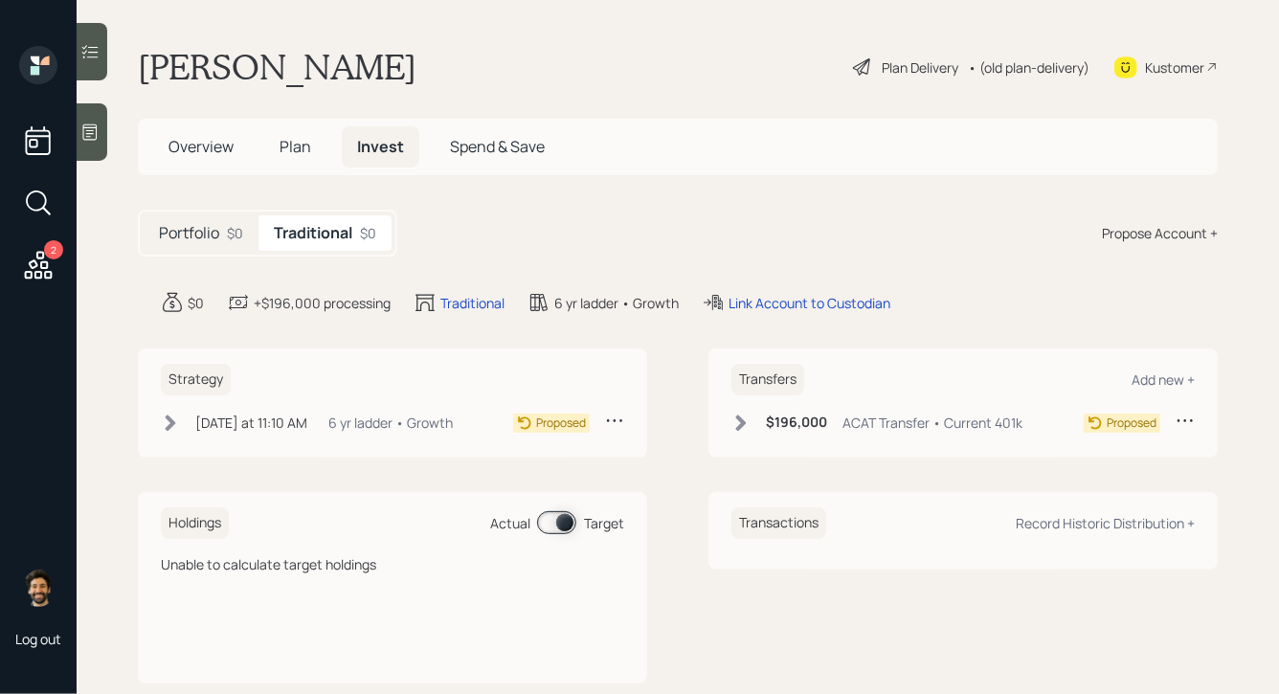
click at [1007, 69] on div "• (old plan-delivery)" at bounding box center [1029, 67] width 122 height 20
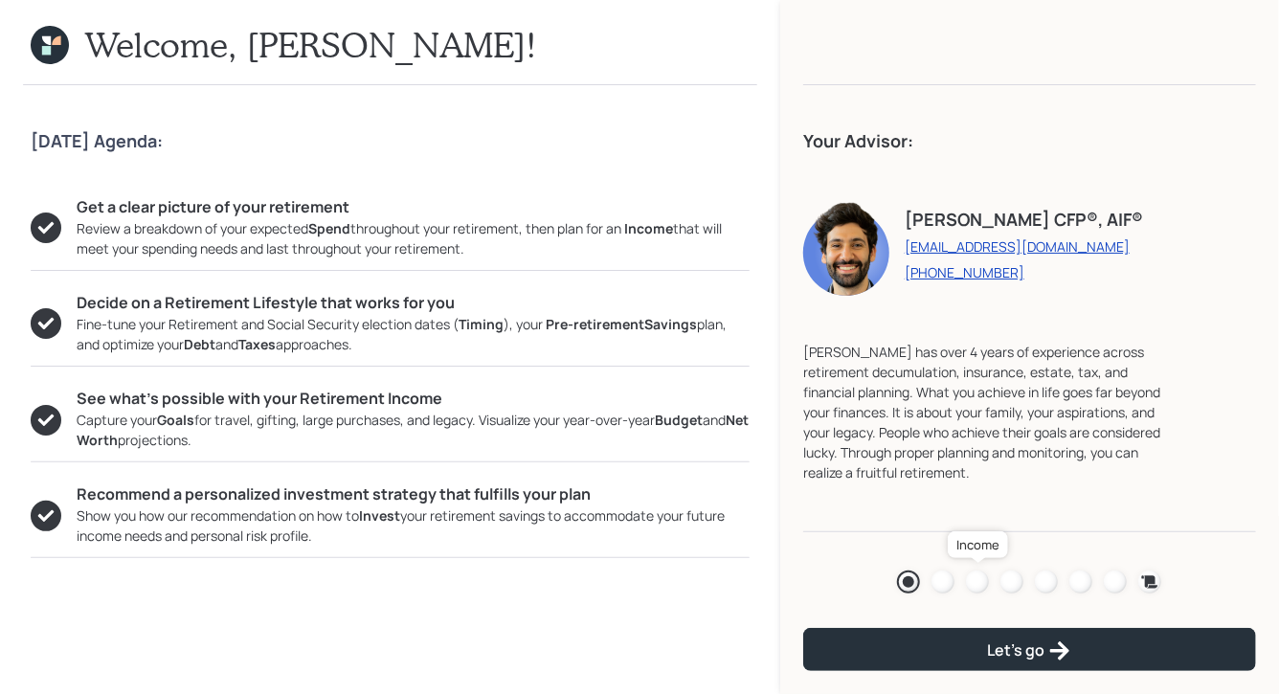
click at [977, 573] on div at bounding box center [977, 582] width 23 height 23
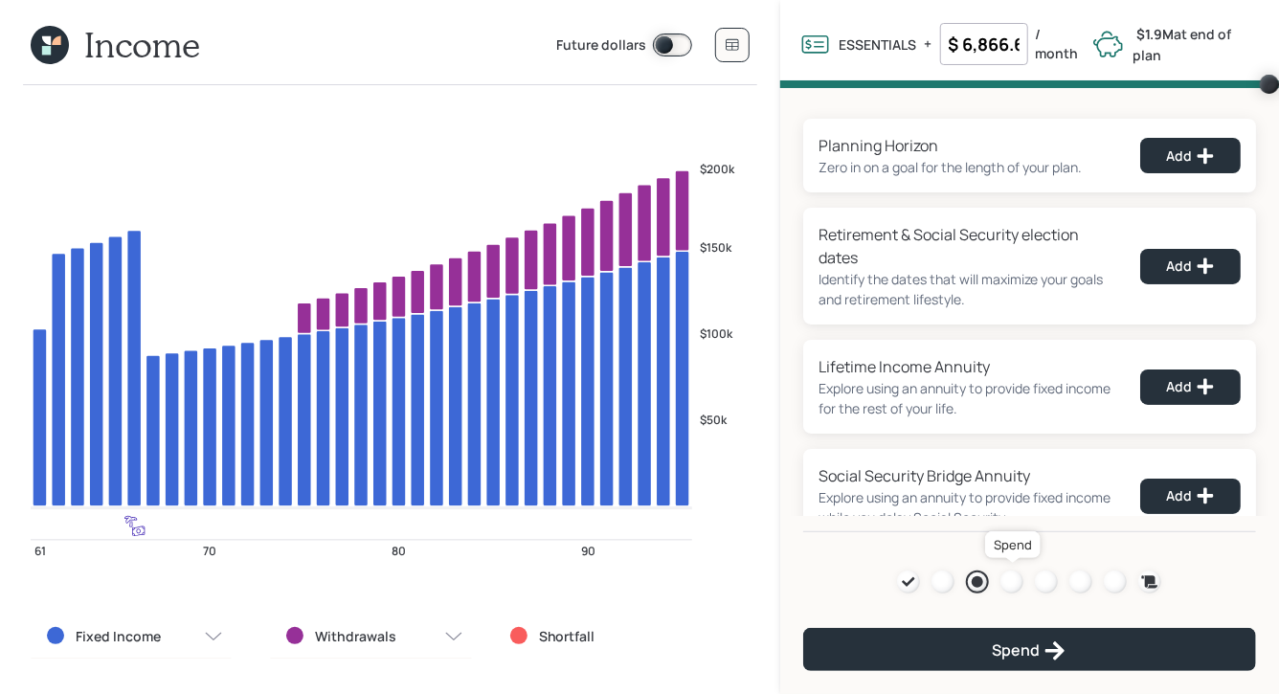
click at [1014, 579] on div at bounding box center [1012, 582] width 23 height 23
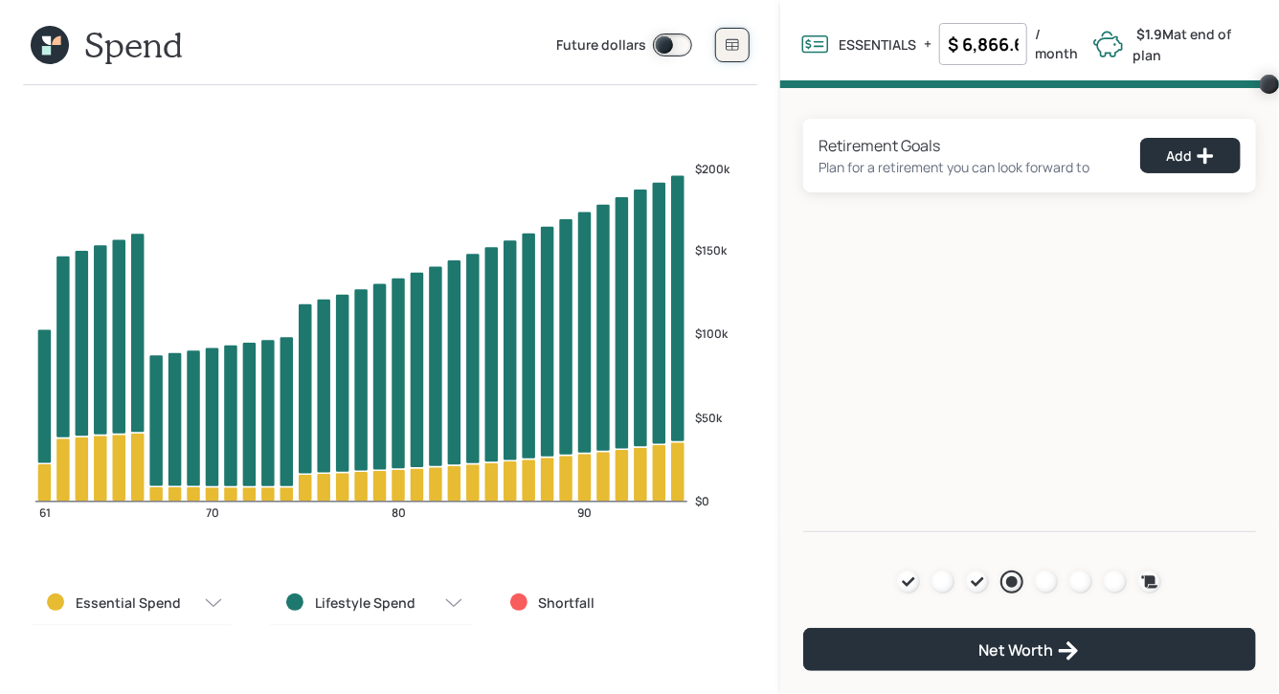
click at [740, 42] on button at bounding box center [732, 45] width 34 height 34
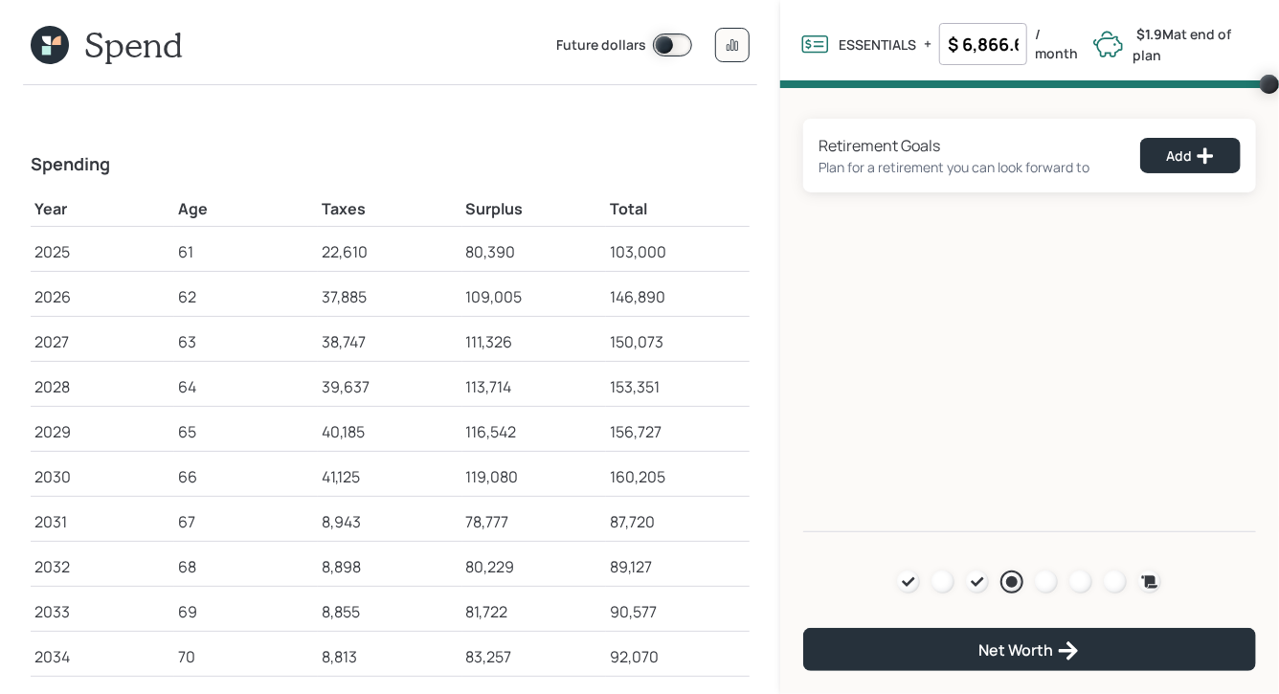
click at [51, 34] on icon at bounding box center [50, 45] width 38 height 38
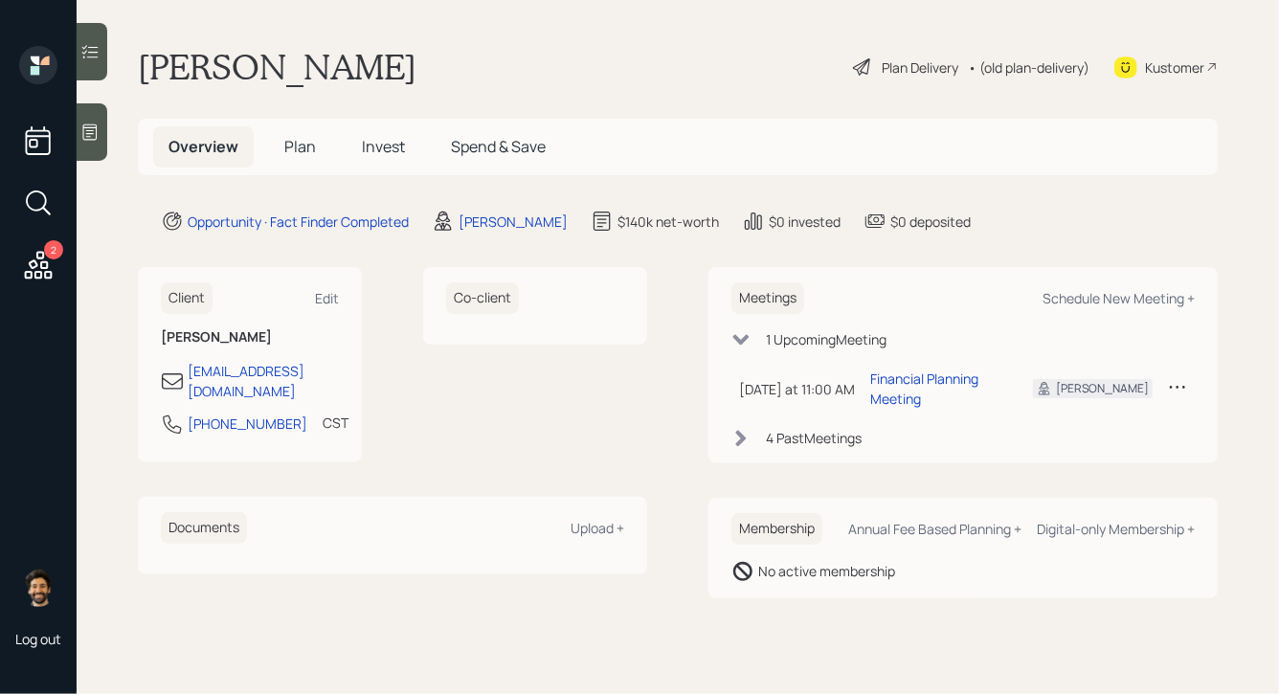
click at [303, 143] on span "Plan" at bounding box center [300, 146] width 32 height 21
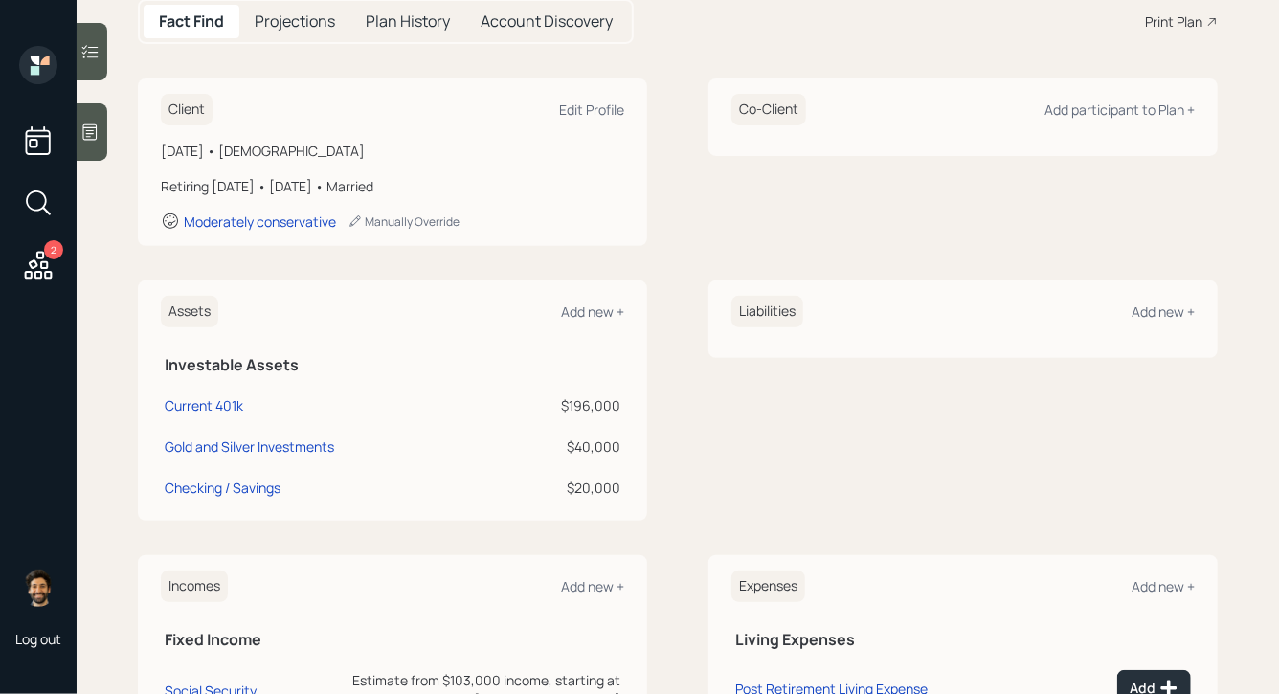
scroll to position [441, 0]
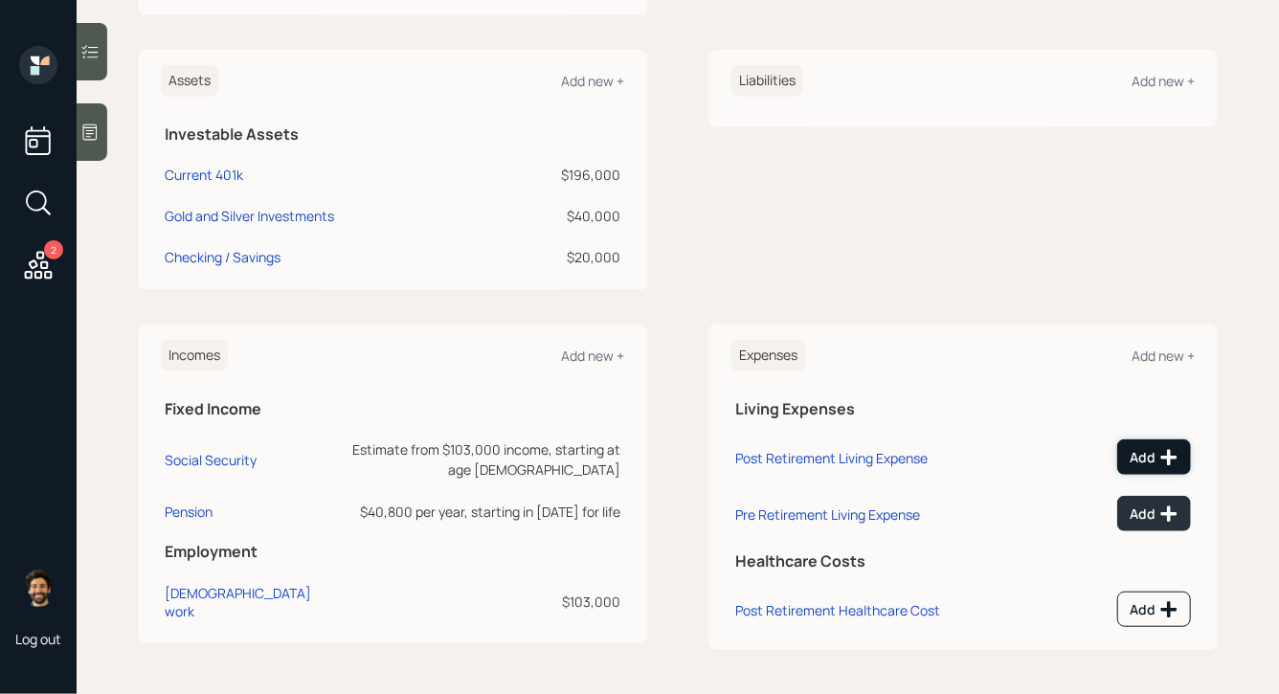
click at [1172, 461] on icon at bounding box center [1169, 457] width 19 height 19
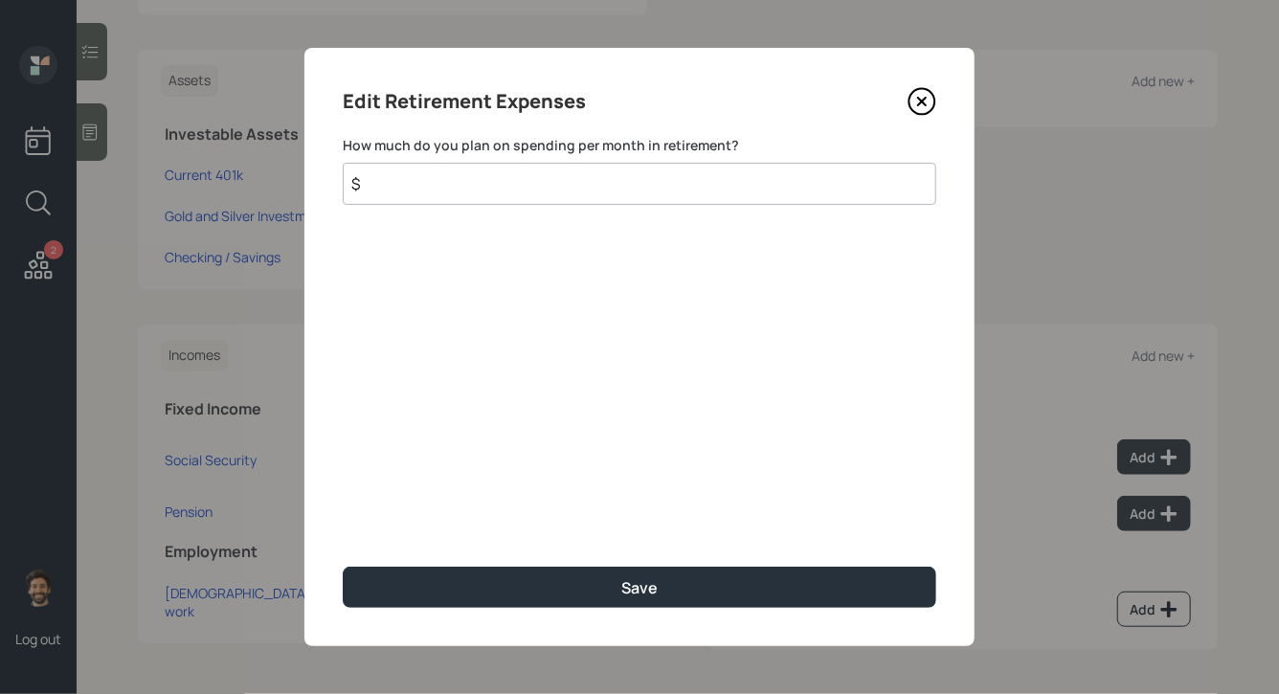
click at [423, 184] on input "$" at bounding box center [640, 184] width 594 height 42
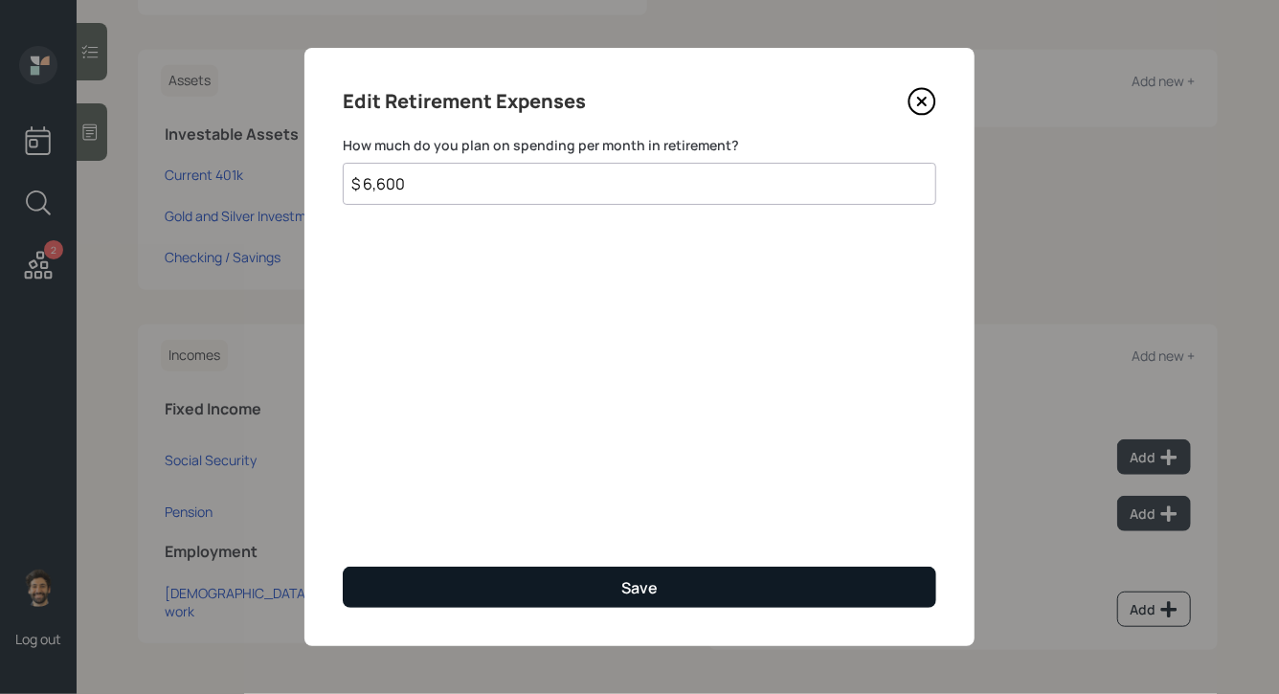
type input "$ 6,600"
click at [452, 579] on button "Save" at bounding box center [640, 587] width 594 height 41
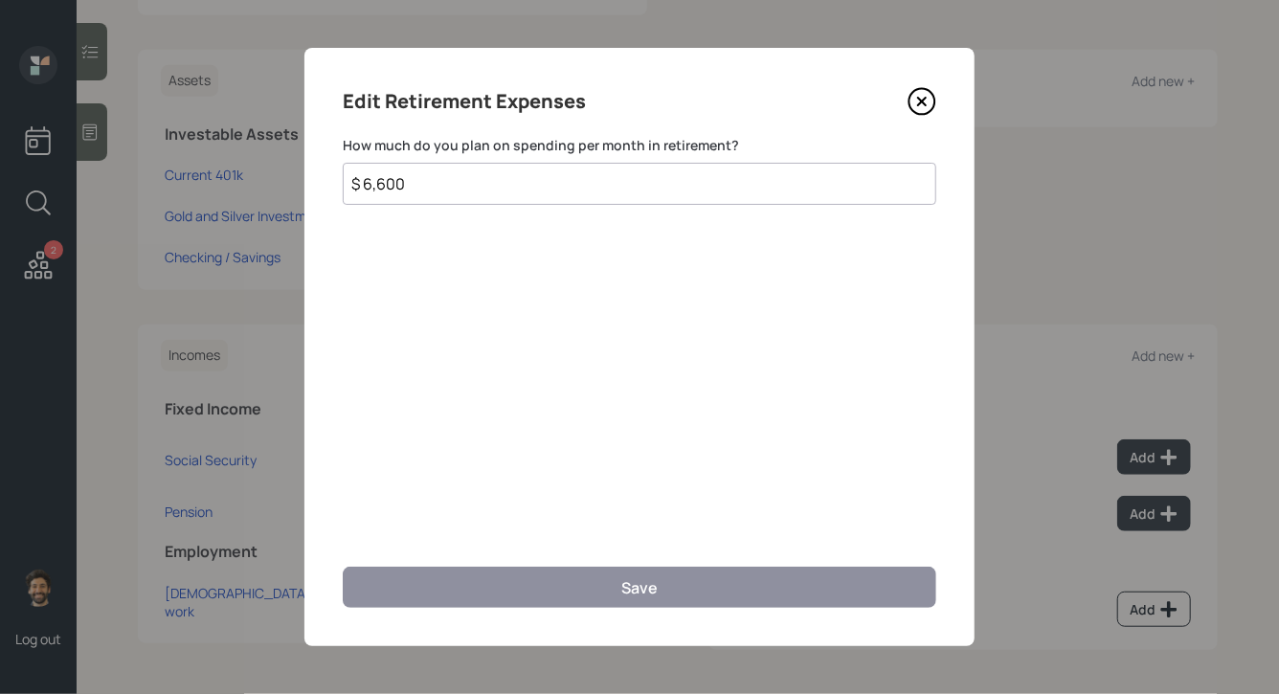
scroll to position [428, 0]
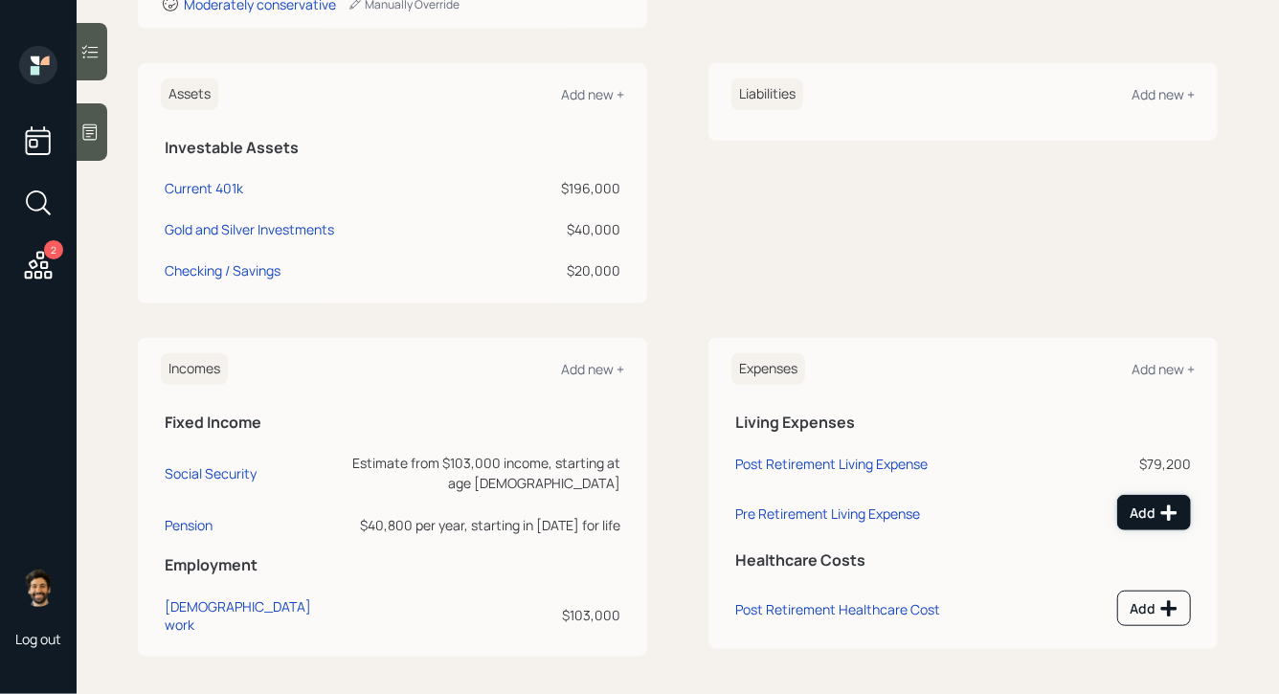
click at [1138, 510] on div "Add" at bounding box center [1154, 513] width 49 height 19
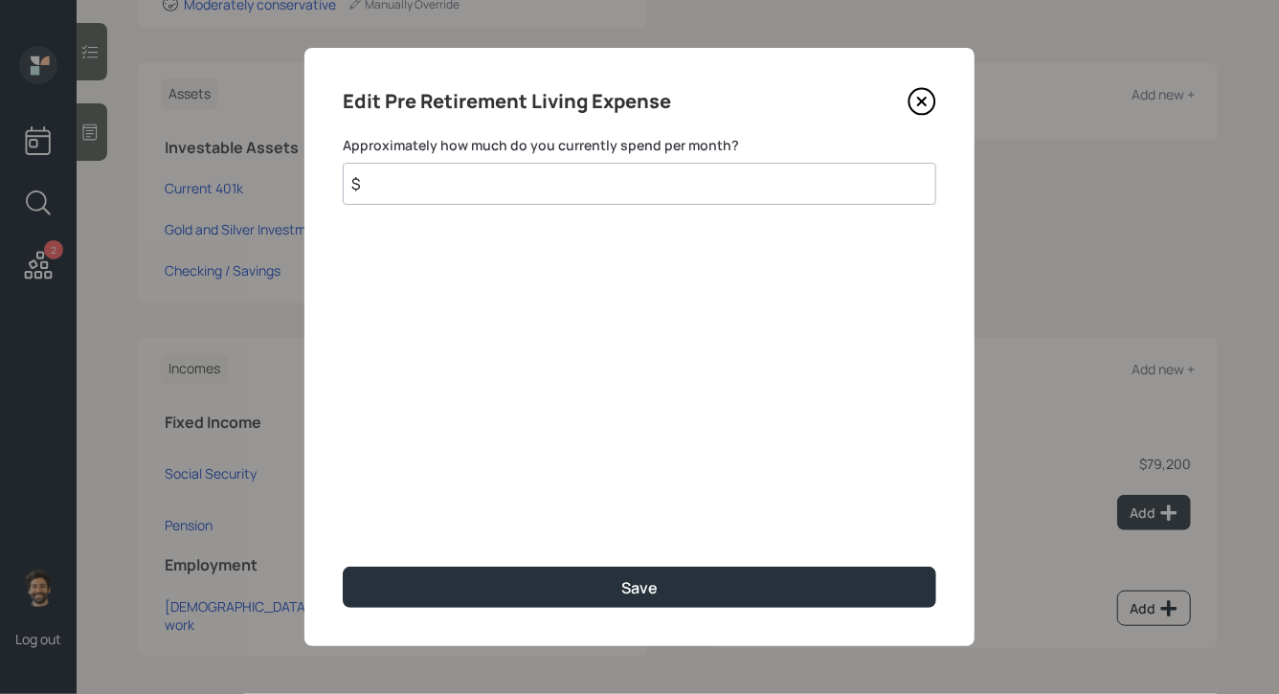
click at [463, 193] on input "$" at bounding box center [640, 184] width 594 height 42
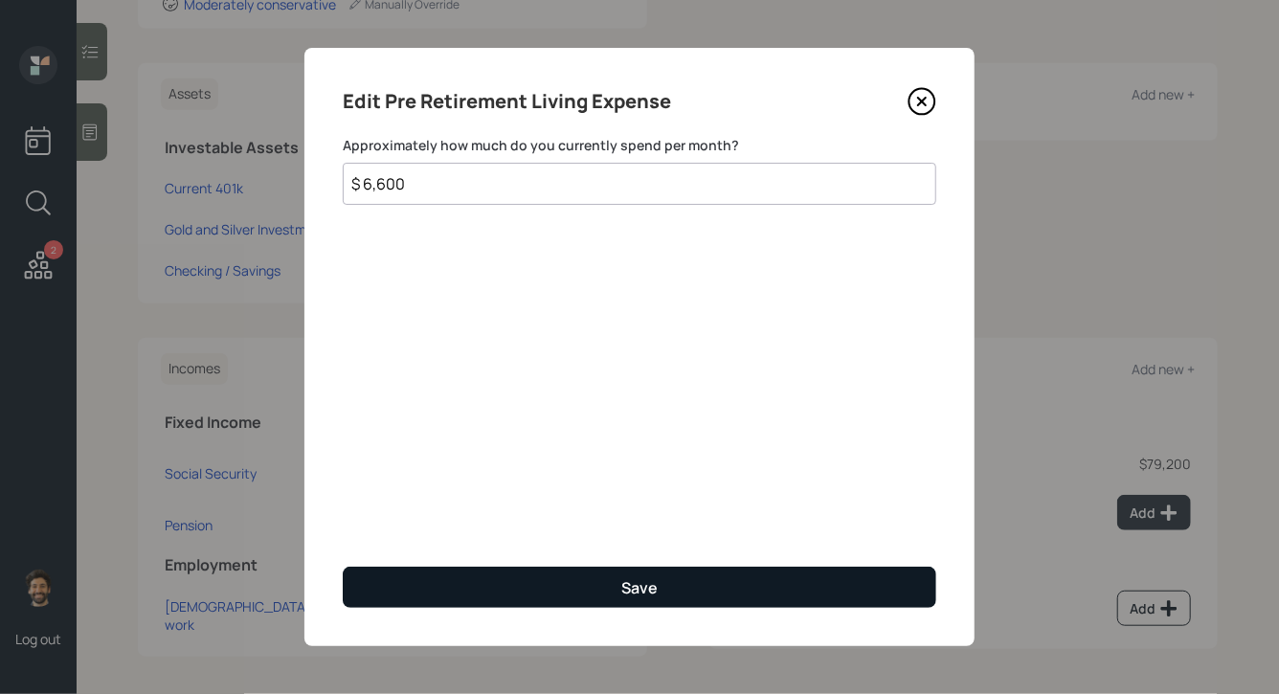
type input "$ 6,600"
click at [392, 586] on button "Save" at bounding box center [640, 587] width 594 height 41
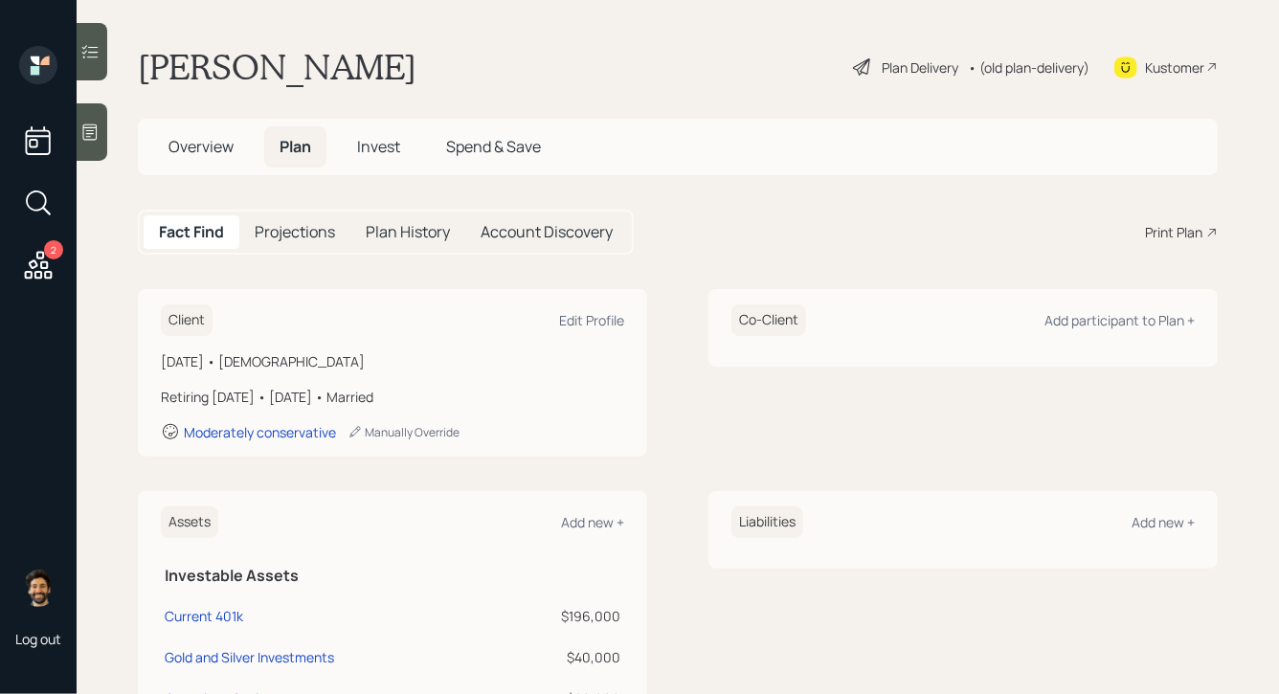
click at [1005, 58] on div "• (old plan-delivery)" at bounding box center [1029, 67] width 122 height 20
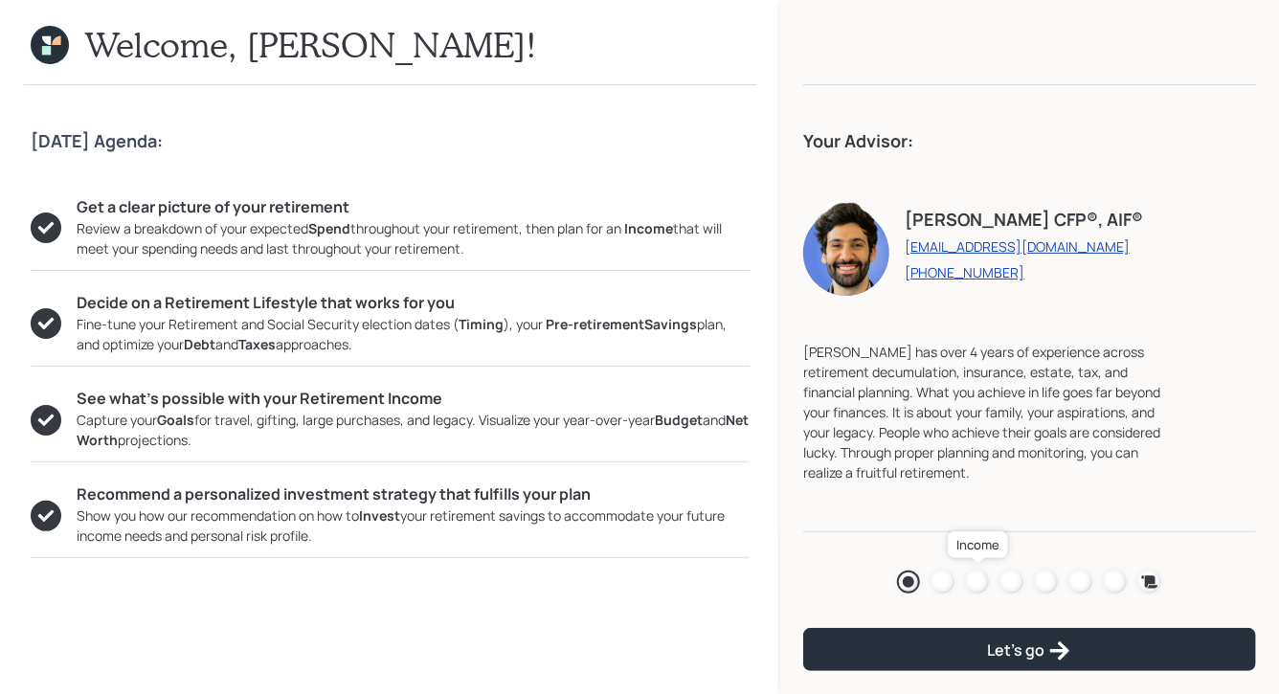
click at [987, 584] on div at bounding box center [977, 582] width 23 height 23
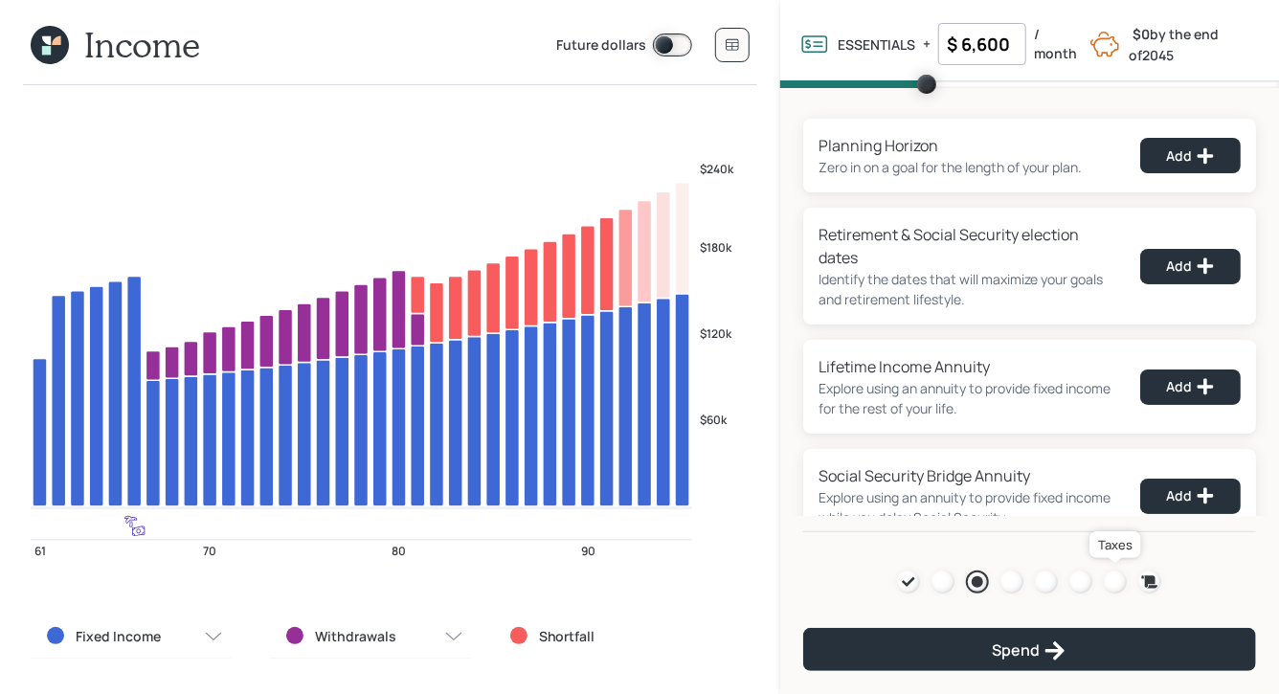
click at [1112, 584] on div at bounding box center [1115, 582] width 23 height 23
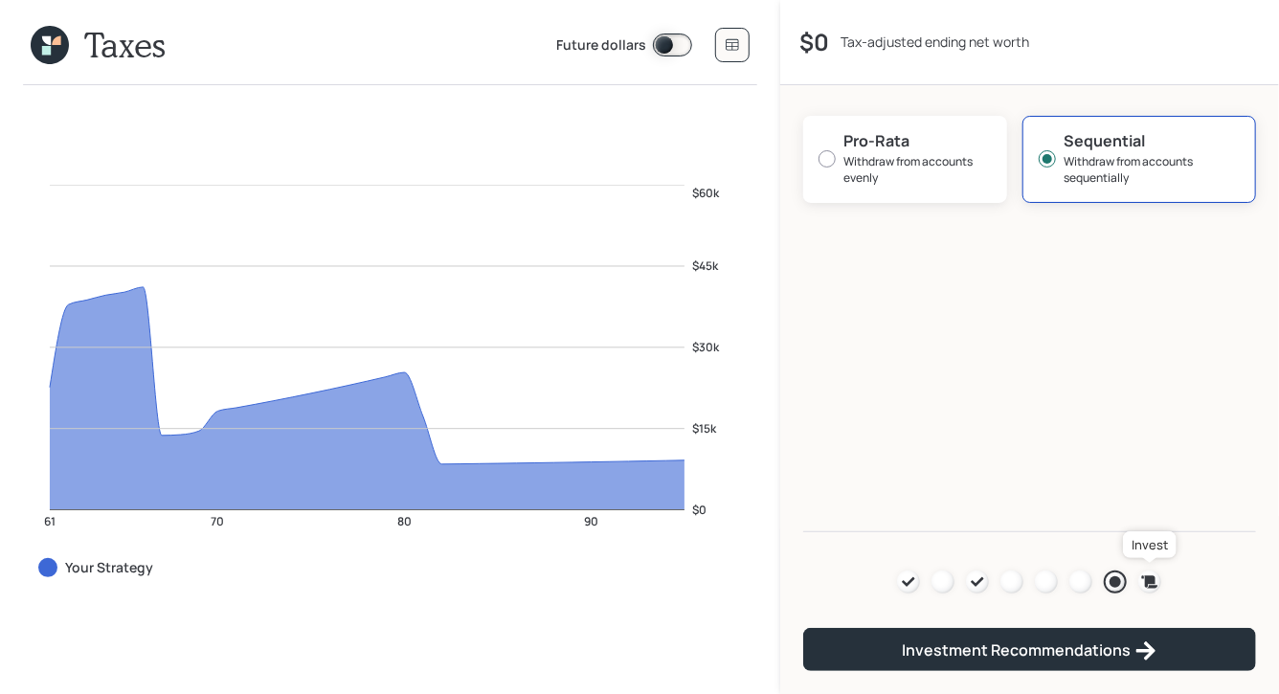
click at [1152, 577] on icon at bounding box center [1150, 582] width 16 height 12
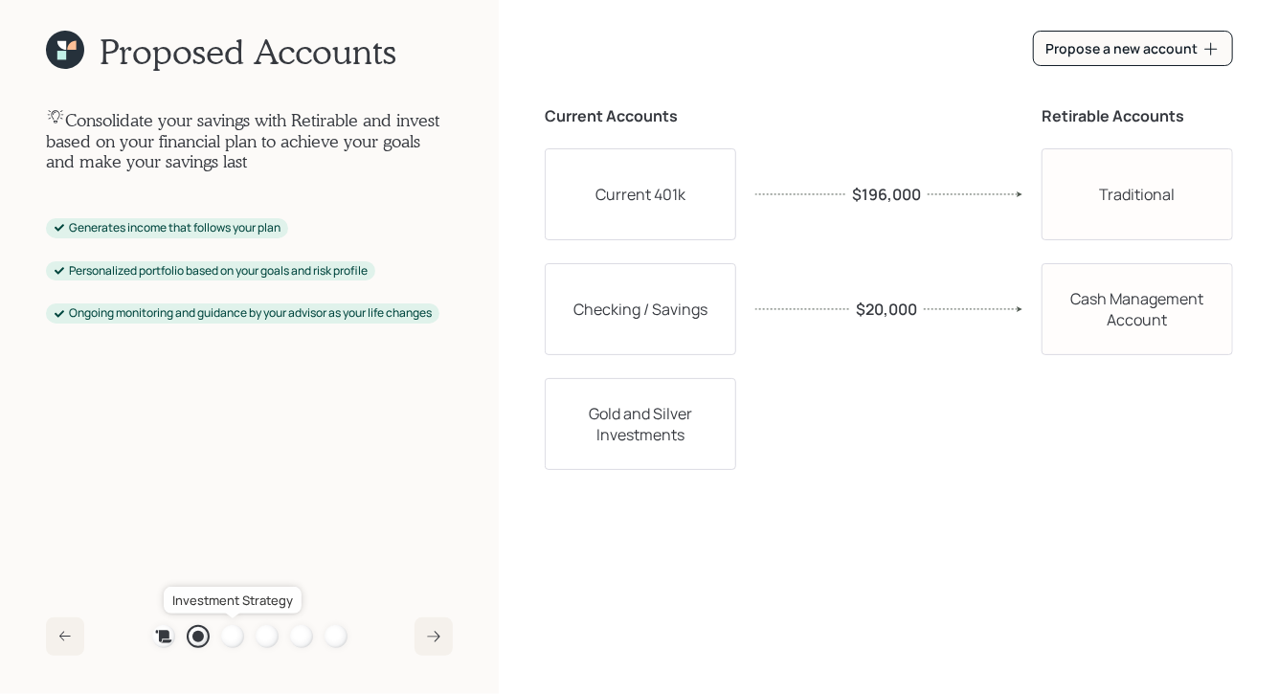
click at [229, 631] on div at bounding box center [232, 636] width 23 height 23
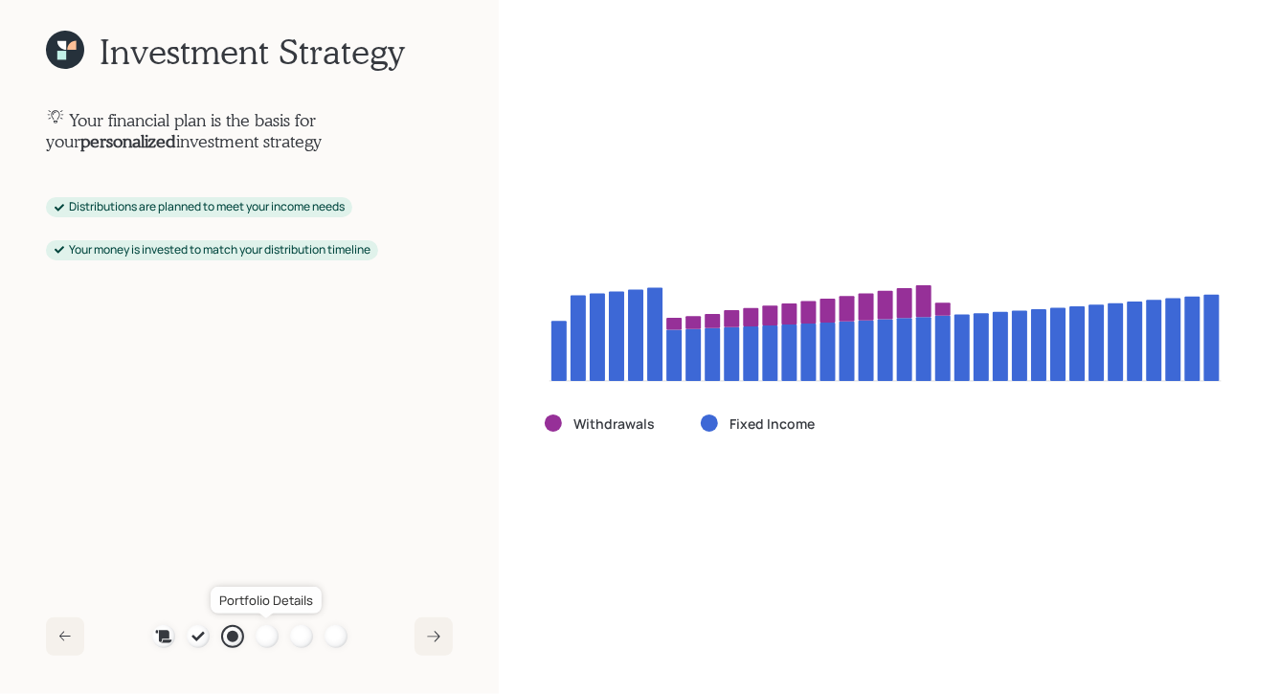
click at [270, 631] on div at bounding box center [267, 636] width 23 height 23
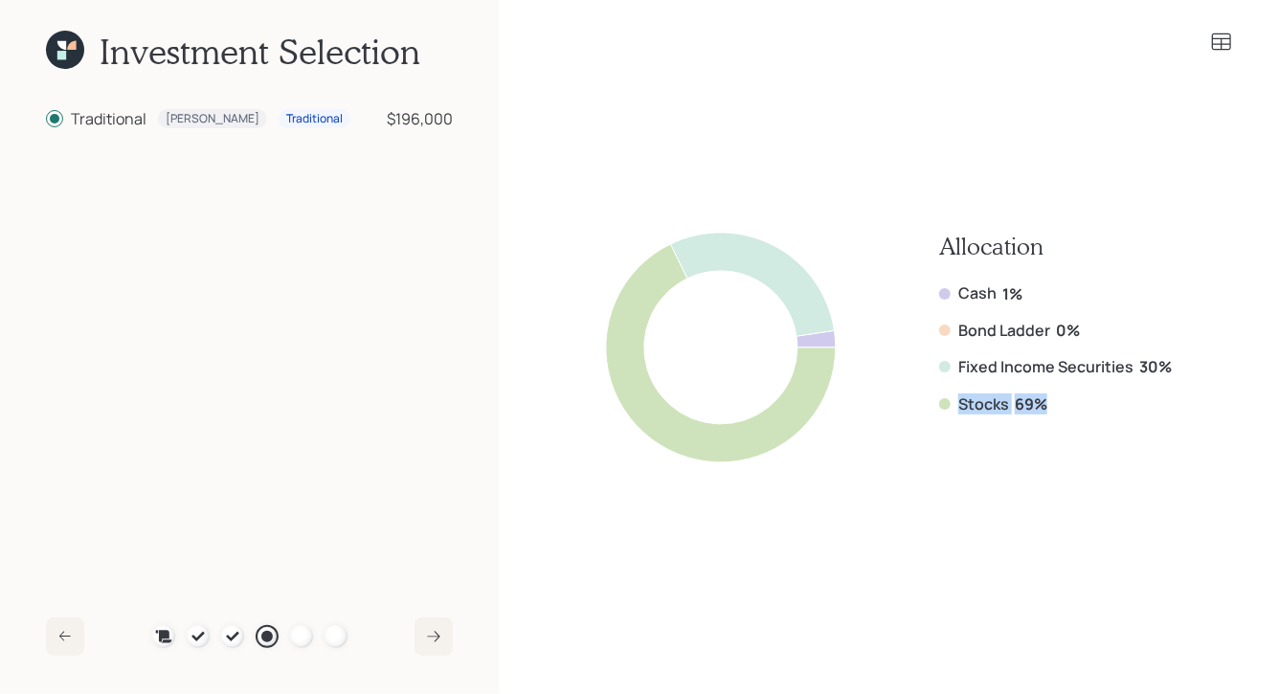
drag, startPoint x: 1051, startPoint y: 407, endPoint x: 959, endPoint y: 409, distance: 92.0
click at [959, 409] on div "Stocks 69%" at bounding box center [1055, 404] width 233 height 21
click at [1113, 363] on label "Fixed Income Securities" at bounding box center [1046, 366] width 175 height 21
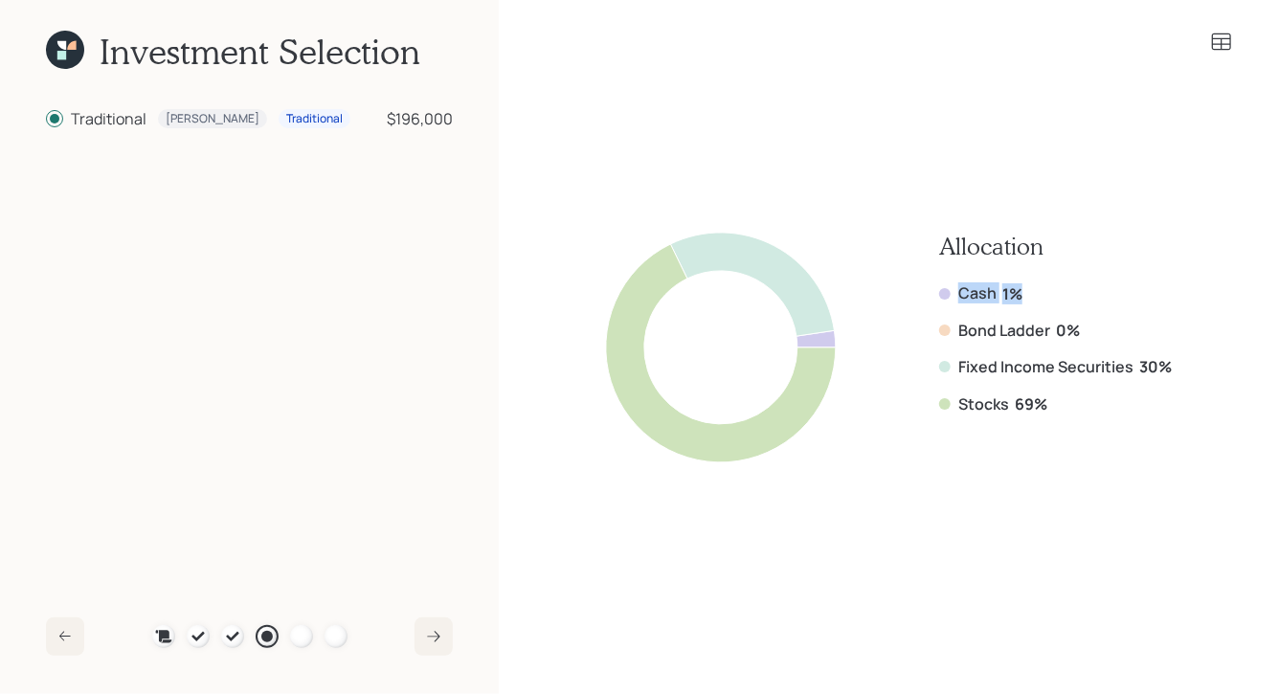
drag, startPoint x: 1040, startPoint y: 283, endPoint x: 941, endPoint y: 289, distance: 98.9
click at [941, 289] on div "Cash 1%" at bounding box center [1055, 293] width 233 height 21
click at [1225, 42] on icon at bounding box center [1221, 42] width 23 height 23
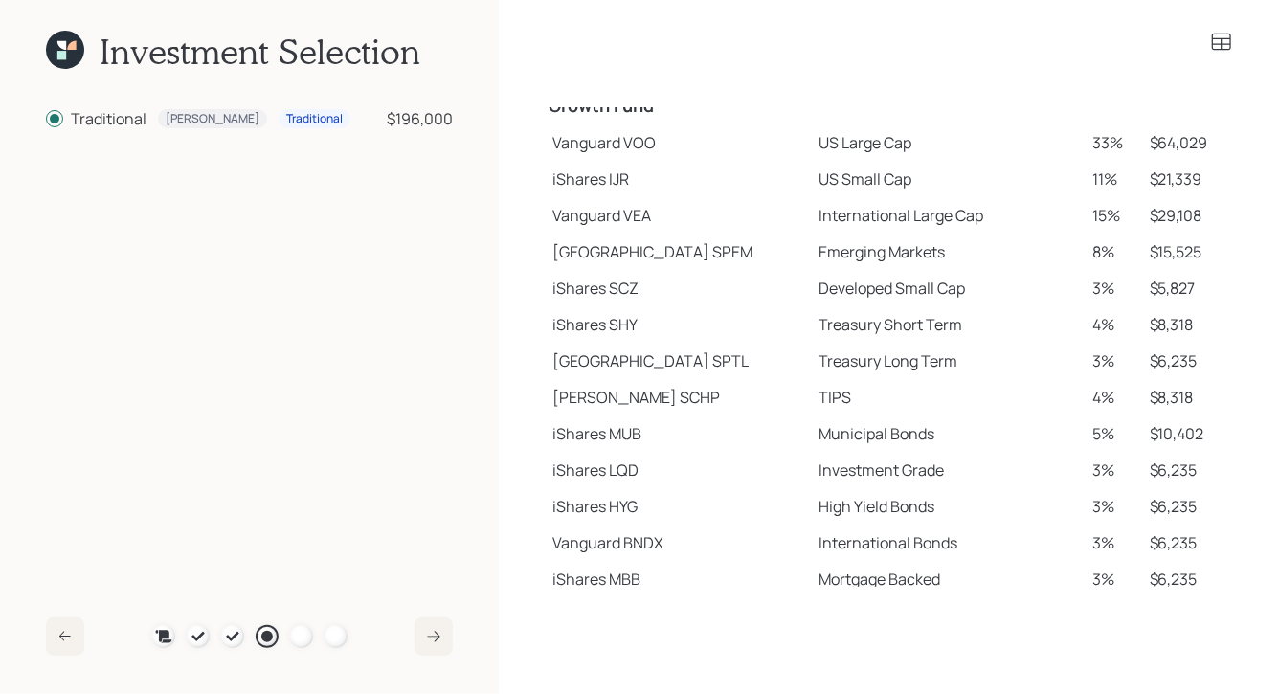
scroll to position [351, 0]
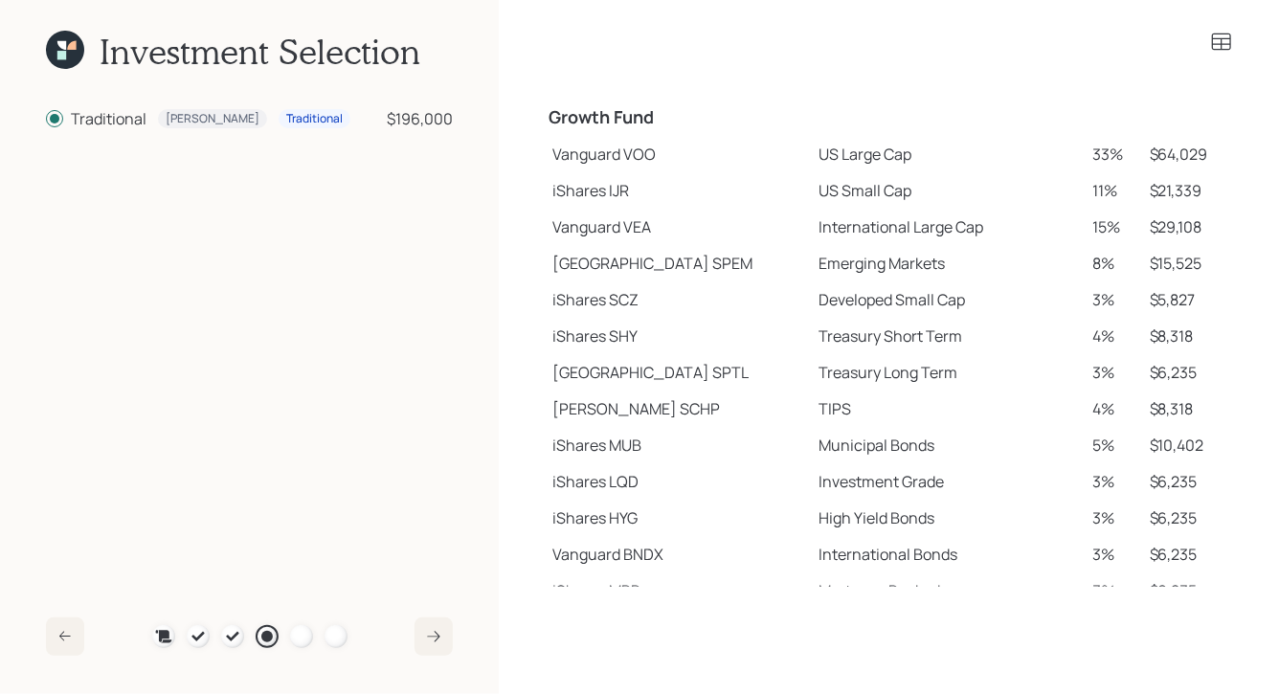
click at [583, 162] on td "Vanguard VOO" at bounding box center [678, 154] width 266 height 36
click at [565, 202] on td "iShares IJR" at bounding box center [678, 190] width 266 height 36
click at [556, 194] on td "iShares IJR" at bounding box center [678, 190] width 266 height 36
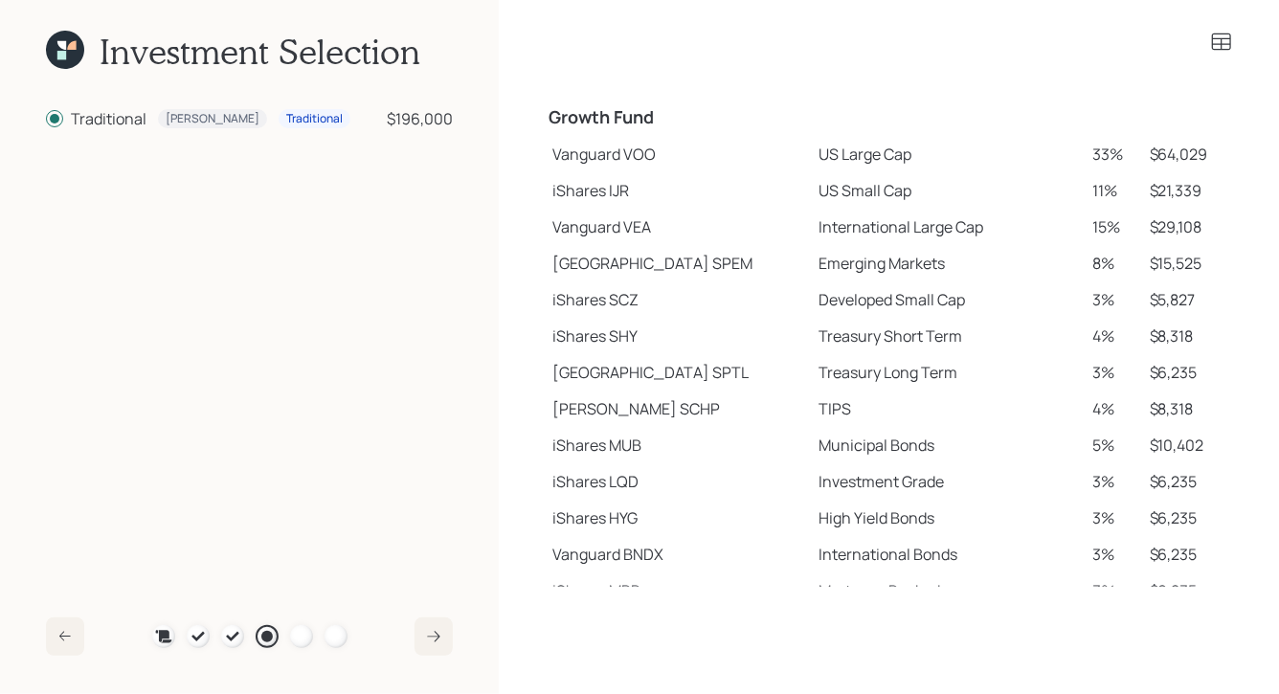
click at [555, 237] on td "Vanguard VEA" at bounding box center [678, 227] width 266 height 36
drag, startPoint x: 553, startPoint y: 155, endPoint x: 620, endPoint y: 156, distance: 67.0
click at [620, 156] on td "Vanguard VOO" at bounding box center [678, 154] width 266 height 36
drag, startPoint x: 548, startPoint y: 189, endPoint x: 622, endPoint y: 192, distance: 73.8
click at [622, 192] on td "iShares IJR" at bounding box center [678, 190] width 266 height 36
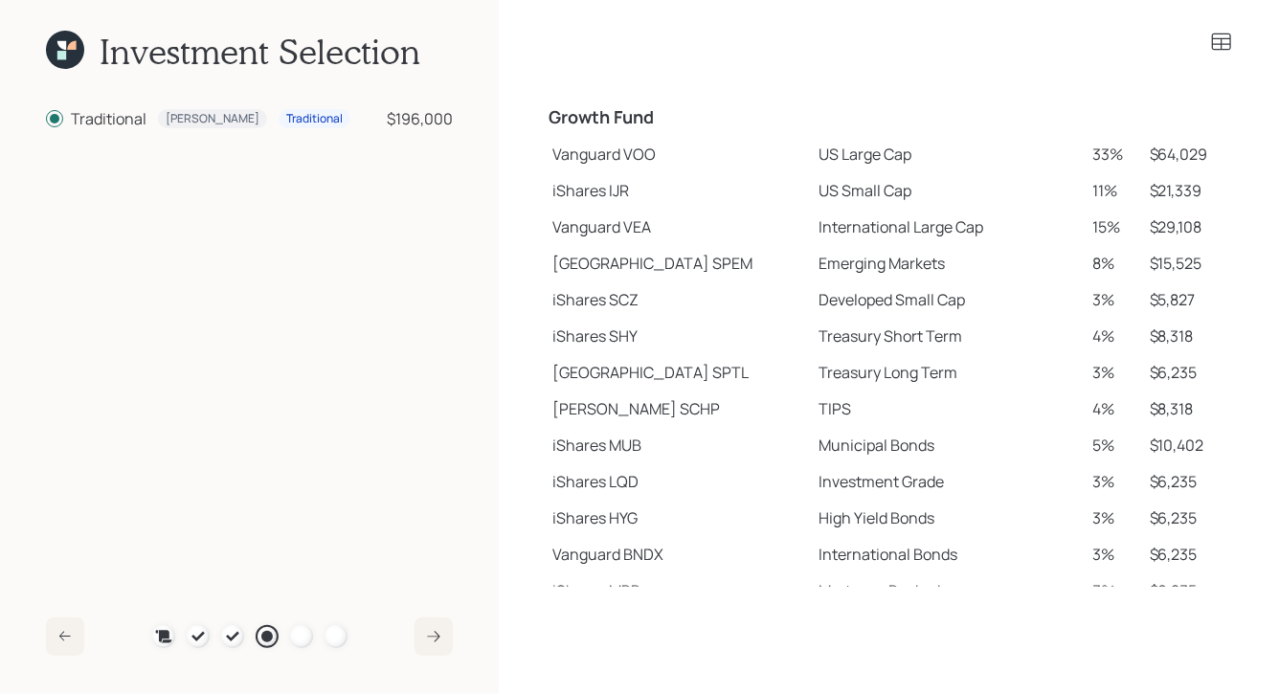
click at [566, 156] on td "Vanguard VOO" at bounding box center [678, 154] width 266 height 36
drag, startPoint x: 554, startPoint y: 195, endPoint x: 601, endPoint y: 198, distance: 48.0
click at [601, 198] on td "iShares IJR" at bounding box center [678, 190] width 266 height 36
drag, startPoint x: 556, startPoint y: 372, endPoint x: 638, endPoint y: 373, distance: 81.4
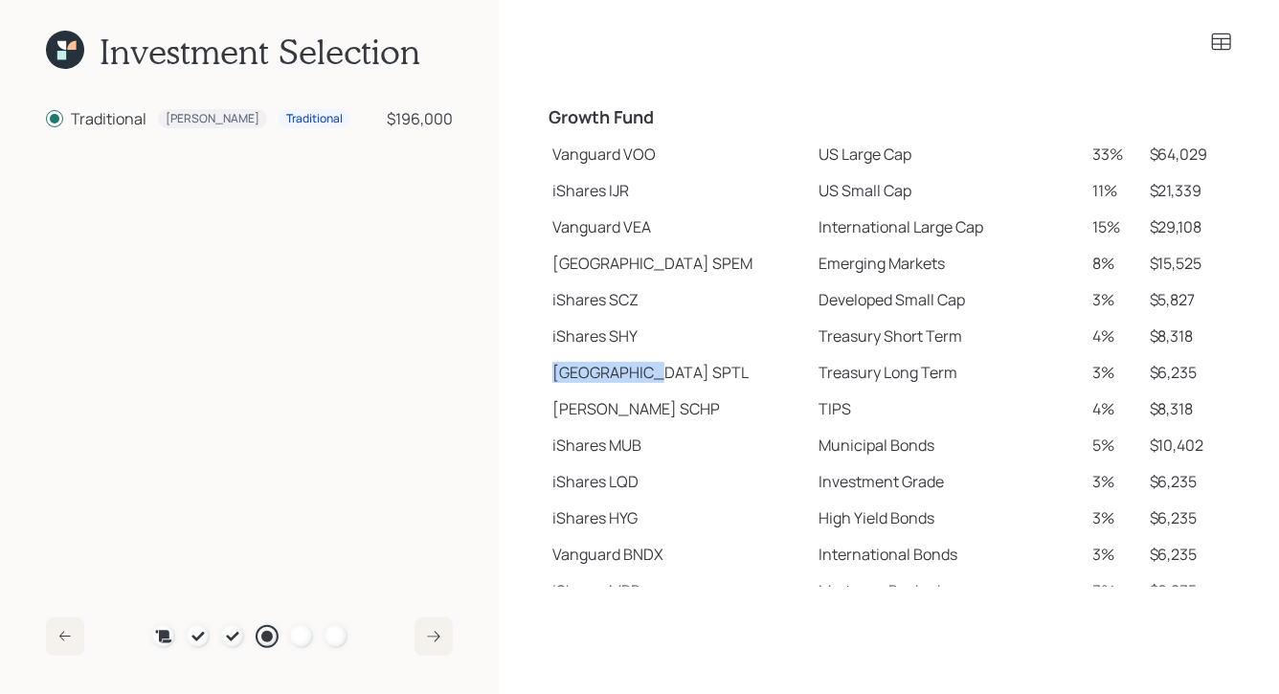
click at [638, 373] on td "State Street SPTL" at bounding box center [678, 372] width 266 height 36
drag, startPoint x: 554, startPoint y: 414, endPoint x: 604, endPoint y: 415, distance: 50.8
click at [604, 415] on td "Schwab SCHP" at bounding box center [678, 409] width 266 height 36
drag, startPoint x: 551, startPoint y: 155, endPoint x: 853, endPoint y: 160, distance: 302.7
click at [853, 160] on tr "Vanguard VOO US Large Cap 33% $64,029" at bounding box center [889, 154] width 689 height 36
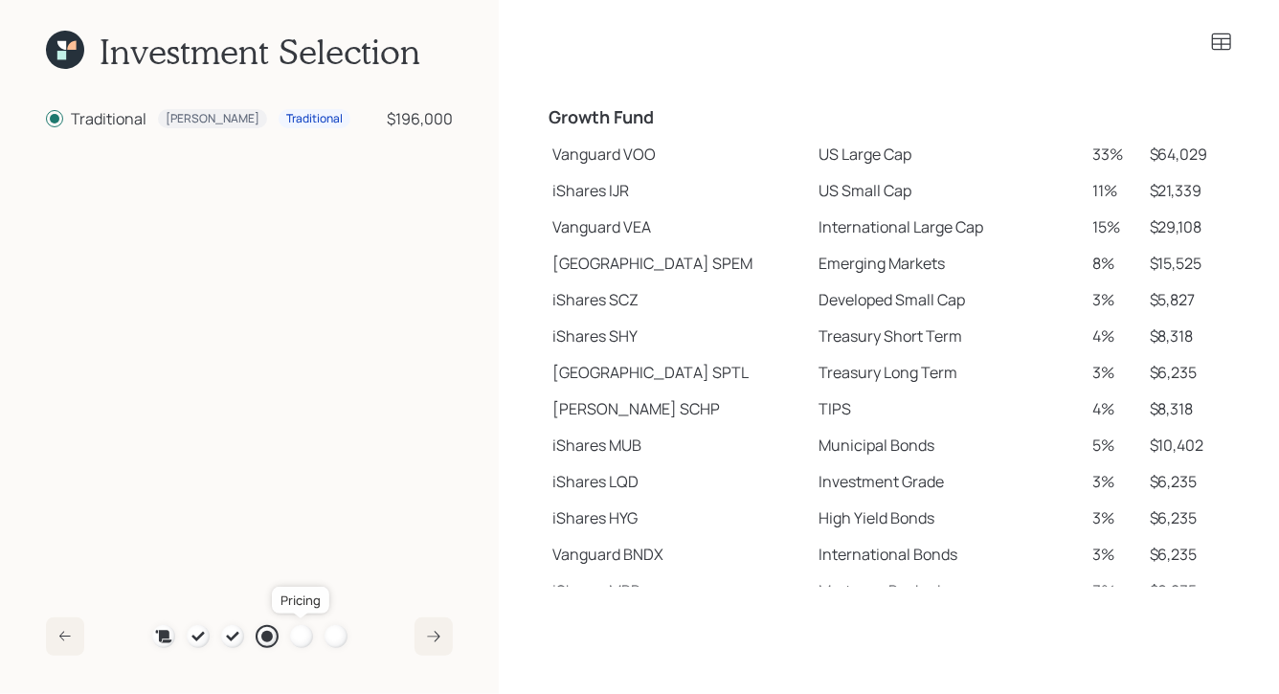
click at [300, 641] on div at bounding box center [301, 636] width 23 height 23
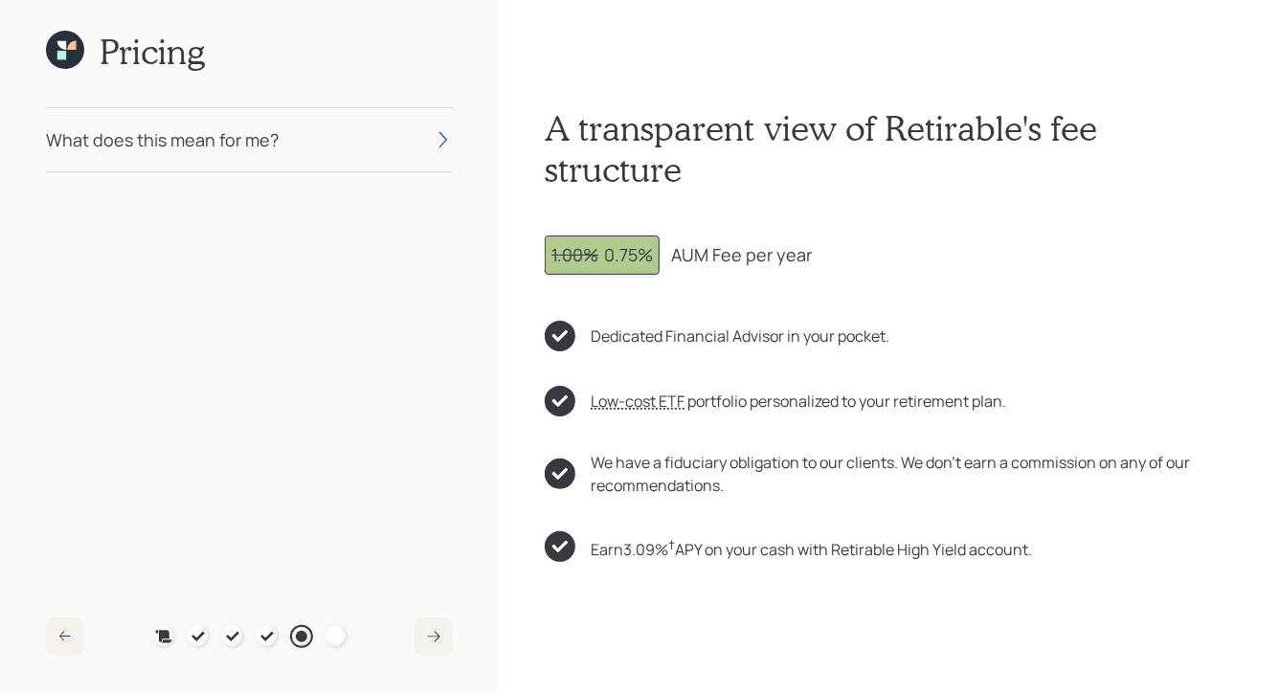
click at [80, 52] on icon at bounding box center [65, 50] width 38 height 38
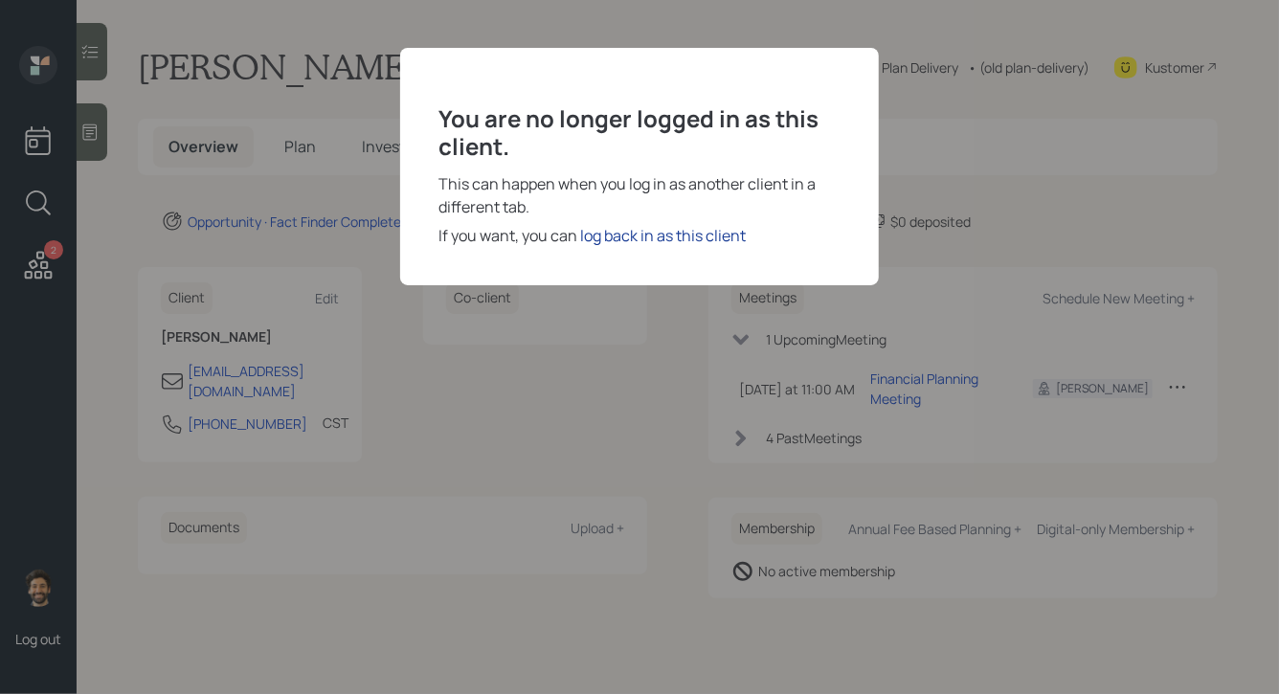
click at [624, 237] on div "log back in as this client" at bounding box center [663, 235] width 166 height 23
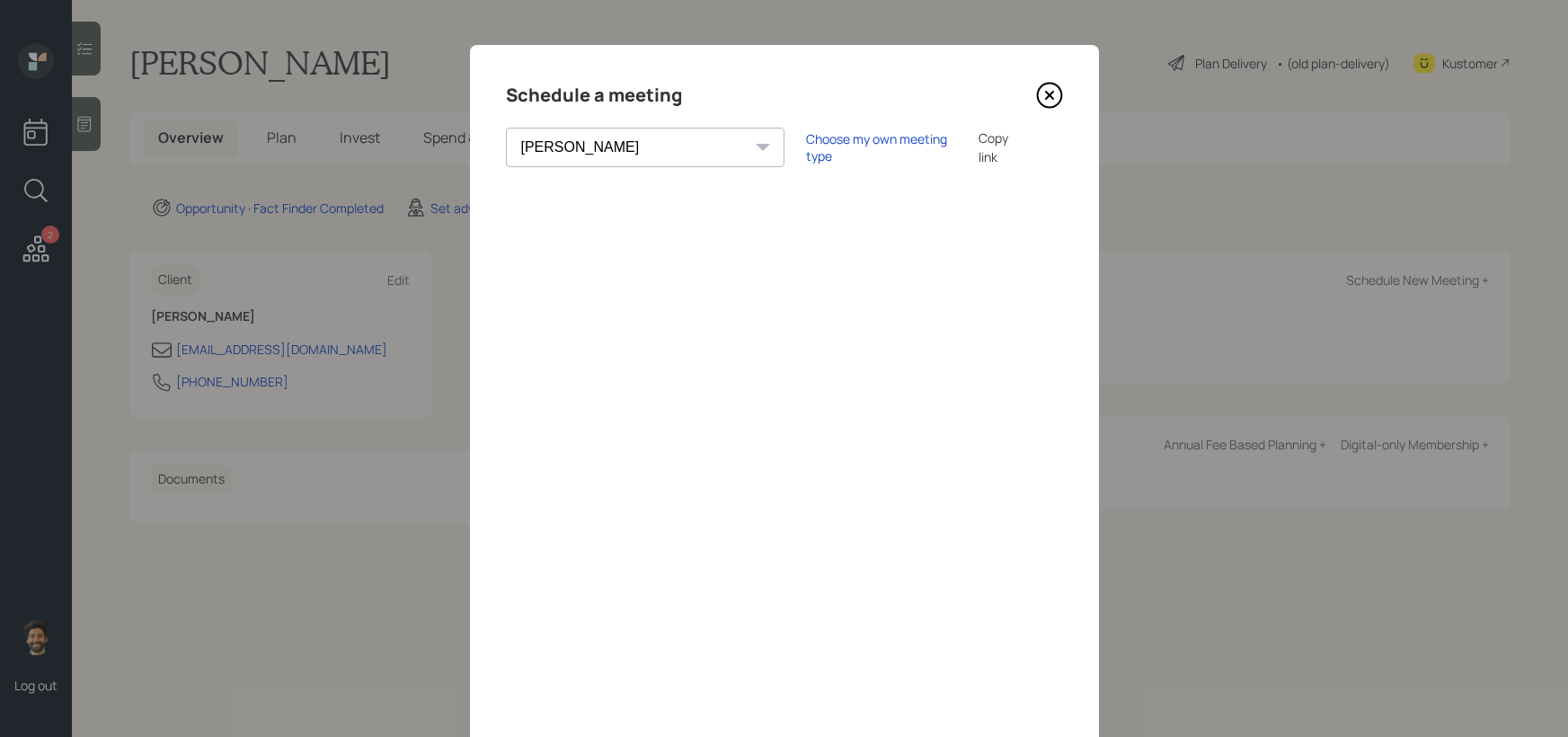
select select "round-[PERSON_NAME]"
